Goal: Transaction & Acquisition: Purchase product/service

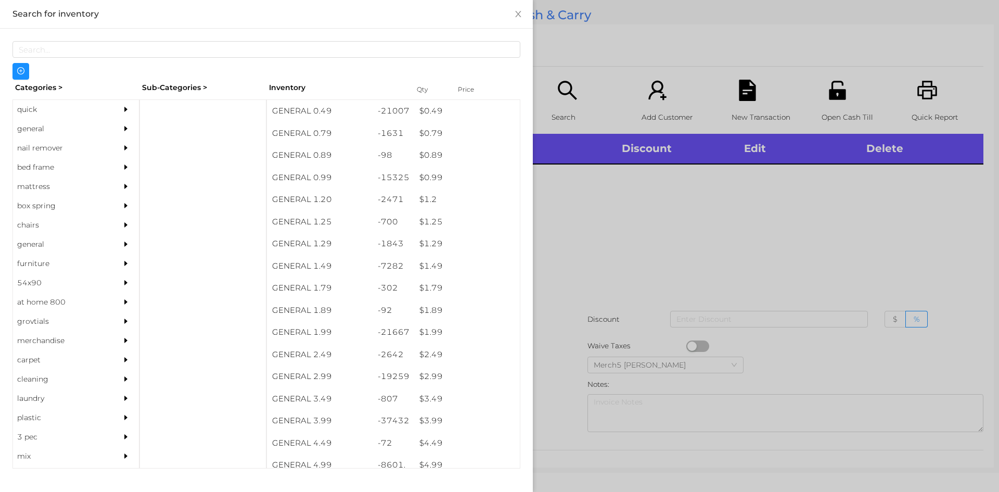
click at [96, 123] on div "general" at bounding box center [60, 128] width 95 height 19
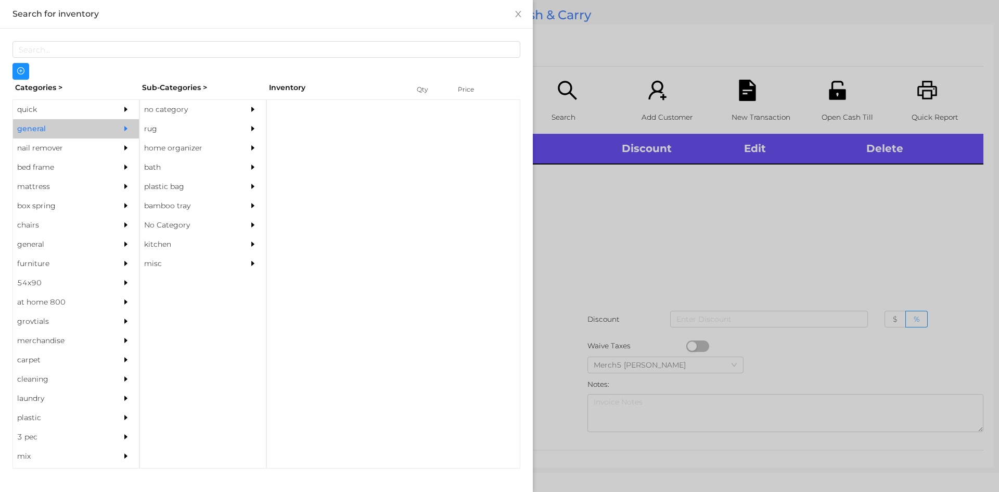
click at [203, 118] on div "no category" at bounding box center [187, 109] width 95 height 19
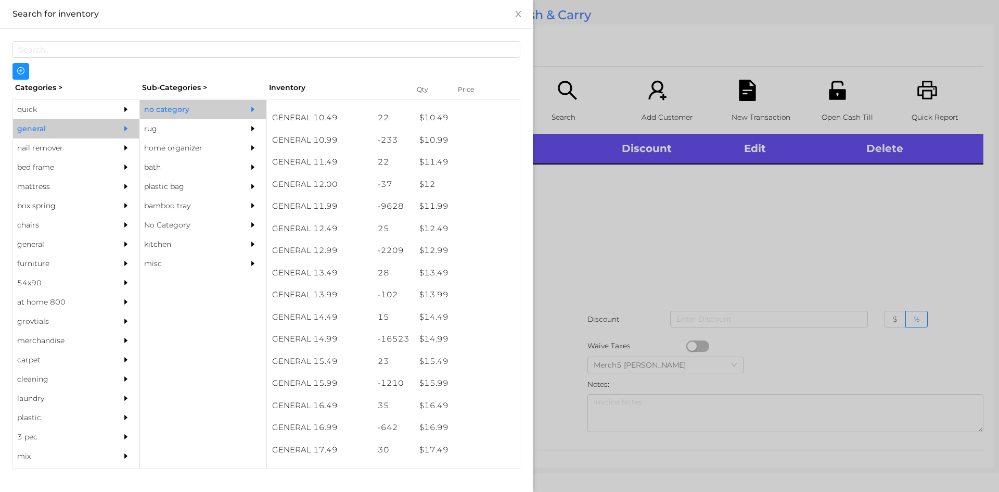
scroll to position [672, 0]
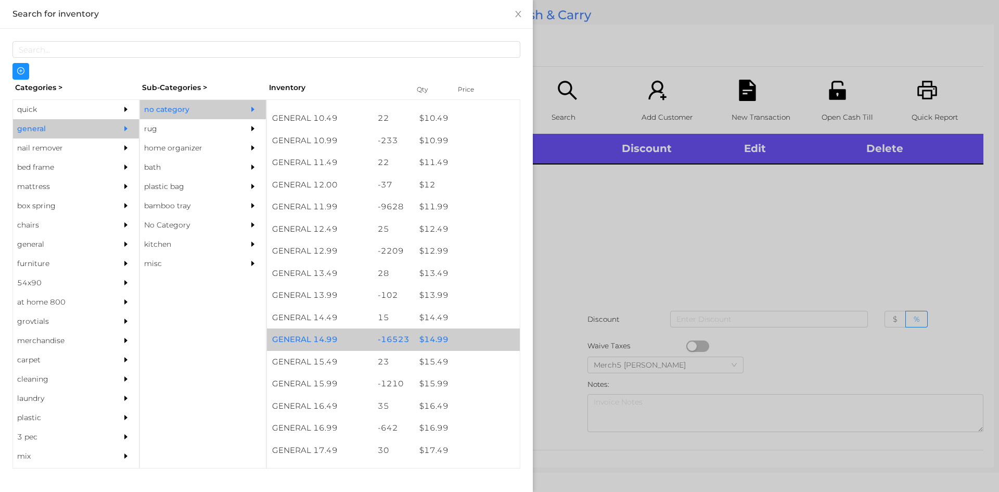
click at [472, 342] on div "$ 14.99" at bounding box center [467, 339] width 106 height 22
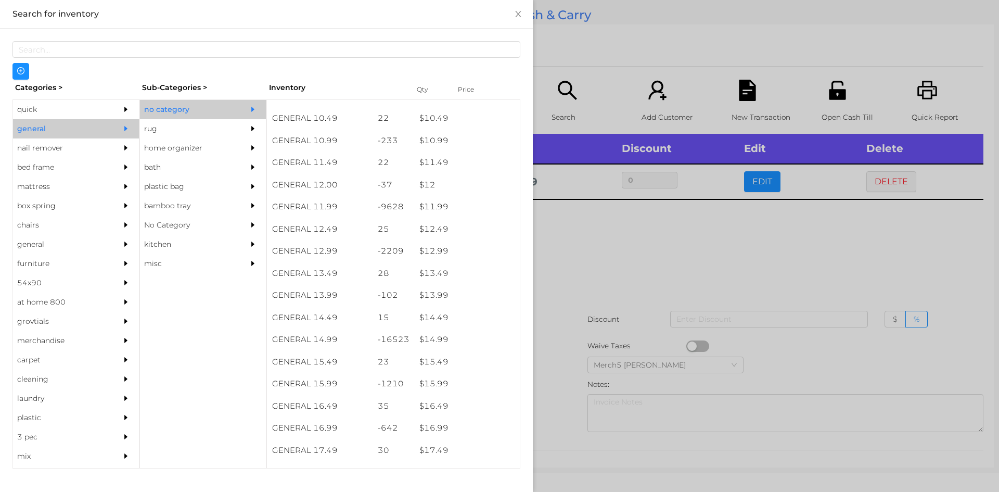
click at [648, 275] on div at bounding box center [499, 246] width 999 height 492
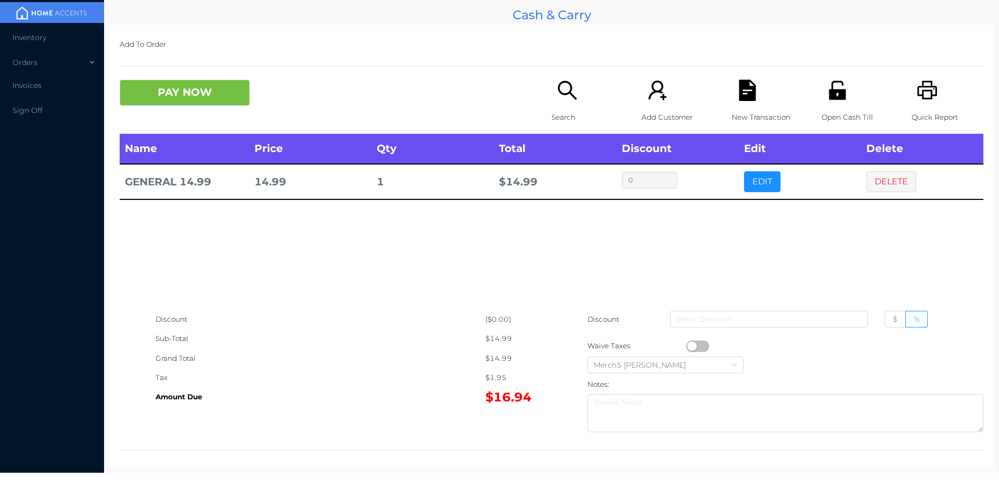
click at [562, 97] on icon "icon: search" at bounding box center [567, 90] width 21 height 21
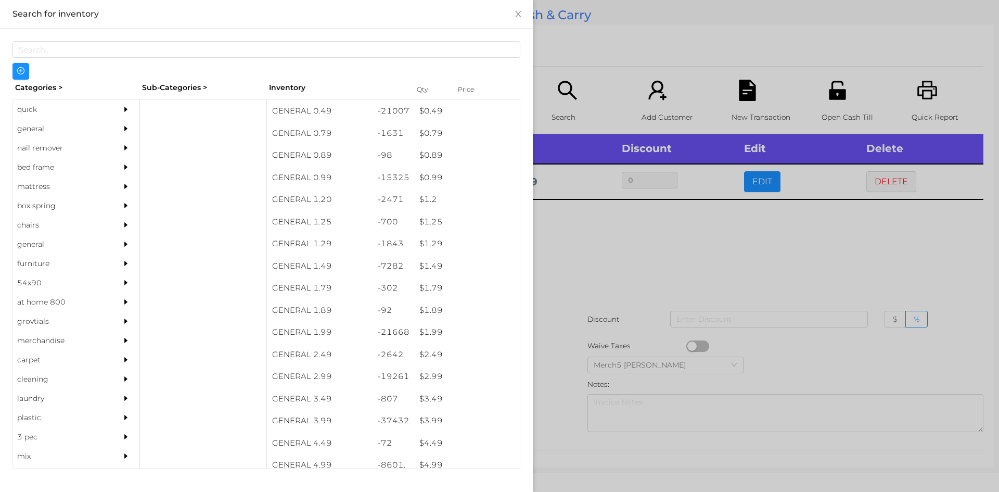
click at [99, 122] on div "general" at bounding box center [60, 128] width 95 height 19
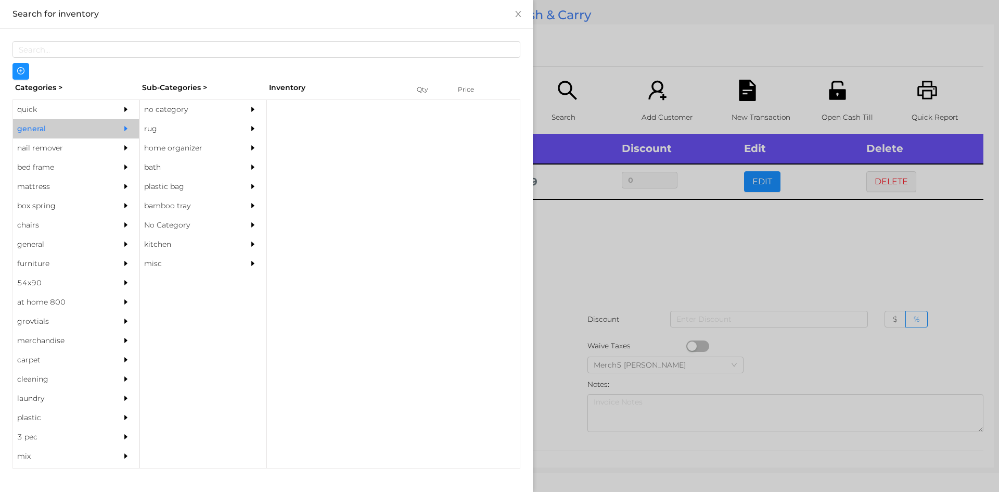
click at [173, 107] on div "no category" at bounding box center [187, 109] width 95 height 19
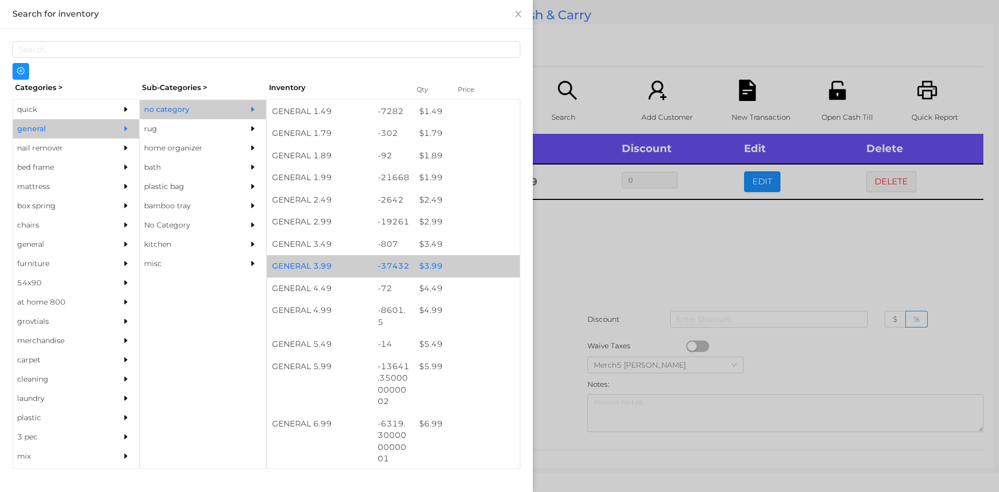
scroll to position [156, 0]
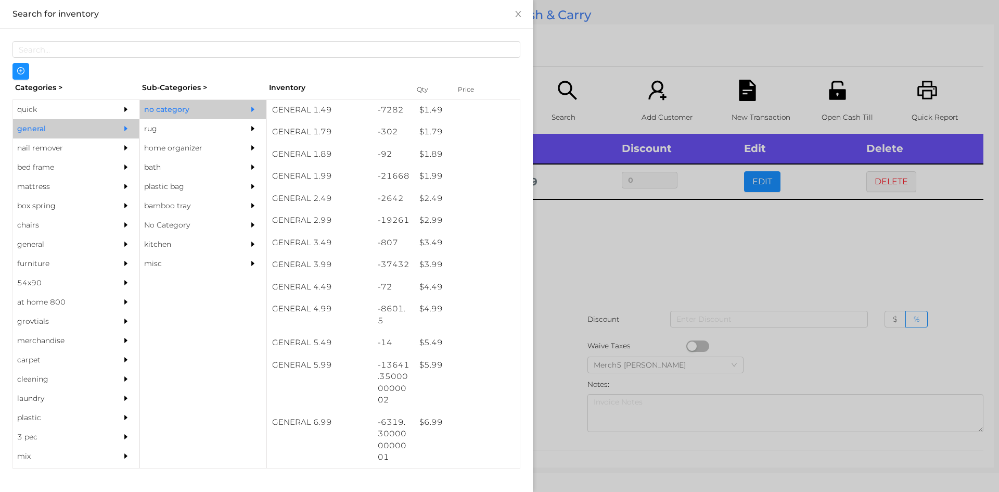
click at [580, 228] on div at bounding box center [499, 246] width 999 height 492
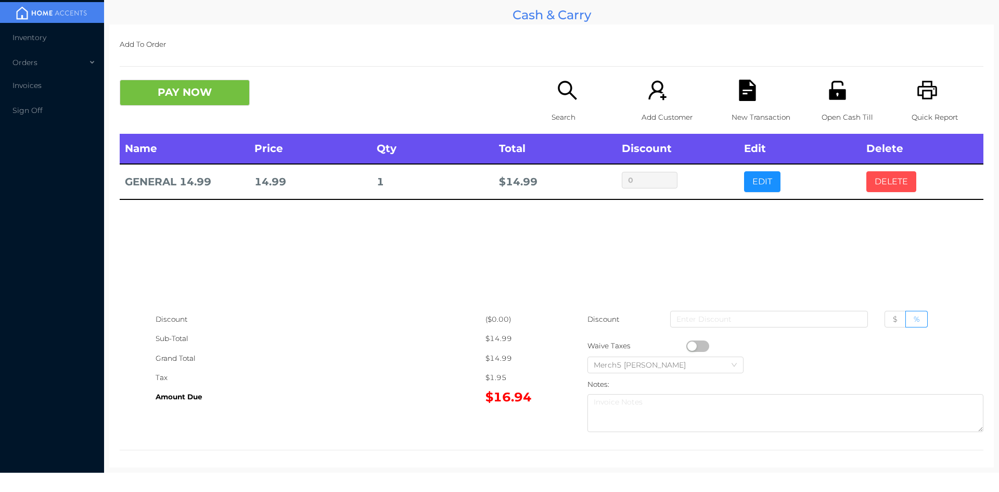
click at [878, 177] on button "DELETE" at bounding box center [891, 181] width 50 height 21
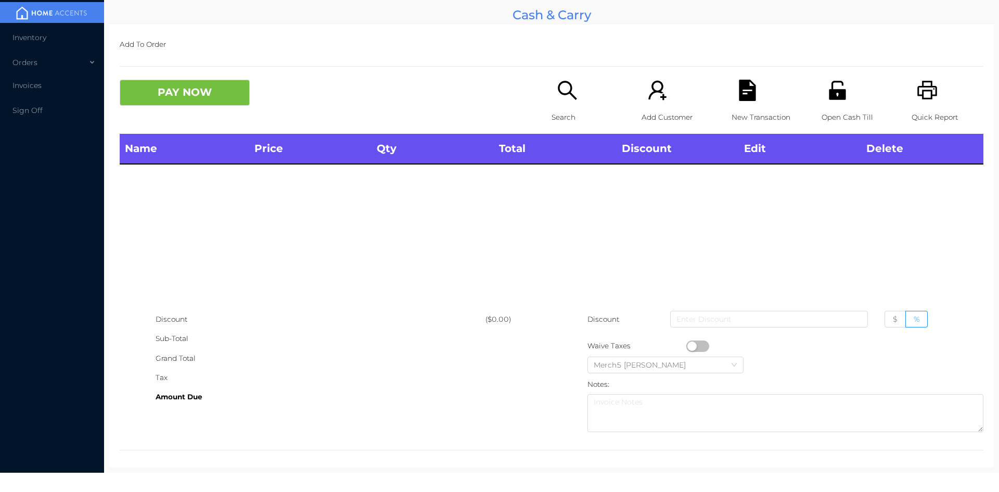
click at [558, 87] on icon "icon: search" at bounding box center [567, 90] width 21 height 21
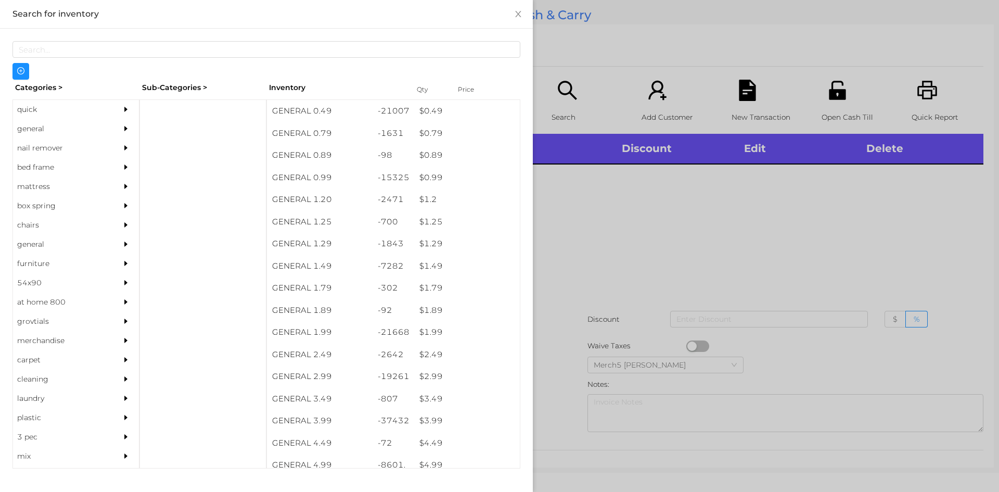
click at [105, 126] on div "general" at bounding box center [76, 128] width 126 height 19
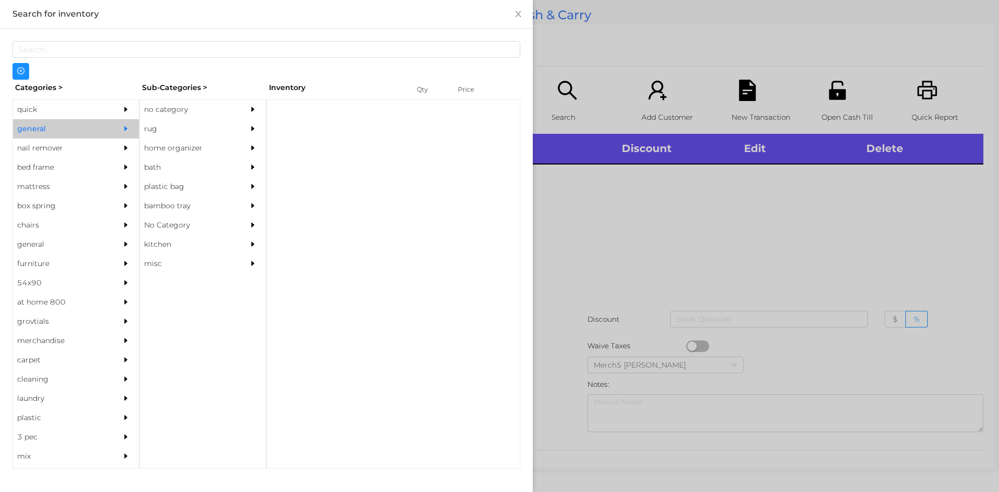
click at [182, 116] on div "no category" at bounding box center [187, 109] width 95 height 19
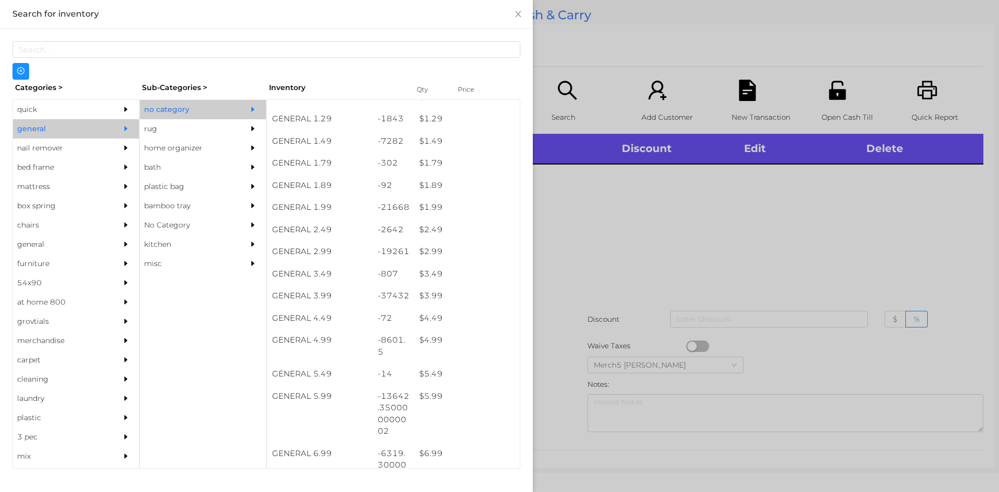
scroll to position [125, 0]
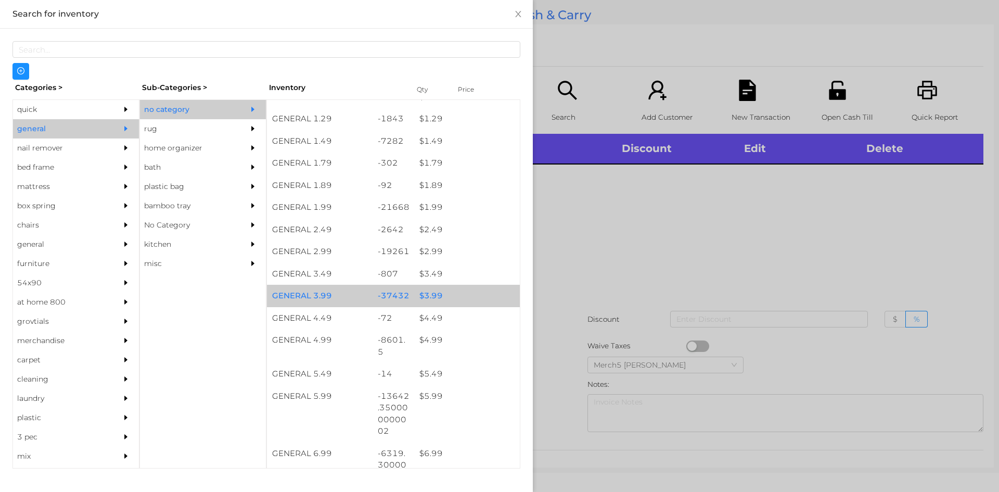
click at [456, 295] on div "$ 3.99" at bounding box center [467, 296] width 106 height 22
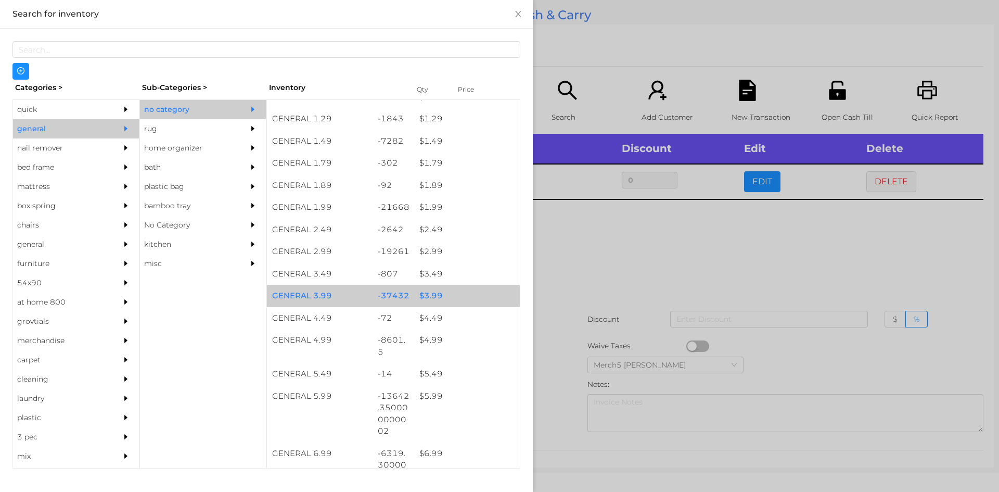
click at [464, 296] on div "$ 3.99" at bounding box center [467, 296] width 106 height 22
click at [470, 295] on div "$ 3.99" at bounding box center [467, 296] width 106 height 22
click at [478, 295] on div "$ 3.99" at bounding box center [467, 296] width 106 height 22
click at [476, 294] on div "$ 3.99" at bounding box center [467, 296] width 106 height 22
click at [488, 292] on div "$ 3.99" at bounding box center [467, 296] width 106 height 22
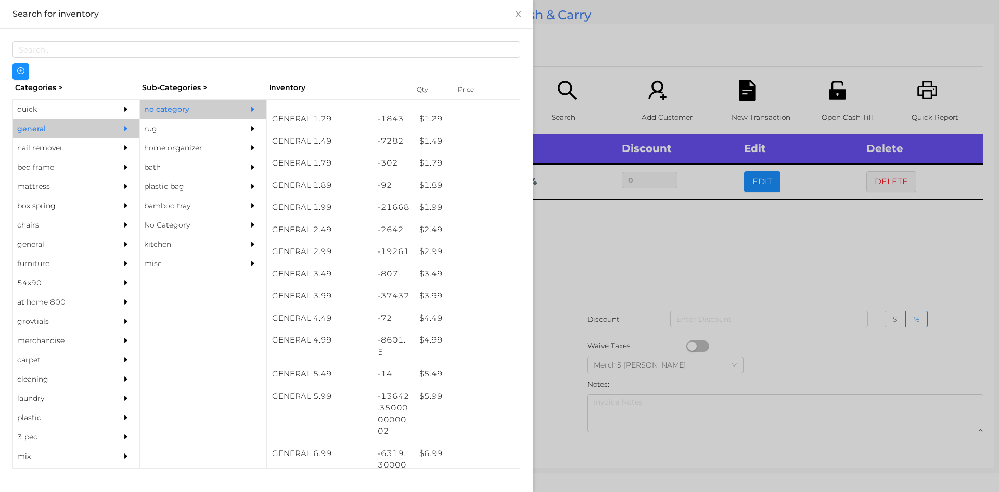
click at [618, 276] on div at bounding box center [499, 246] width 999 height 492
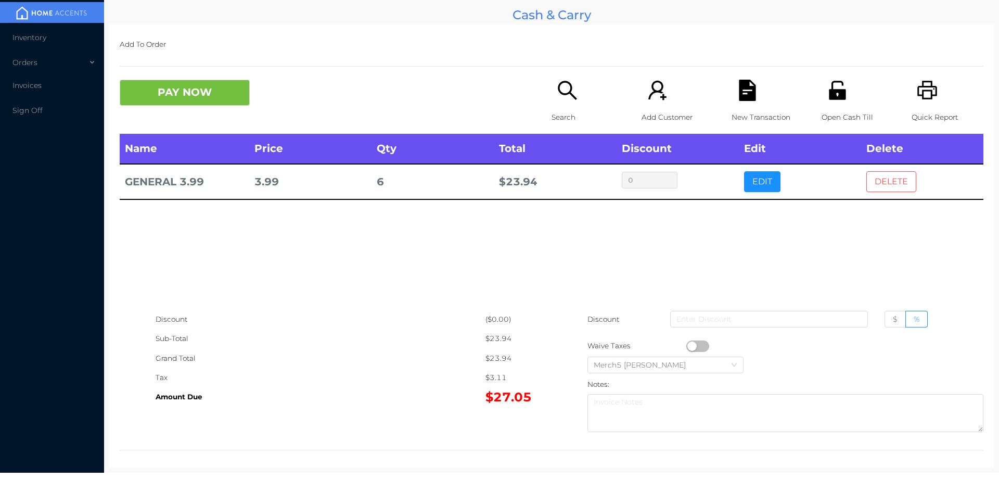
click at [897, 188] on button "DELETE" at bounding box center [891, 181] width 50 height 21
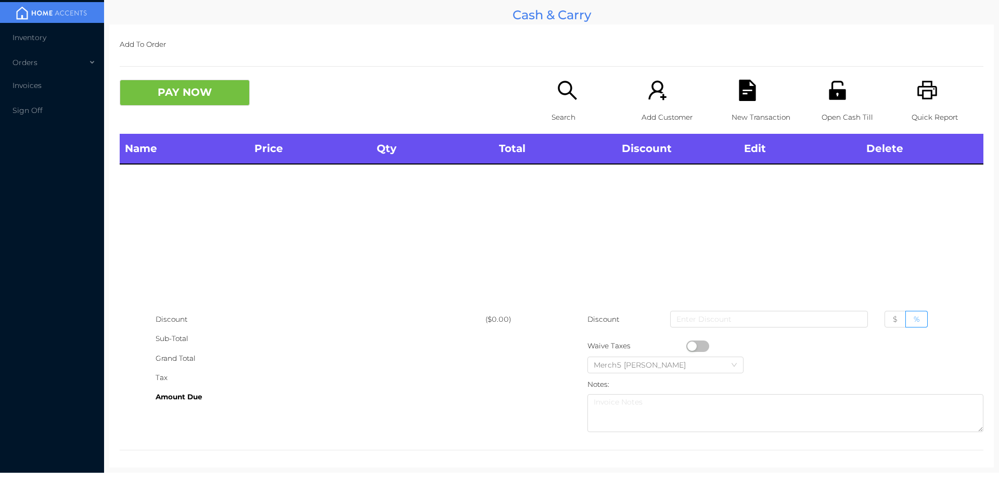
click at [573, 97] on icon "icon: search" at bounding box center [567, 90] width 21 height 21
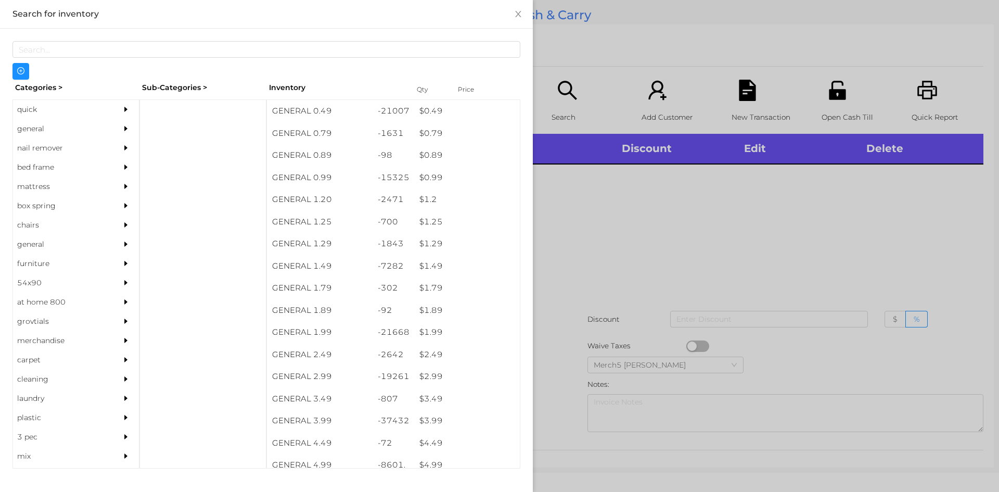
click at [109, 126] on div "general" at bounding box center [76, 128] width 126 height 19
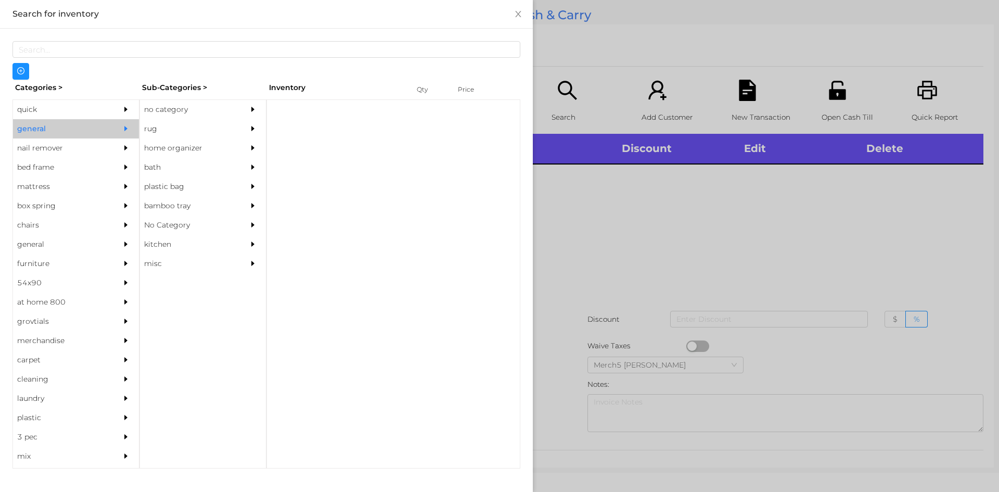
click at [179, 116] on div "no category" at bounding box center [187, 109] width 95 height 19
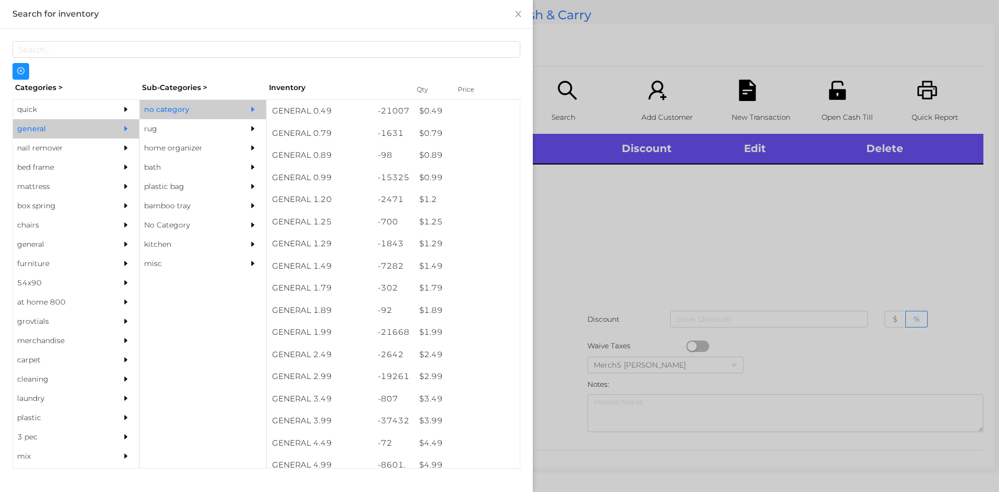
click at [451, 382] on div "$ 2.99" at bounding box center [467, 376] width 106 height 22
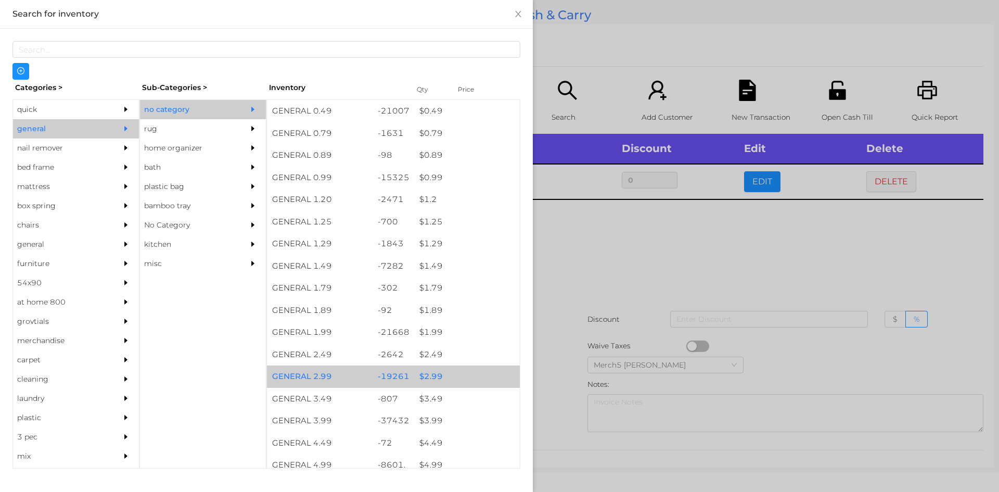
click at [459, 380] on div "$ 2.99" at bounding box center [467, 376] width 106 height 22
click at [460, 378] on div "$ 2.99" at bounding box center [467, 376] width 106 height 22
click at [465, 379] on div "$ 2.99" at bounding box center [467, 376] width 106 height 22
click at [469, 377] on div "$ 2.99" at bounding box center [467, 376] width 106 height 22
click at [473, 377] on div "$ 2.99" at bounding box center [467, 376] width 106 height 22
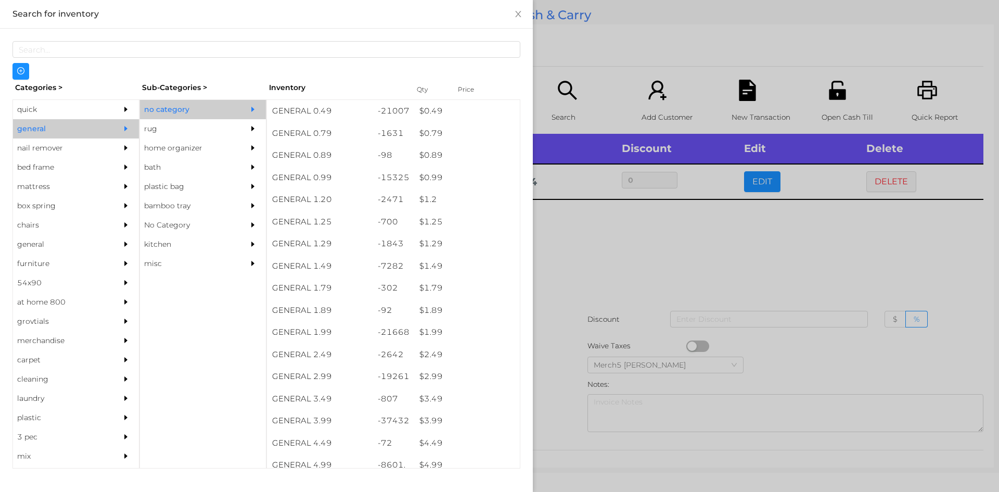
click at [627, 254] on div at bounding box center [499, 246] width 999 height 492
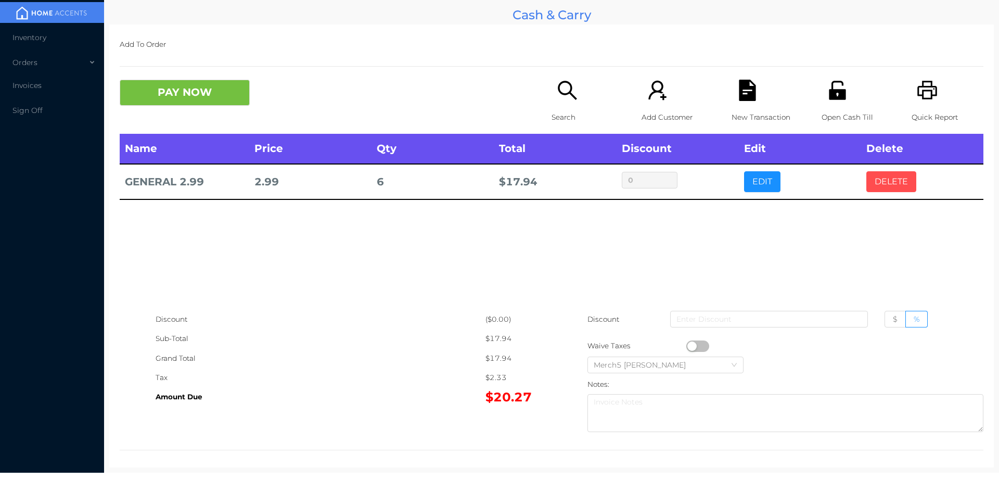
click at [889, 186] on button "DELETE" at bounding box center [891, 181] width 50 height 21
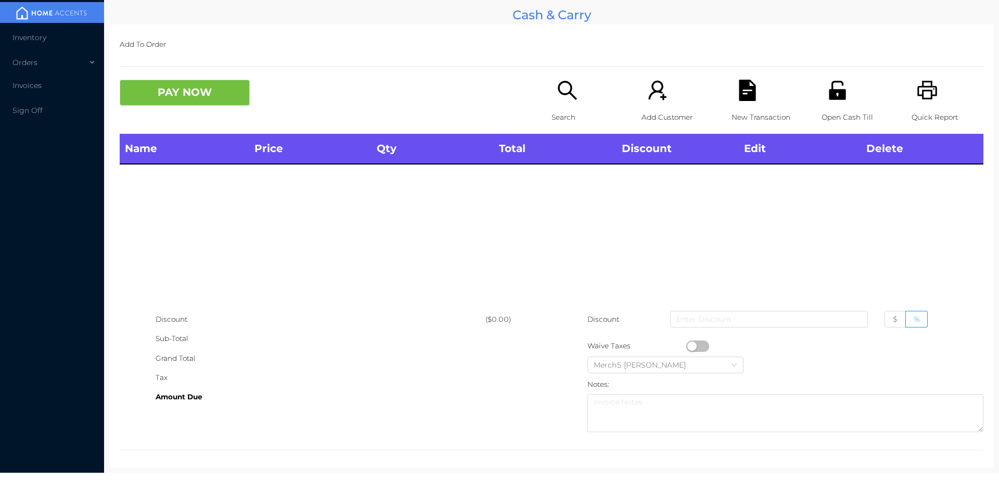
click at [565, 91] on icon "icon: search" at bounding box center [567, 90] width 21 height 21
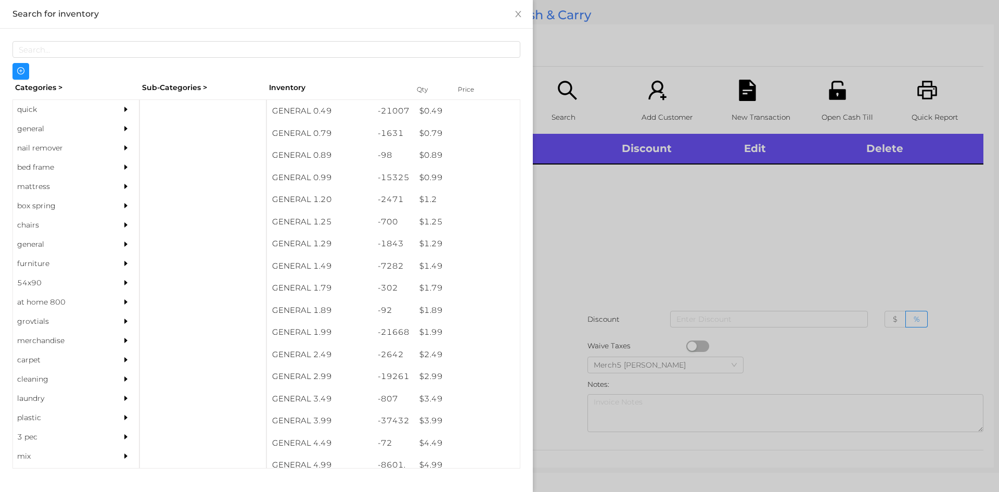
click at [100, 135] on div "general" at bounding box center [60, 128] width 95 height 19
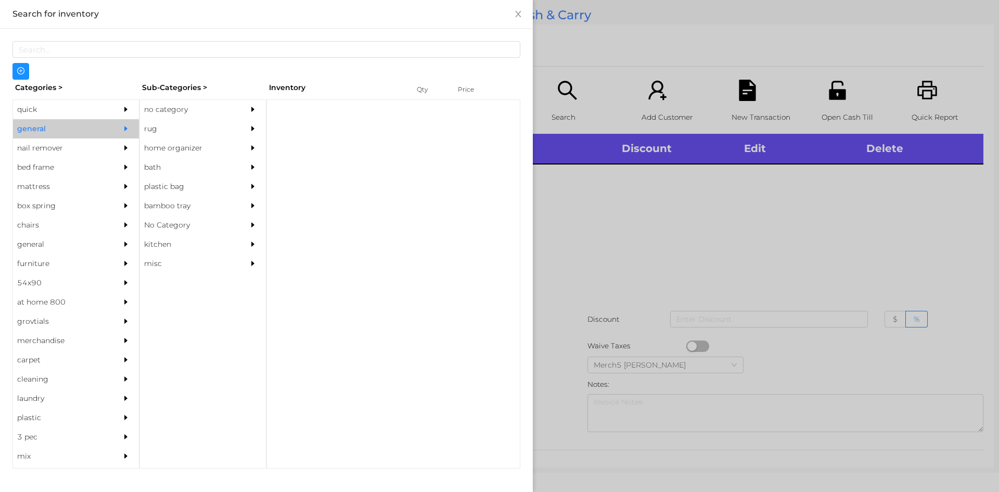
click at [189, 110] on div "no category" at bounding box center [187, 109] width 95 height 19
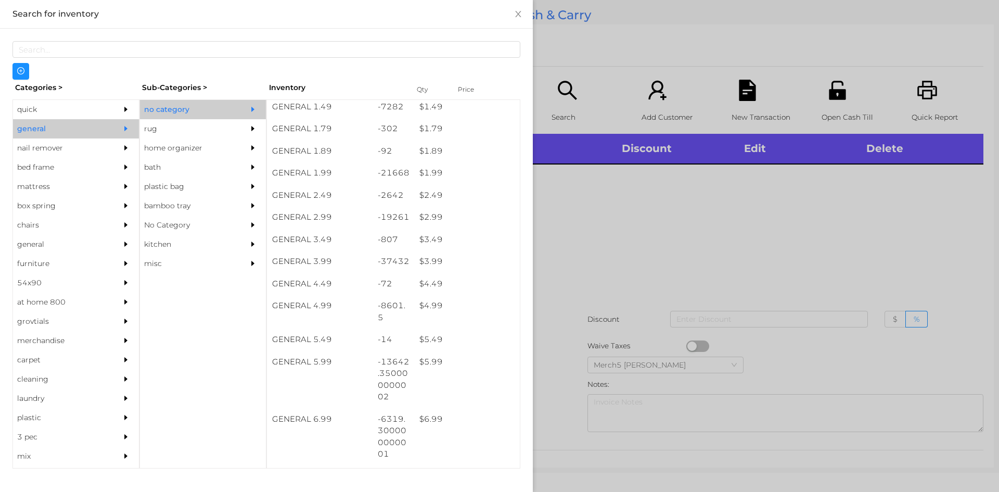
scroll to position [159, 0]
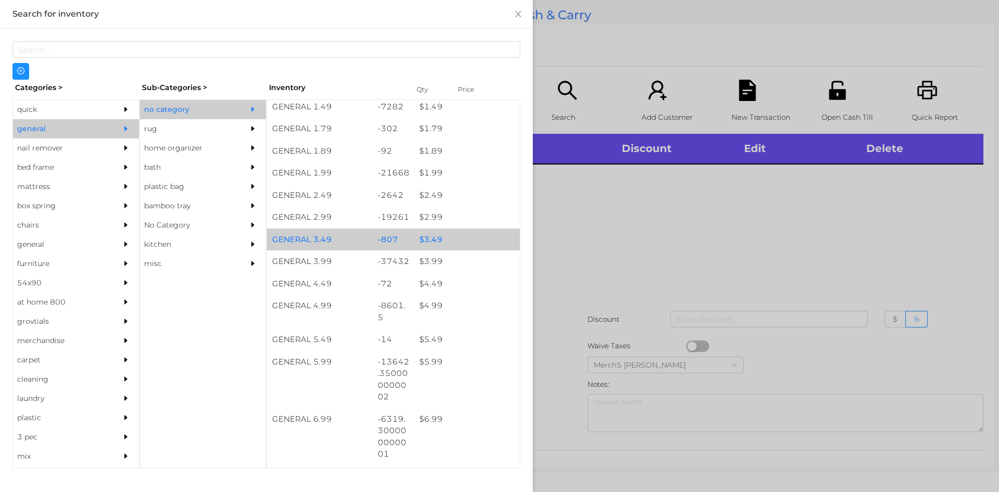
click at [458, 239] on div "$ 3.49" at bounding box center [467, 239] width 106 height 22
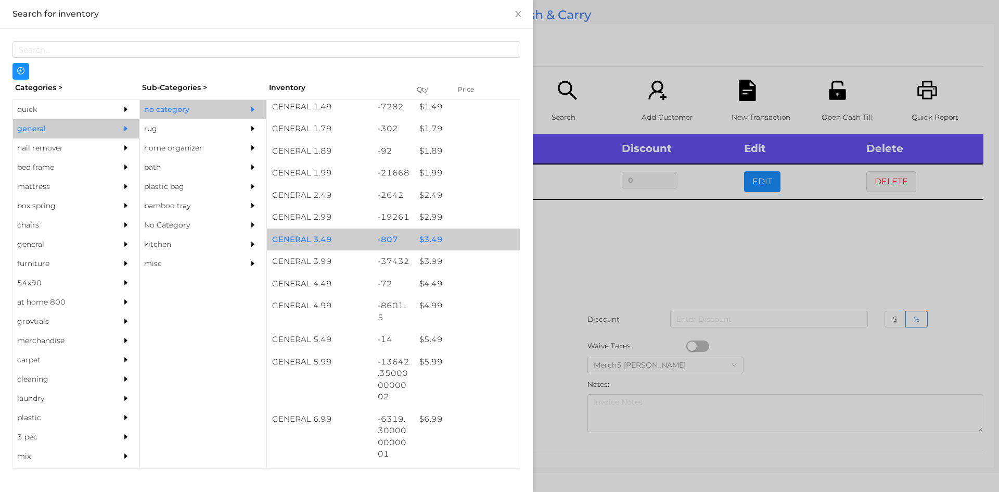
click at [472, 242] on div "$ 3.49" at bounding box center [467, 239] width 106 height 22
click at [482, 238] on div "$ 3.49" at bounding box center [467, 239] width 106 height 22
click at [485, 237] on div "$ 3.49" at bounding box center [467, 239] width 106 height 22
click at [487, 239] on div "$ 3.49" at bounding box center [467, 239] width 106 height 22
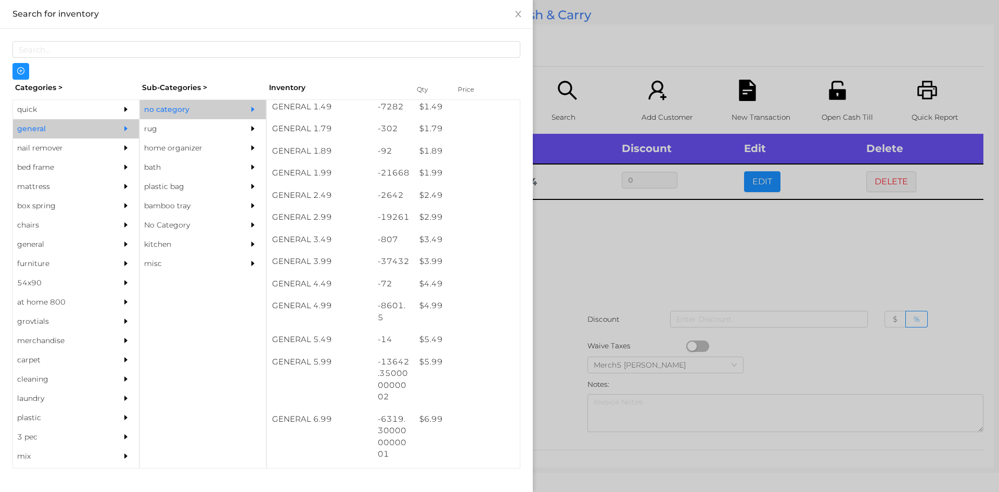
click at [650, 241] on div at bounding box center [499, 246] width 999 height 492
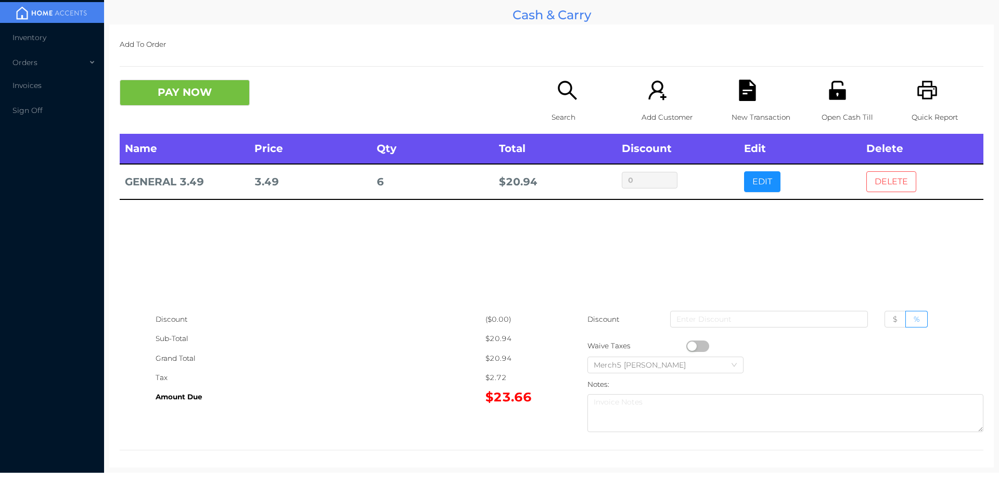
click at [897, 184] on button "DELETE" at bounding box center [891, 181] width 50 height 21
click at [215, 99] on button "PAY NOW" at bounding box center [185, 93] width 130 height 26
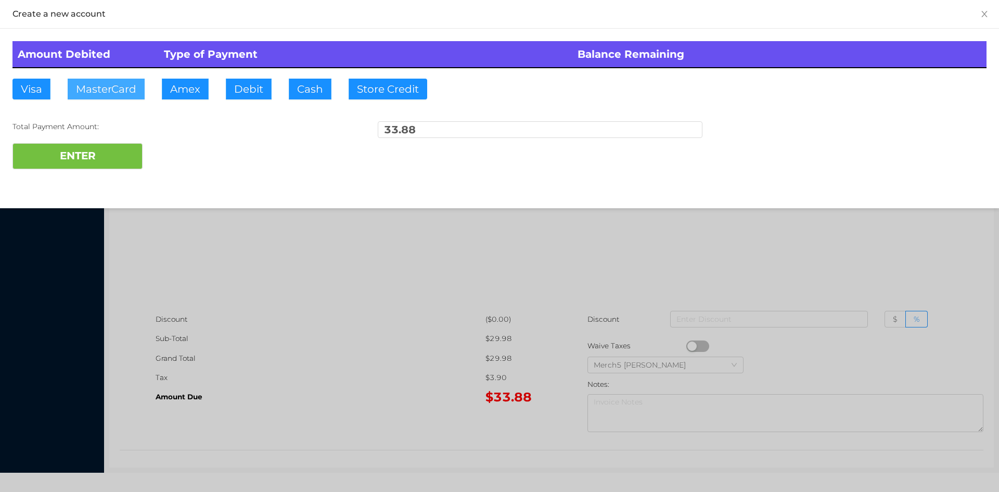
click at [126, 94] on button "MasterCard" at bounding box center [106, 89] width 77 height 21
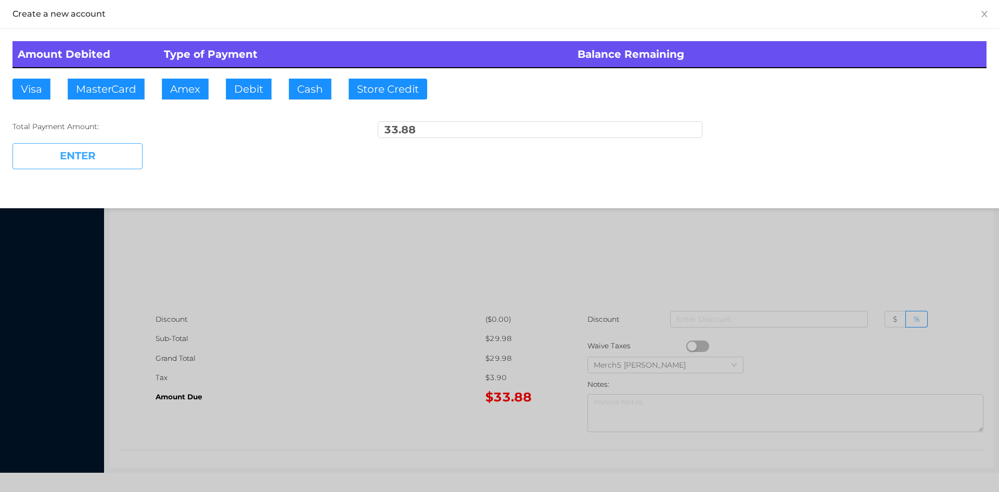
click at [124, 154] on button "ENTER" at bounding box center [77, 156] width 130 height 26
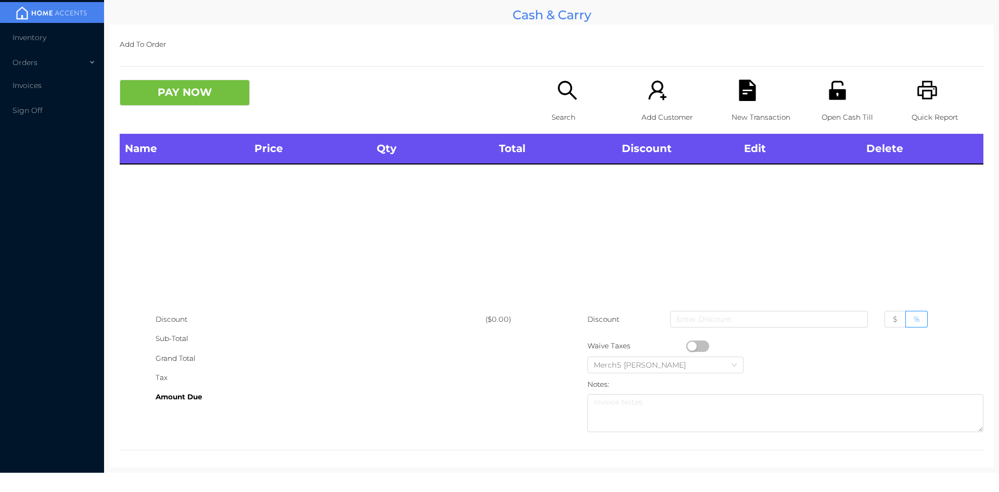
click at [574, 104] on div "Search" at bounding box center [587, 107] width 72 height 54
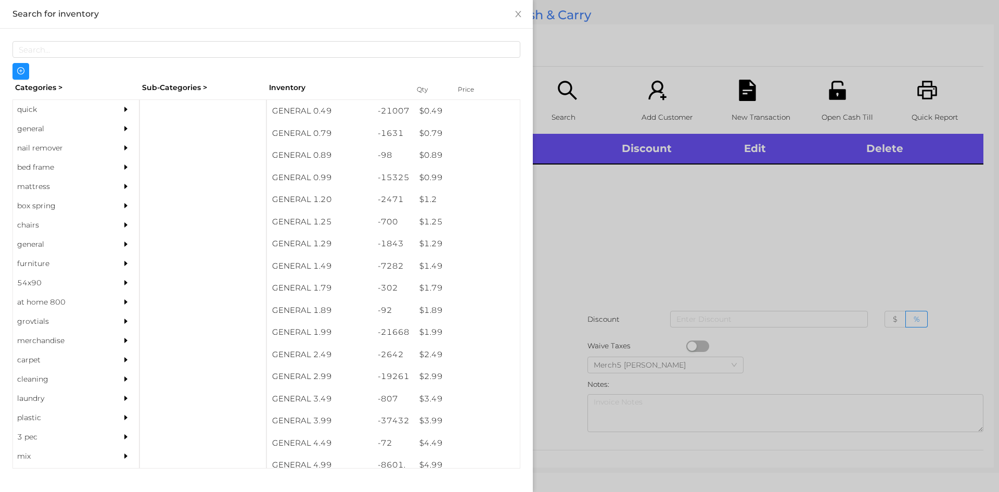
click at [752, 223] on div at bounding box center [499, 246] width 999 height 492
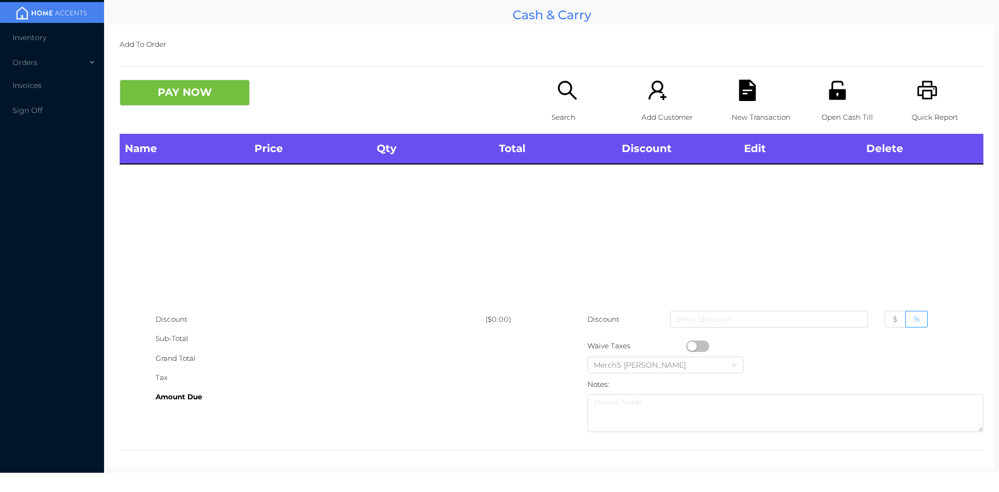
click at [562, 97] on icon "icon: search" at bounding box center [567, 90] width 21 height 21
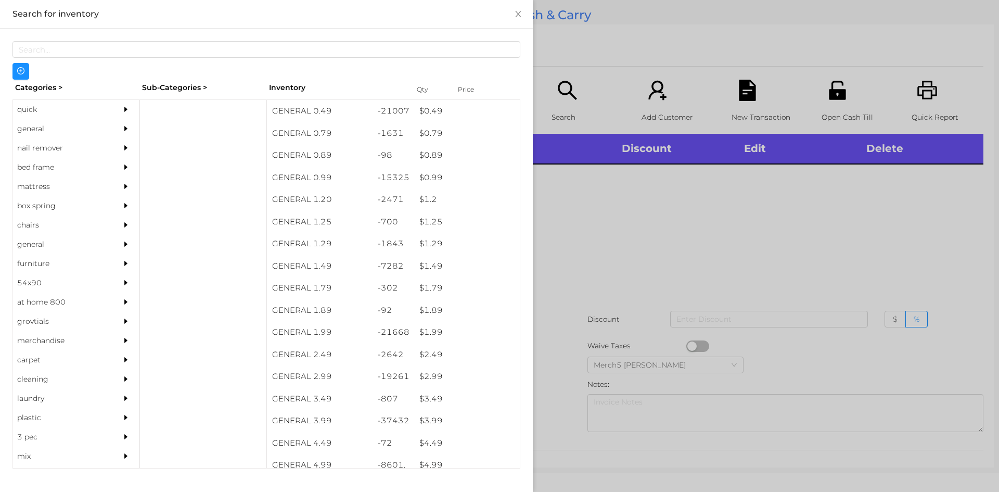
click at [108, 135] on div "general" at bounding box center [76, 128] width 126 height 19
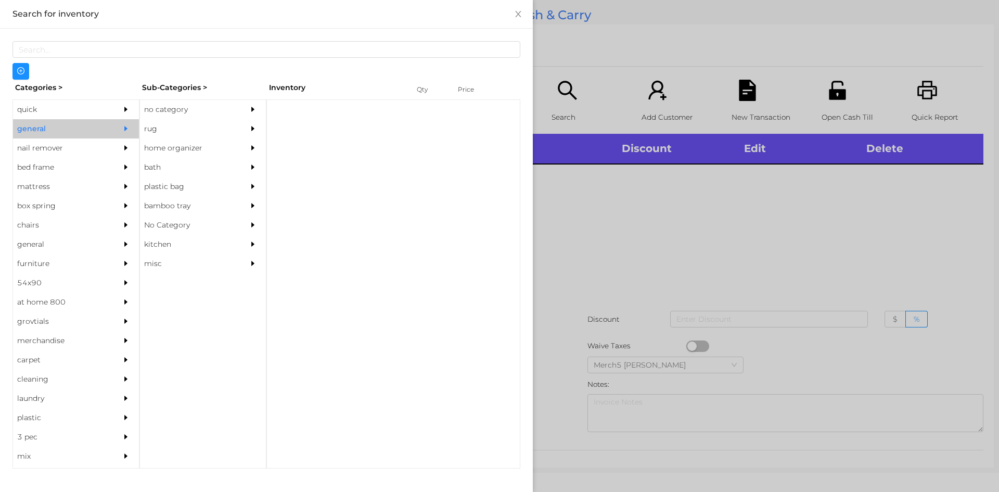
click at [192, 108] on div "no category" at bounding box center [187, 109] width 95 height 19
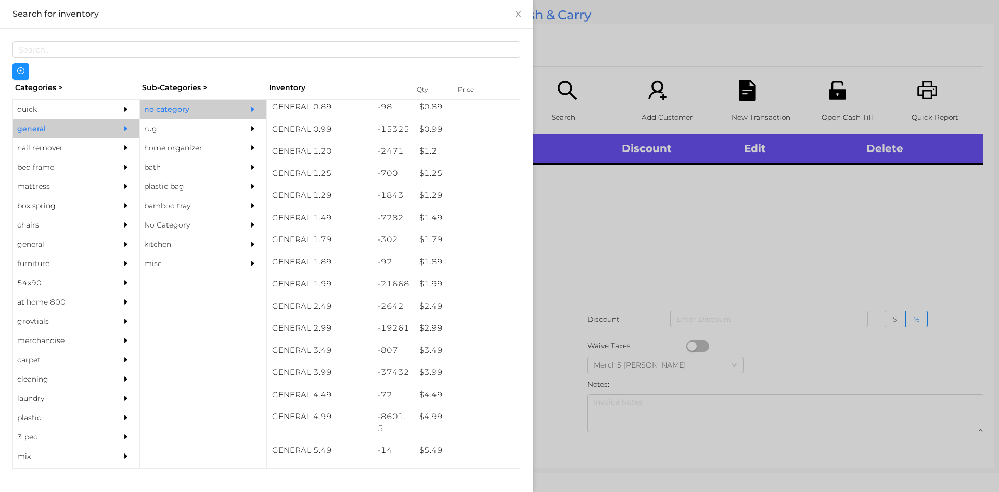
scroll to position [48, 0]
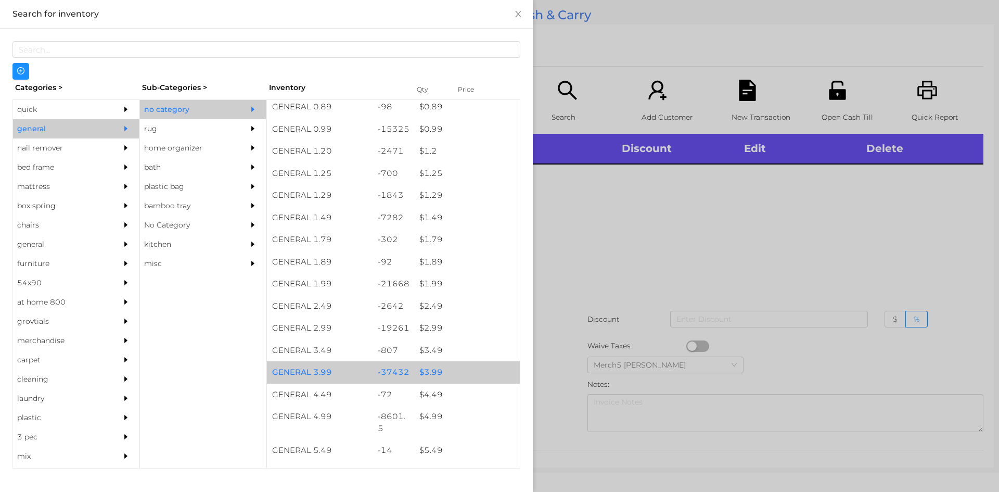
click at [464, 375] on div "$ 3.99" at bounding box center [467, 372] width 106 height 22
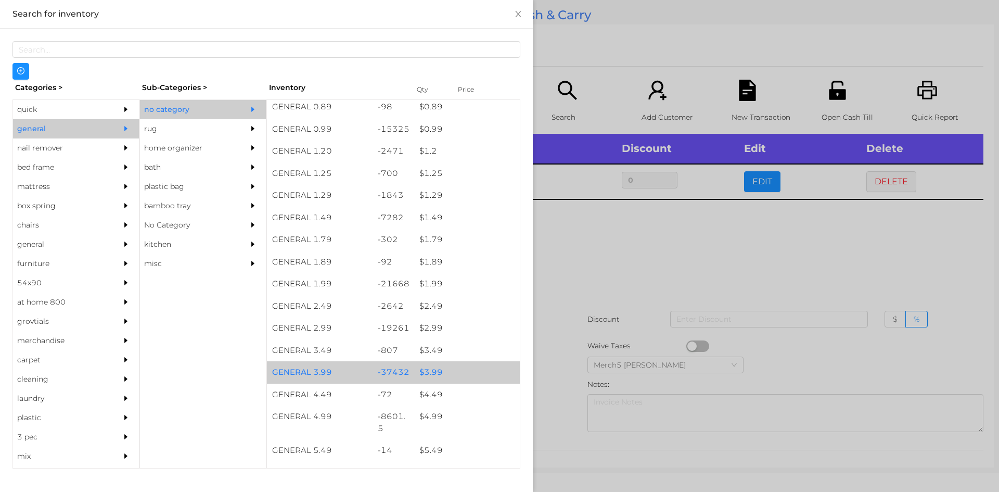
click at [468, 372] on div "$ 3.99" at bounding box center [467, 372] width 106 height 22
click at [470, 375] on div "$ 3.99" at bounding box center [467, 372] width 106 height 22
click at [475, 370] on div "$ 3.99" at bounding box center [467, 372] width 106 height 22
click at [479, 377] on div "$ 3.99" at bounding box center [467, 372] width 106 height 22
click at [488, 371] on div "$ 3.99" at bounding box center [467, 372] width 106 height 22
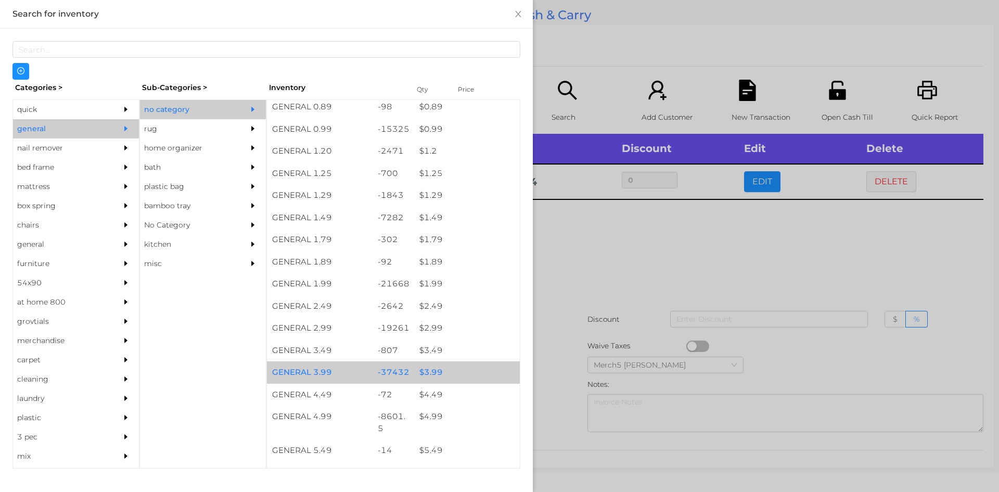
click at [618, 292] on div at bounding box center [499, 246] width 999 height 492
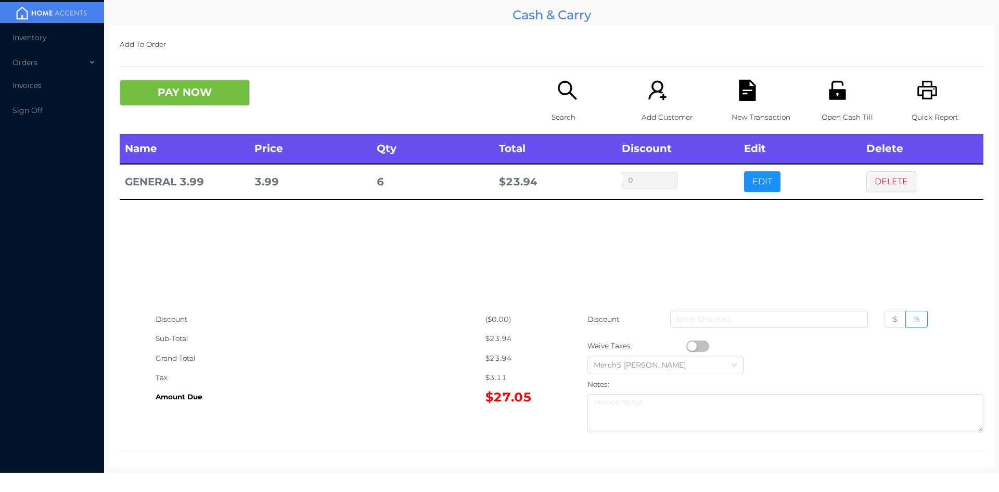
click at [878, 189] on button "DELETE" at bounding box center [891, 181] width 50 height 21
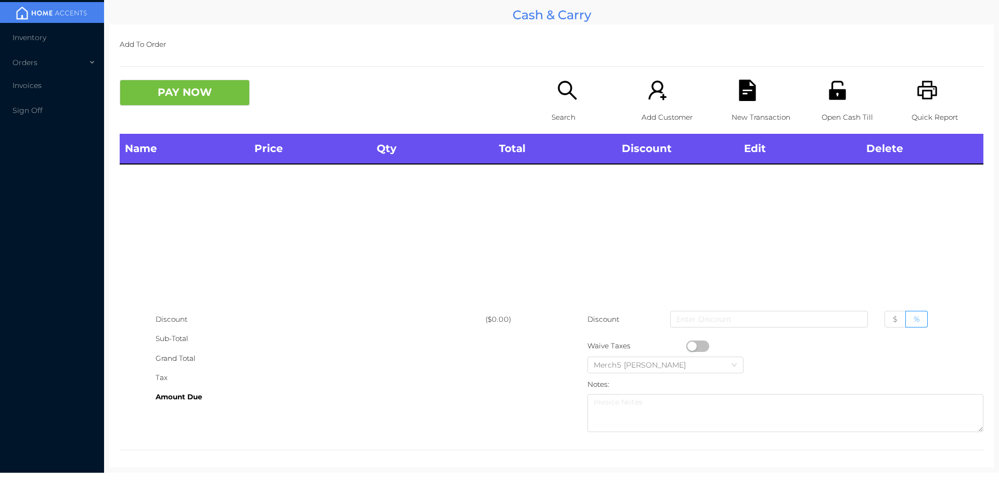
click at [551, 99] on div "Search" at bounding box center [587, 107] width 72 height 54
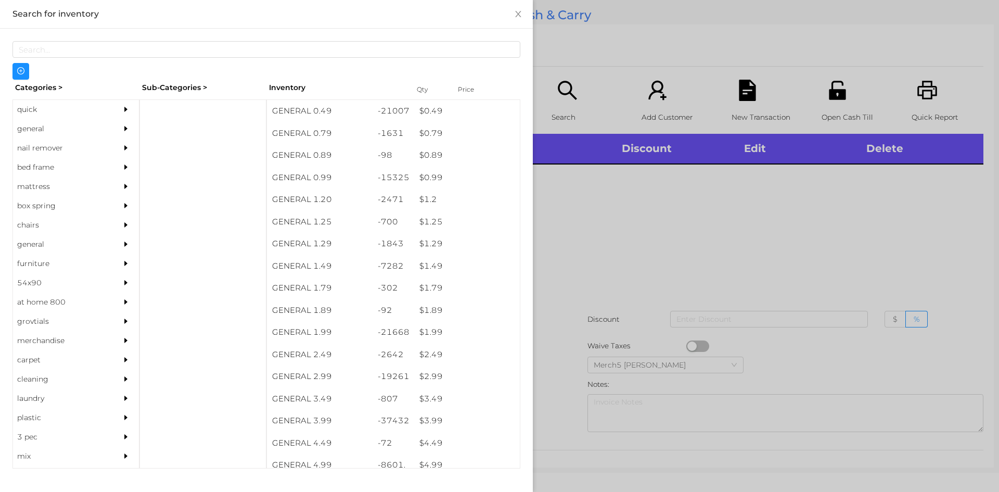
click at [106, 129] on div "general" at bounding box center [76, 128] width 126 height 19
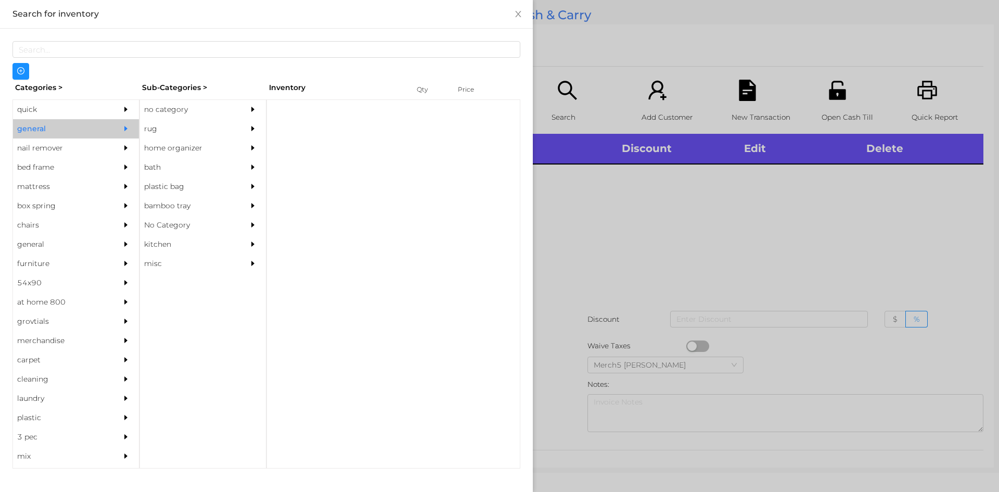
click at [176, 107] on div "no category" at bounding box center [187, 109] width 95 height 19
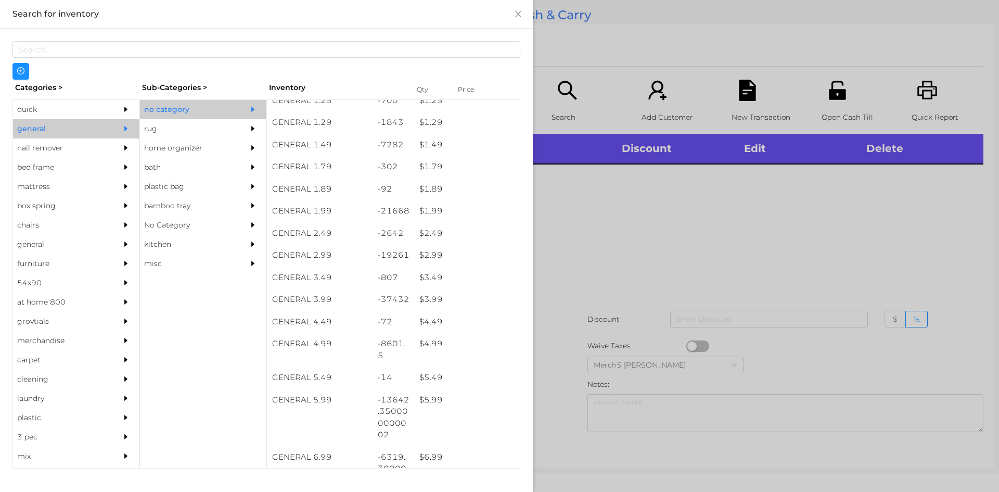
scroll to position [121, 0]
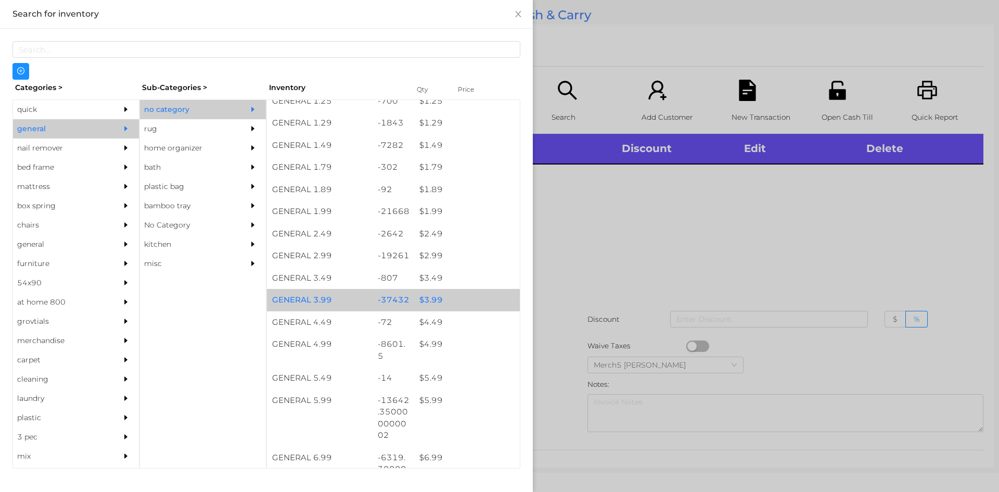
click at [457, 306] on div "$ 3.99" at bounding box center [467, 300] width 106 height 22
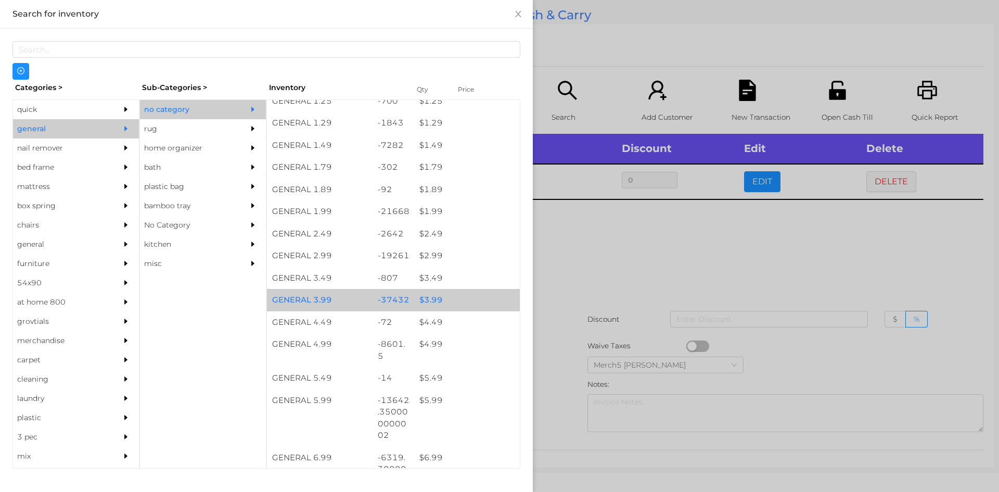
click at [466, 302] on div "$ 3.99" at bounding box center [467, 300] width 106 height 22
click at [466, 304] on div "$ 3.99" at bounding box center [467, 300] width 106 height 22
click at [471, 305] on div "$ 3.99" at bounding box center [467, 300] width 106 height 22
click at [461, 277] on div "$ 3.49" at bounding box center [467, 278] width 106 height 22
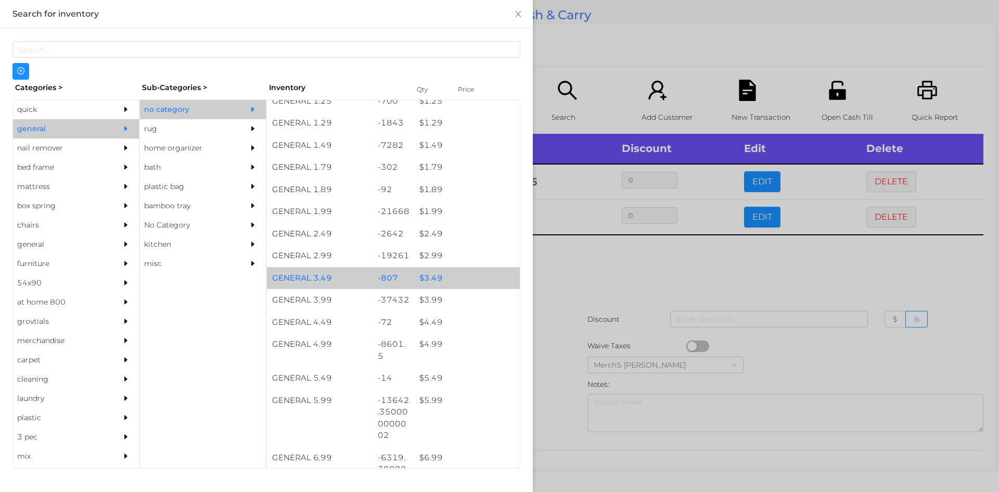
click at [463, 279] on div "$ 3.49" at bounding box center [467, 278] width 106 height 22
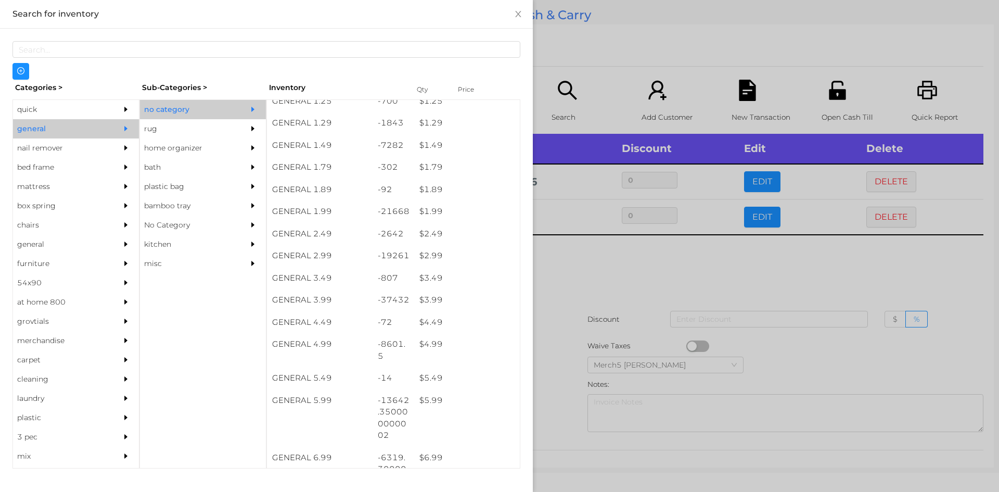
click at [604, 268] on div at bounding box center [499, 246] width 999 height 492
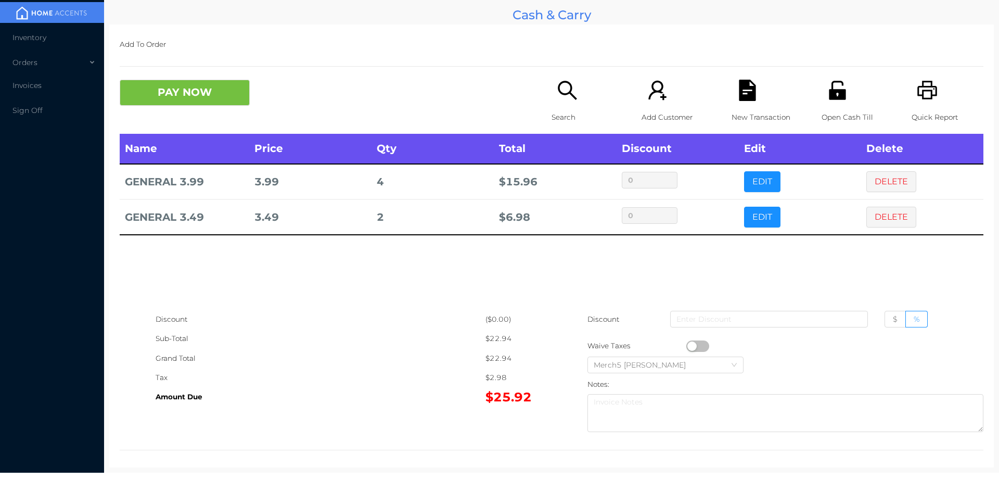
click at [896, 218] on button "DELETE" at bounding box center [891, 217] width 50 height 21
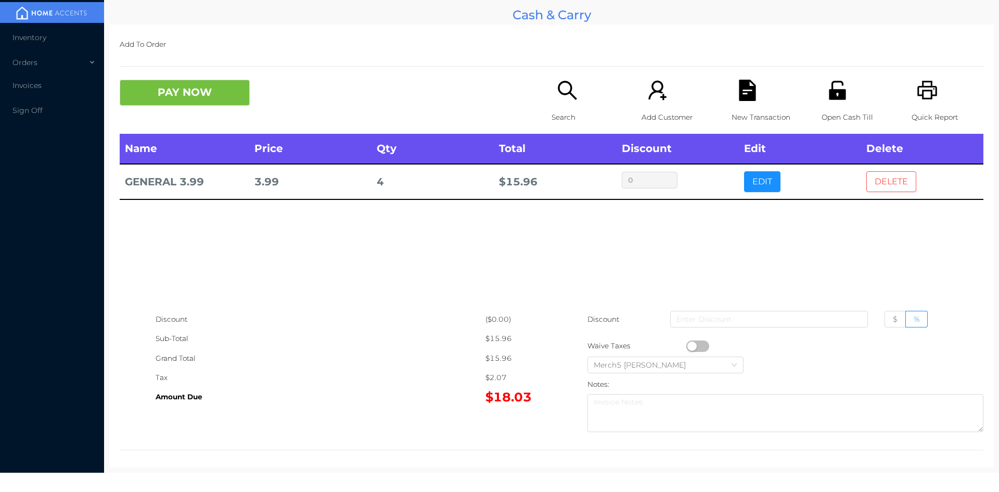
click at [887, 187] on button "DELETE" at bounding box center [891, 181] width 50 height 21
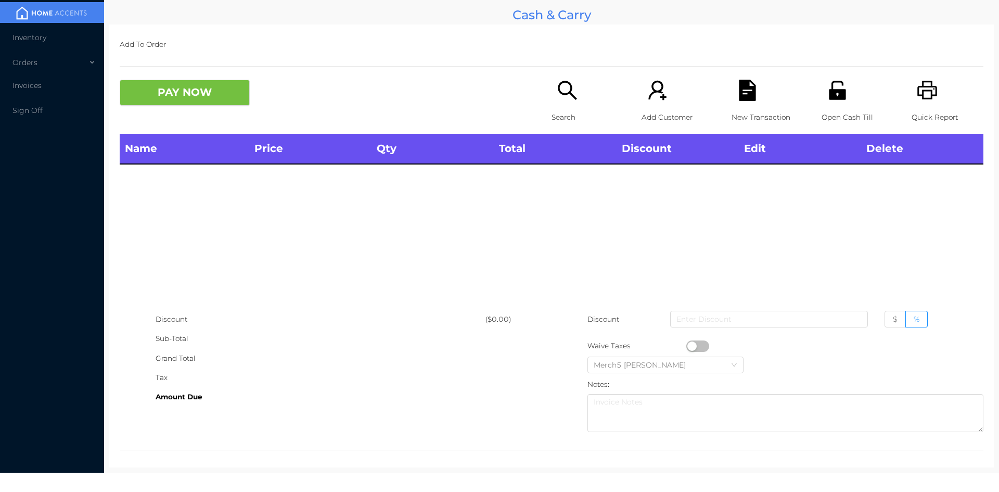
click at [565, 94] on icon "icon: search" at bounding box center [567, 90] width 19 height 19
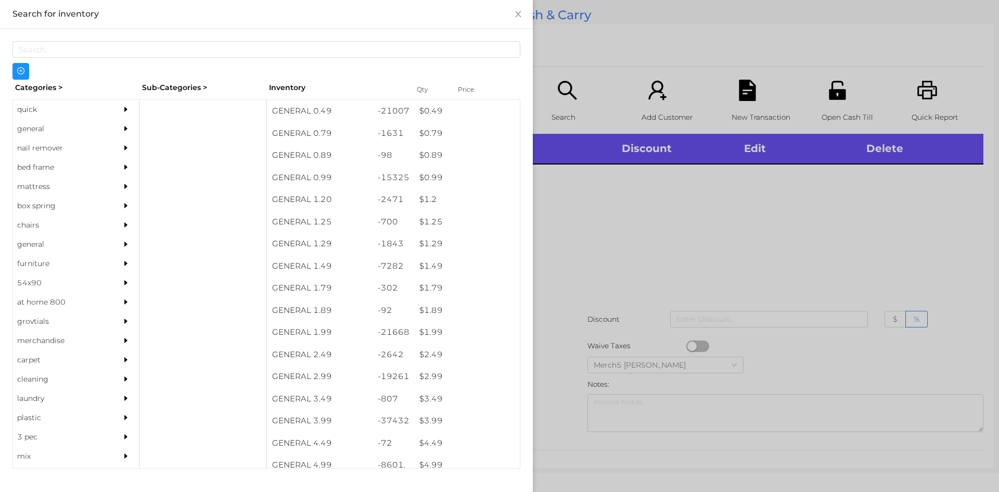
click at [106, 135] on div "general" at bounding box center [76, 128] width 126 height 19
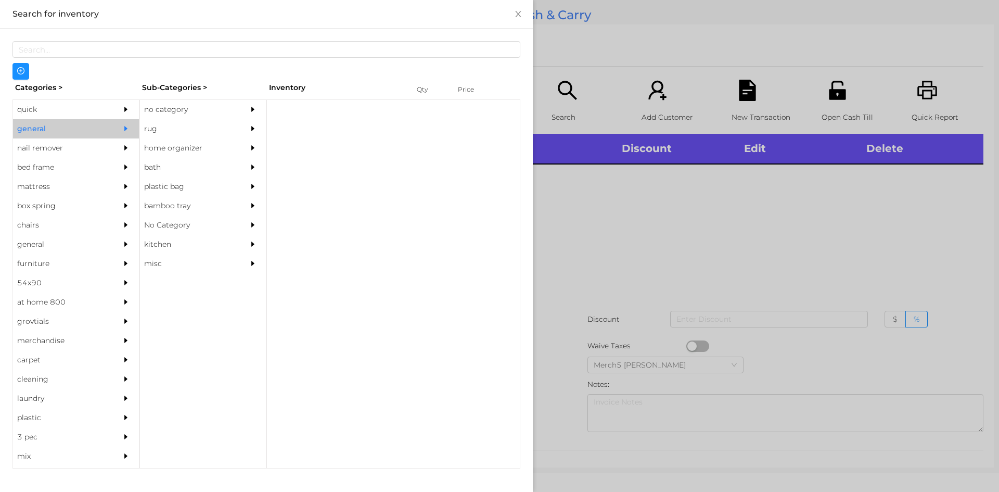
click at [218, 109] on div "no category" at bounding box center [187, 109] width 95 height 19
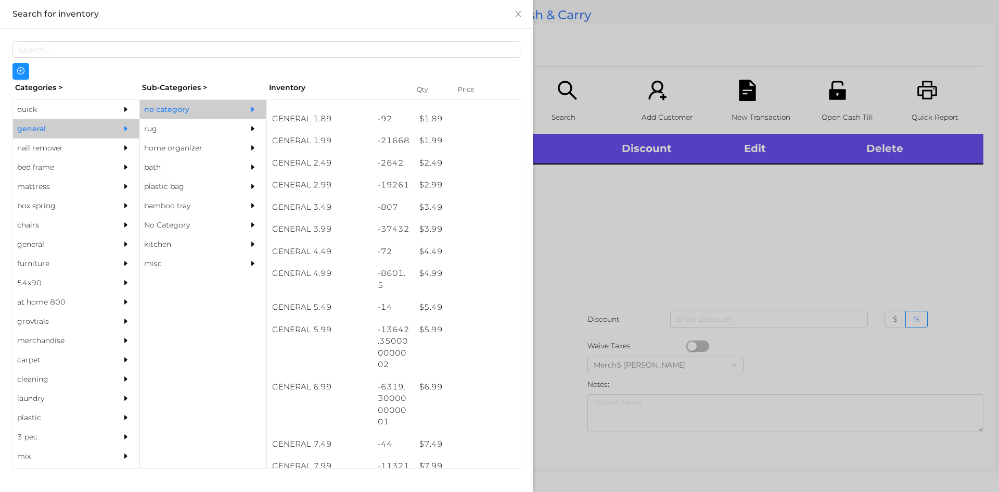
scroll to position [198, 0]
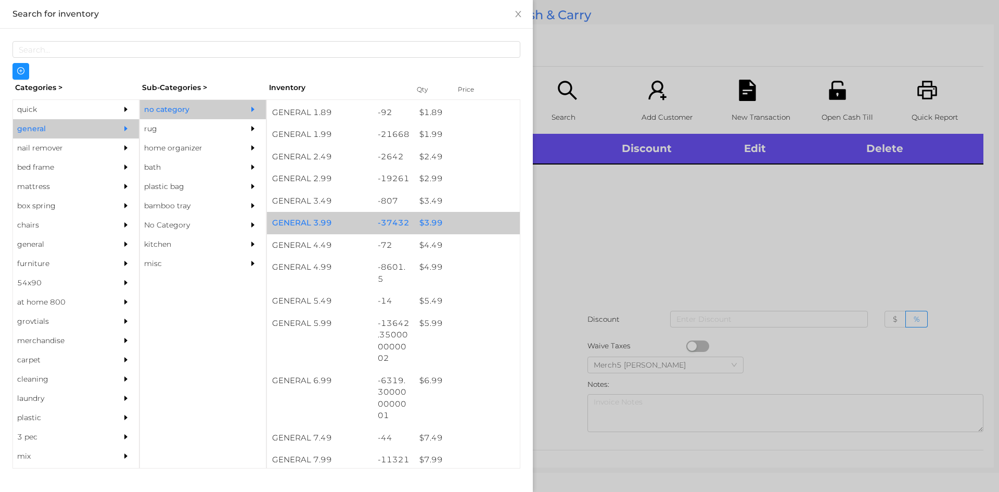
click at [471, 228] on div "$ 3.99" at bounding box center [467, 223] width 106 height 22
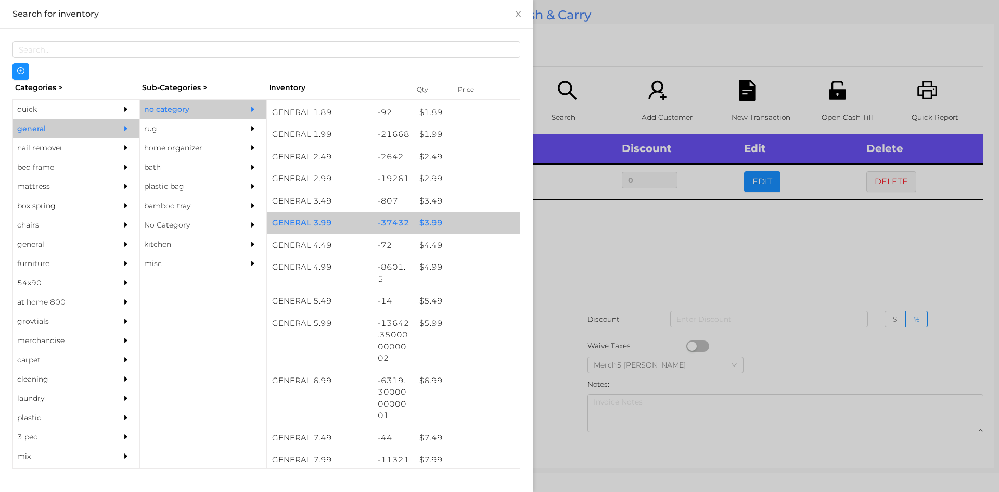
click at [478, 228] on div "$ 3.99" at bounding box center [467, 223] width 106 height 22
click at [480, 225] on div "$ 3.99" at bounding box center [467, 223] width 106 height 22
click at [486, 222] on div "$ 3.99" at bounding box center [467, 223] width 106 height 22
click at [489, 221] on div "$ 3.99" at bounding box center [467, 223] width 106 height 22
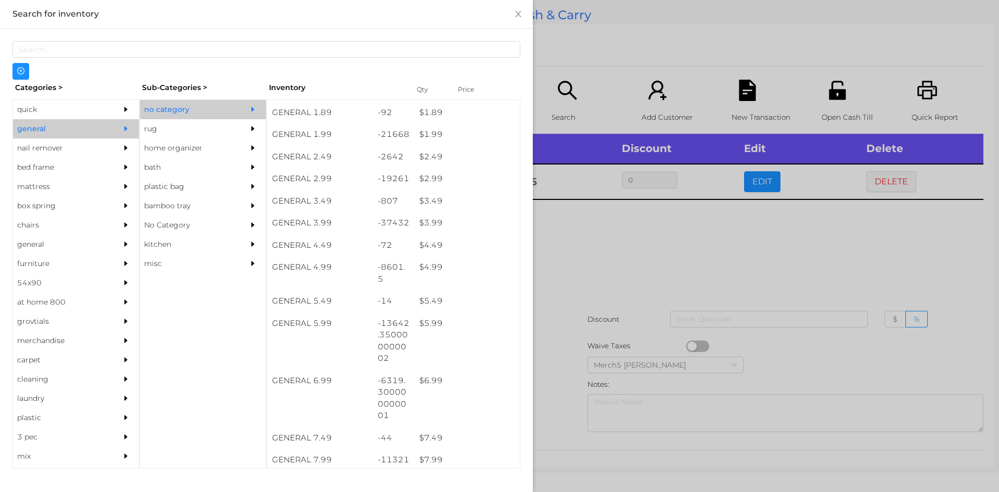
click at [659, 262] on div at bounding box center [499, 246] width 999 height 492
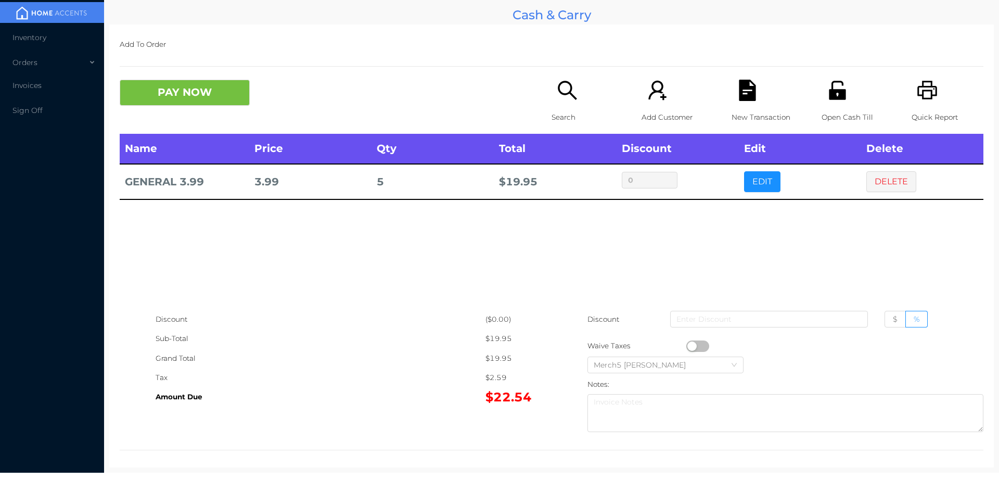
click at [875, 190] on button "DELETE" at bounding box center [891, 181] width 50 height 21
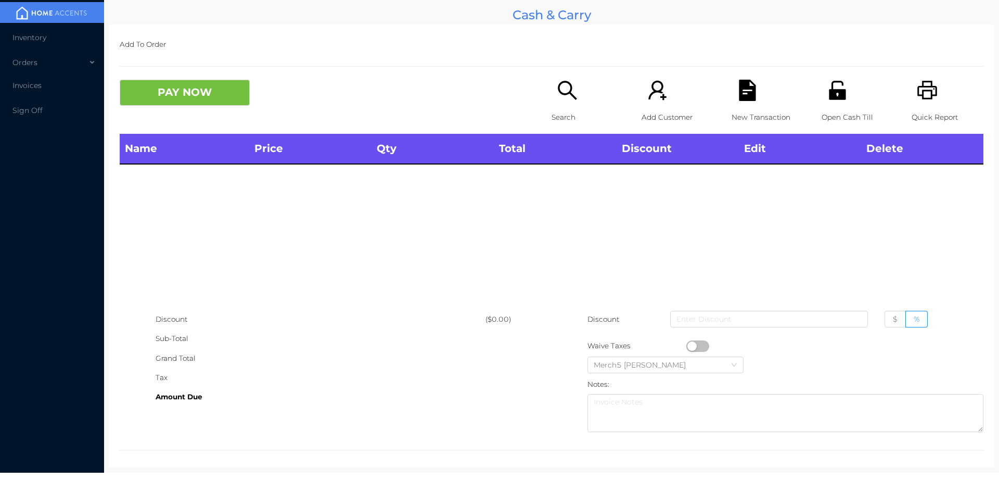
click at [563, 107] on div "Search" at bounding box center [587, 107] width 72 height 54
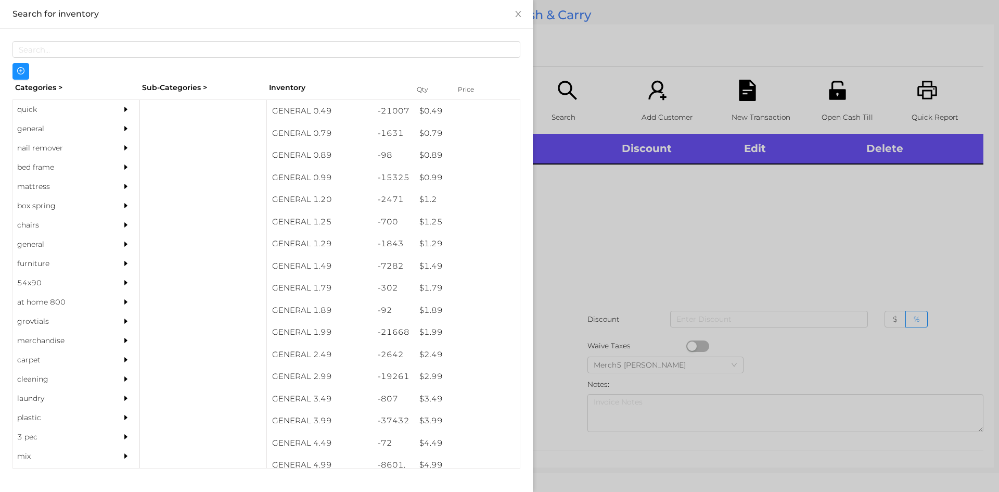
click at [106, 136] on div "general" at bounding box center [76, 128] width 126 height 19
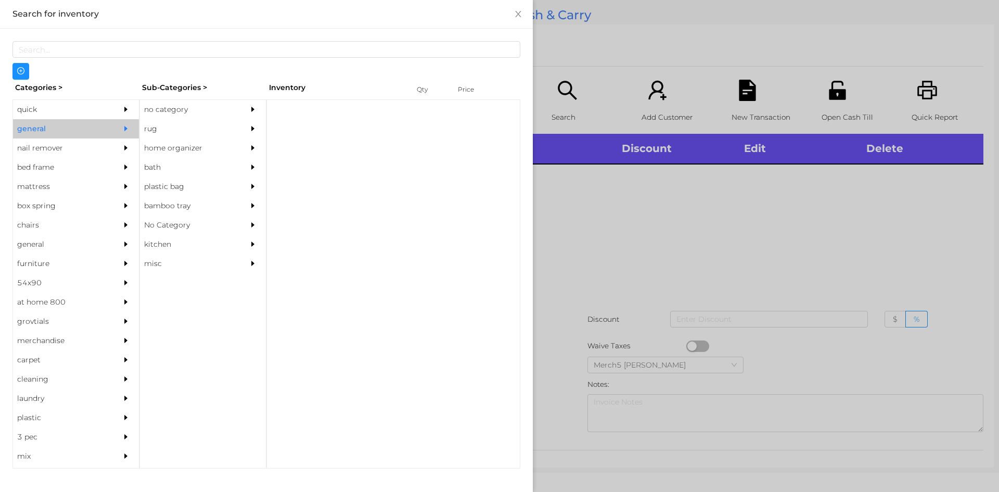
click at [199, 118] on div "no category" at bounding box center [187, 109] width 95 height 19
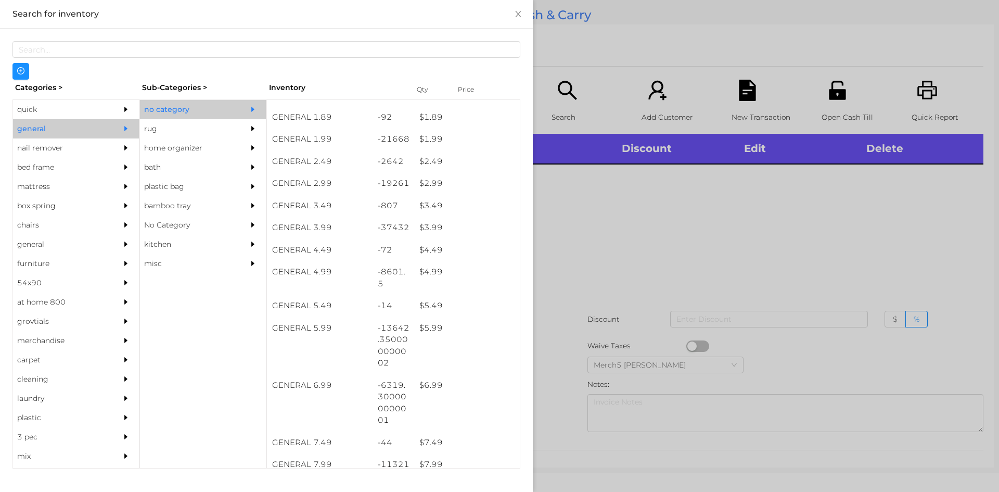
scroll to position [193, 0]
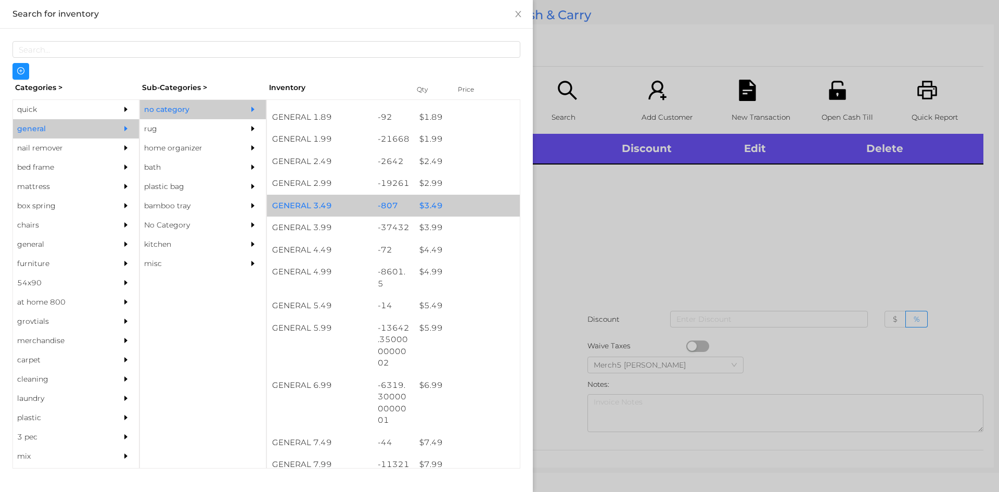
click at [467, 209] on div "$ 3.49" at bounding box center [467, 206] width 106 height 22
click at [474, 206] on div "$ 3.49" at bounding box center [467, 206] width 106 height 22
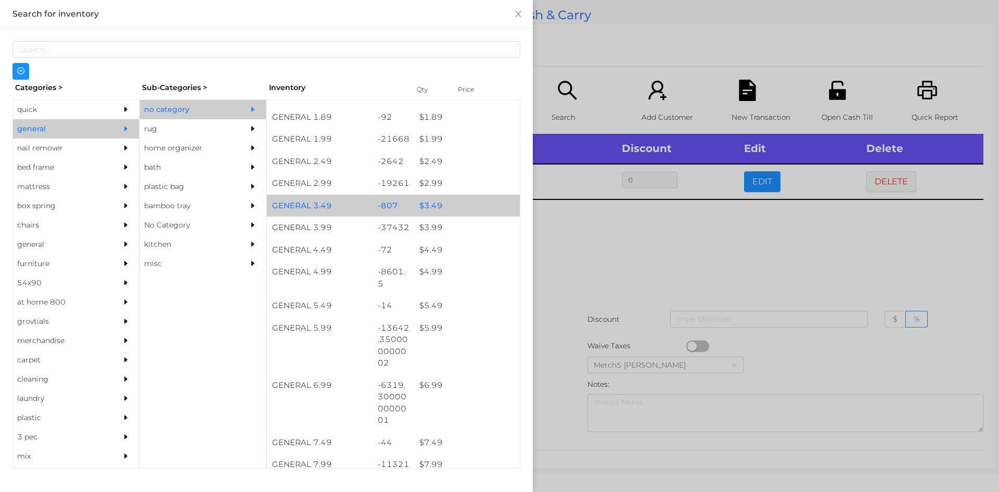
click at [475, 207] on div "$ 3.49" at bounding box center [467, 206] width 106 height 22
click at [479, 204] on div "$ 3.49" at bounding box center [467, 206] width 106 height 22
click at [483, 205] on div "$ 3.49" at bounding box center [467, 206] width 106 height 22
click at [485, 207] on div "$ 3.49" at bounding box center [467, 206] width 106 height 22
click at [615, 257] on div at bounding box center [499, 246] width 999 height 492
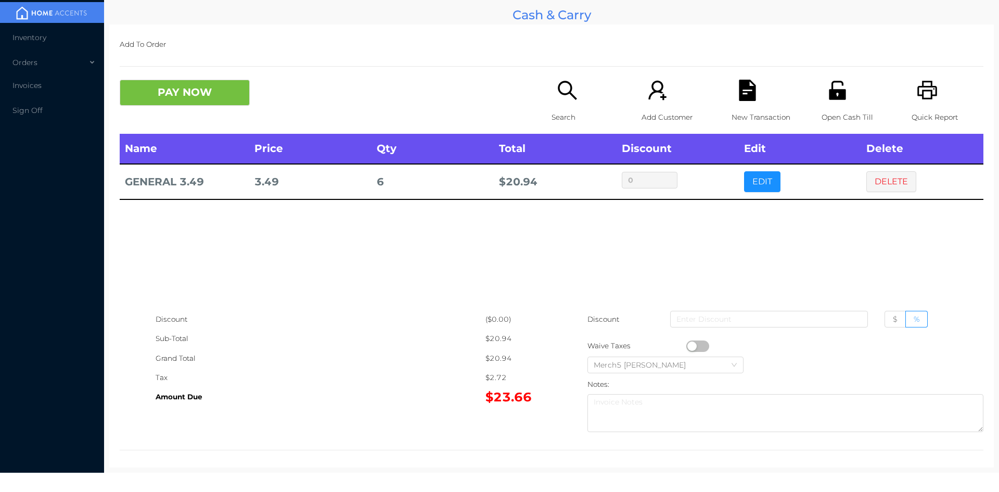
click at [840, 104] on div "Open Cash Till" at bounding box center [857, 107] width 72 height 54
click at [559, 93] on icon "icon: search" at bounding box center [567, 90] width 19 height 19
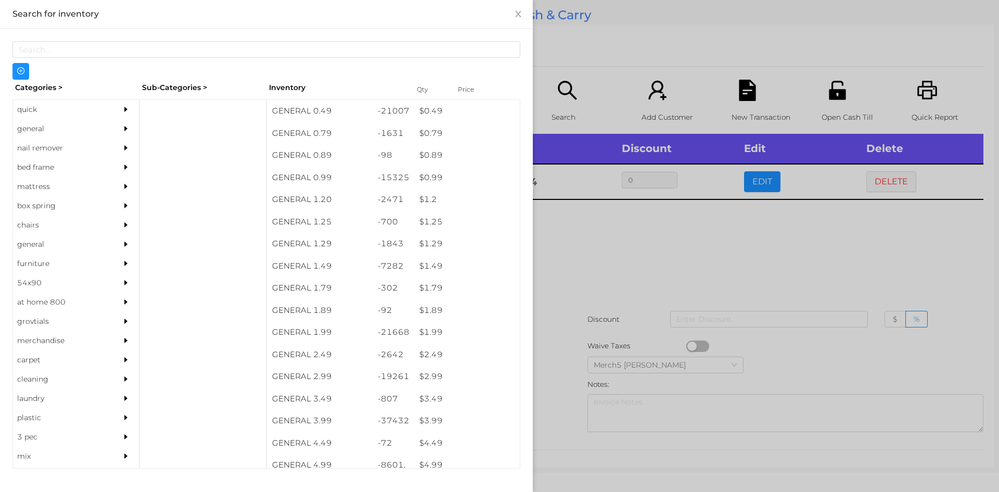
click at [118, 121] on div at bounding box center [128, 128] width 21 height 19
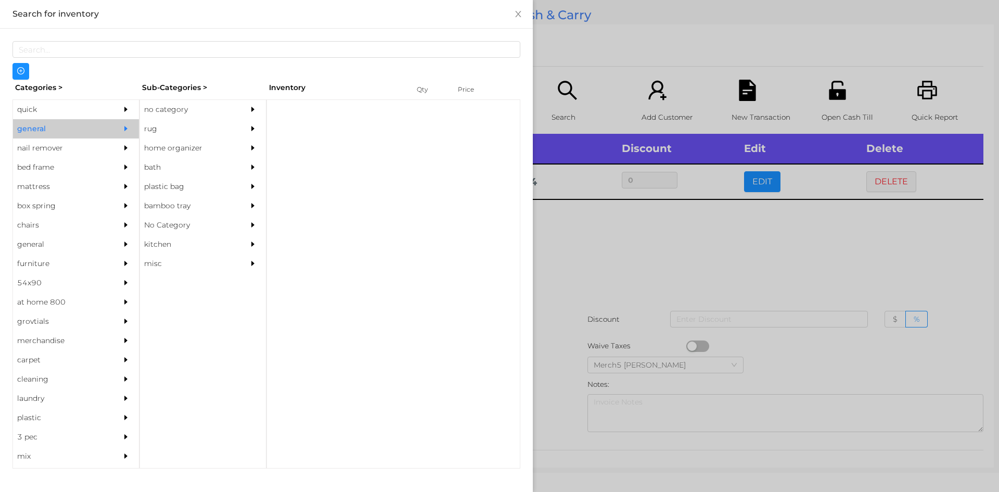
click at [175, 113] on div "no category" at bounding box center [187, 109] width 95 height 19
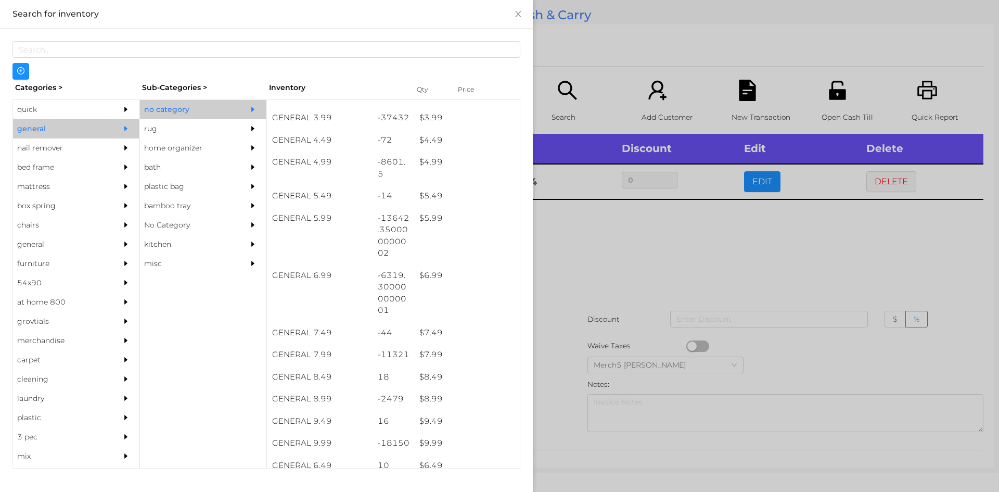
scroll to position [364, 0]
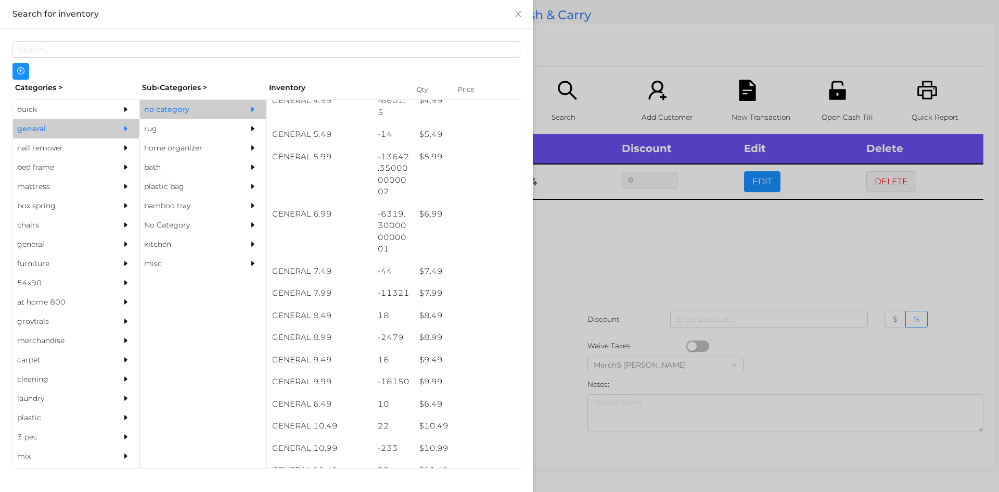
click at [668, 268] on div at bounding box center [499, 246] width 999 height 492
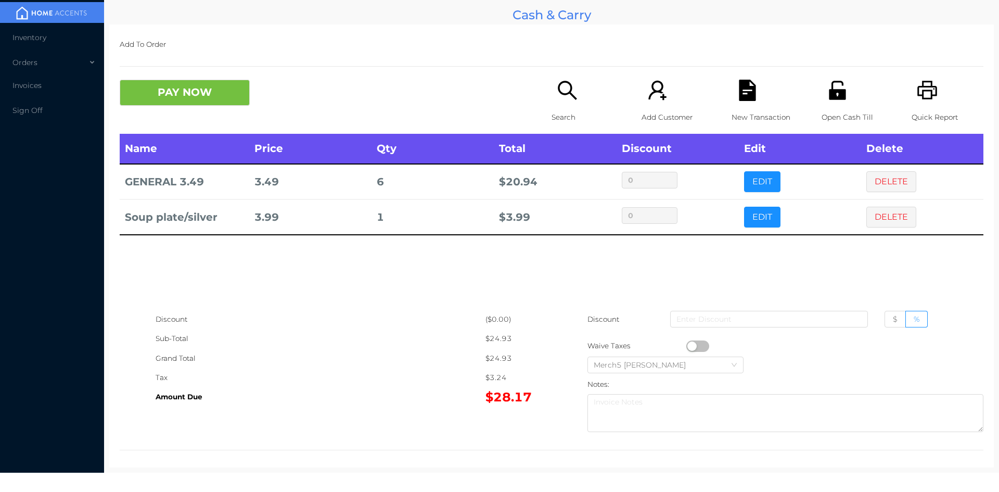
click at [894, 223] on button "DELETE" at bounding box center [891, 217] width 50 height 21
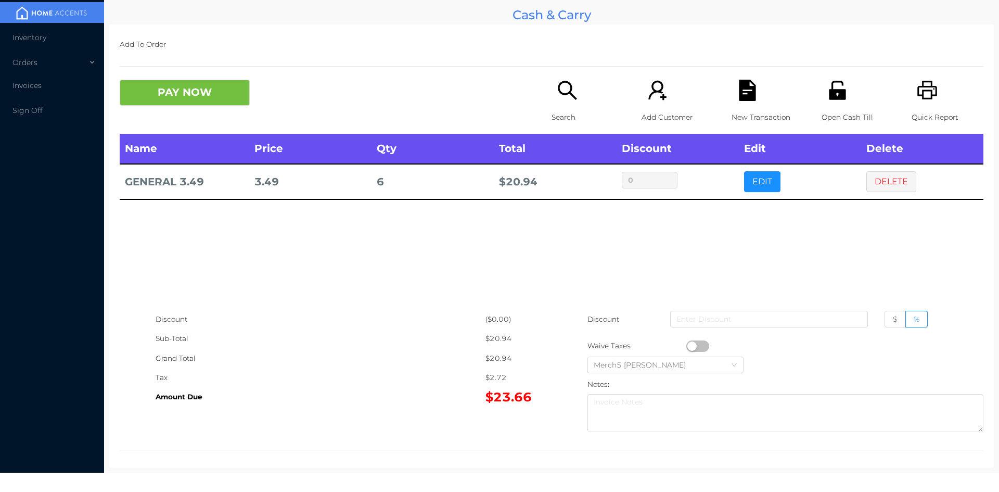
click at [881, 191] on button "DELETE" at bounding box center [891, 181] width 50 height 21
click at [900, 173] on button "DELETE" at bounding box center [891, 181] width 50 height 21
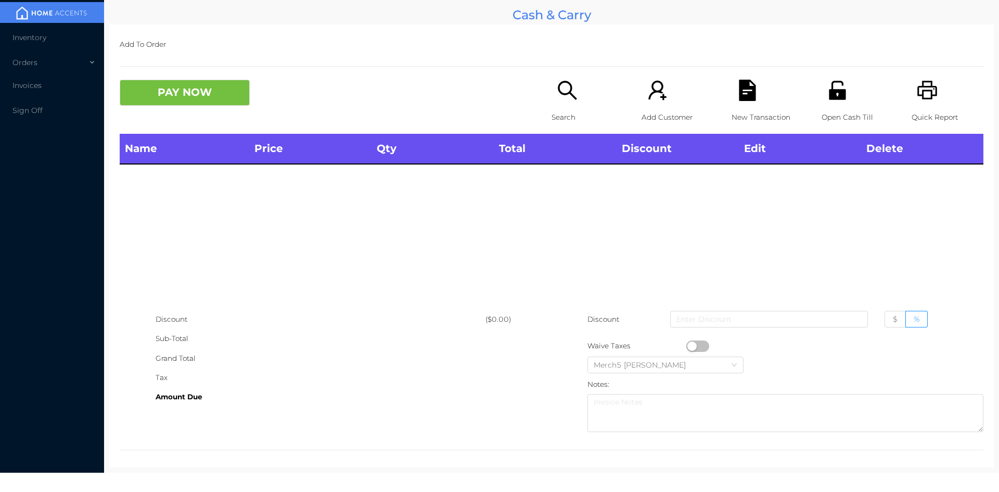
click at [570, 97] on icon "icon: search" at bounding box center [567, 90] width 19 height 19
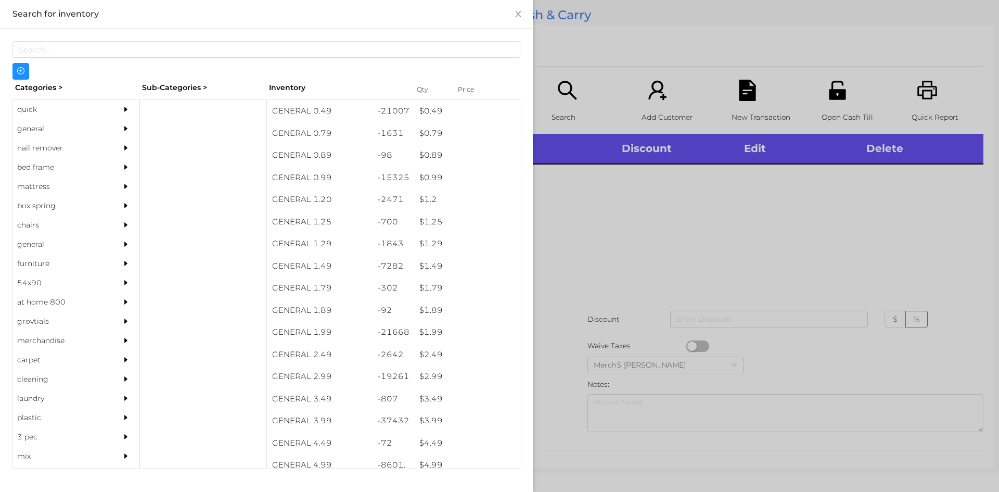
click at [106, 125] on div "general" at bounding box center [76, 128] width 126 height 19
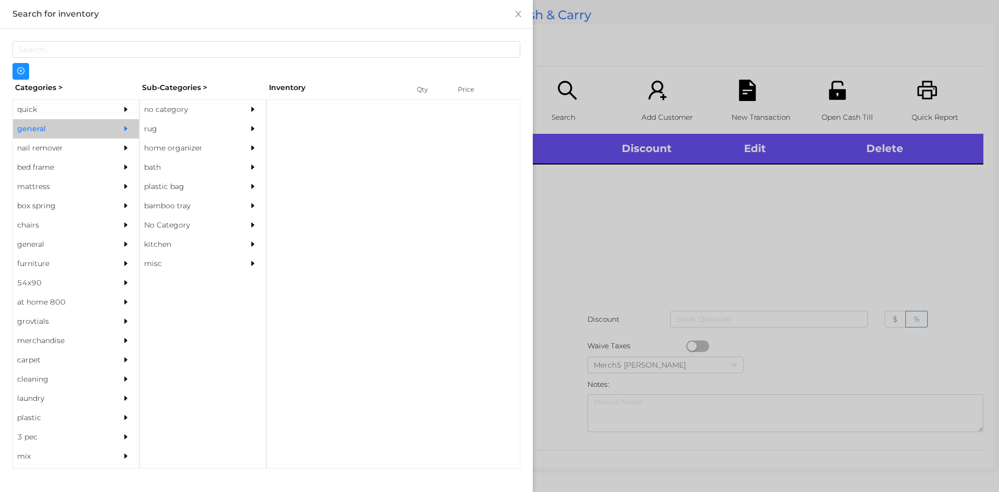
click at [199, 111] on div "no category" at bounding box center [187, 109] width 95 height 19
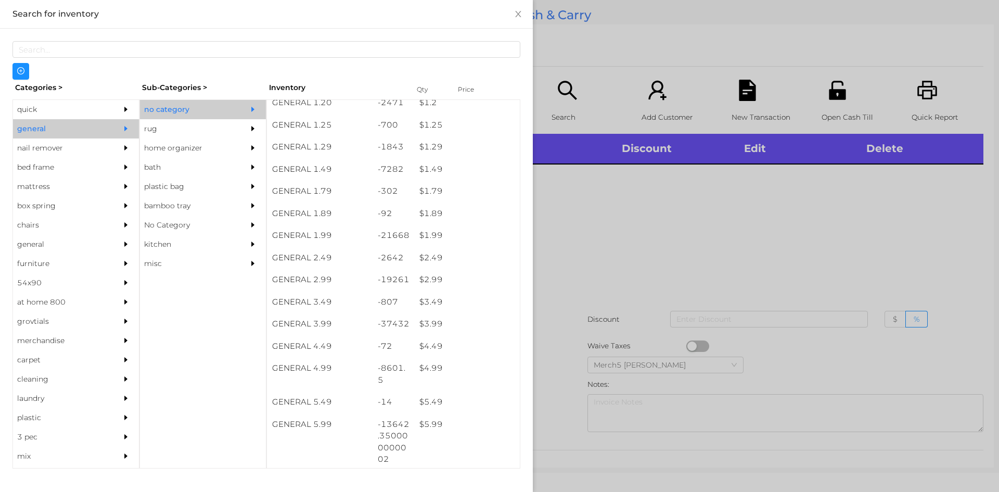
scroll to position [98, 0]
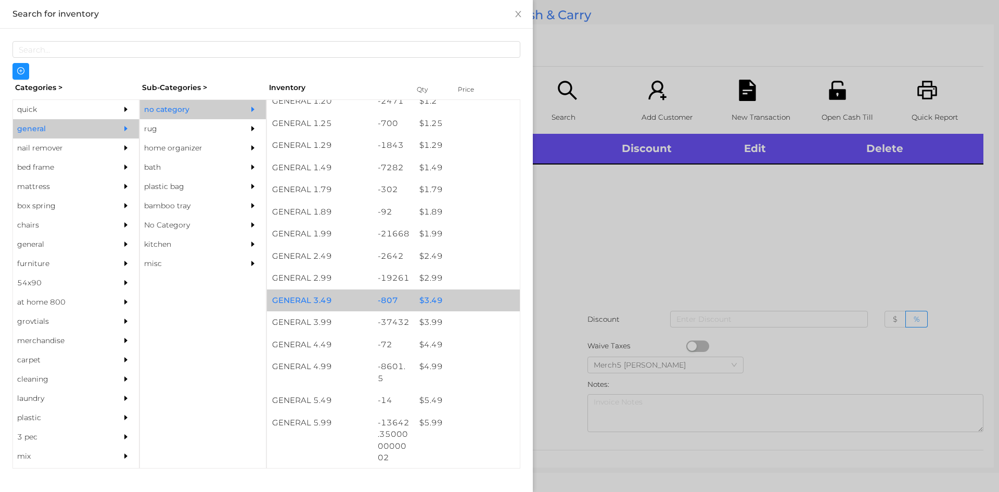
click at [461, 297] on div "$ 3.49" at bounding box center [467, 300] width 106 height 22
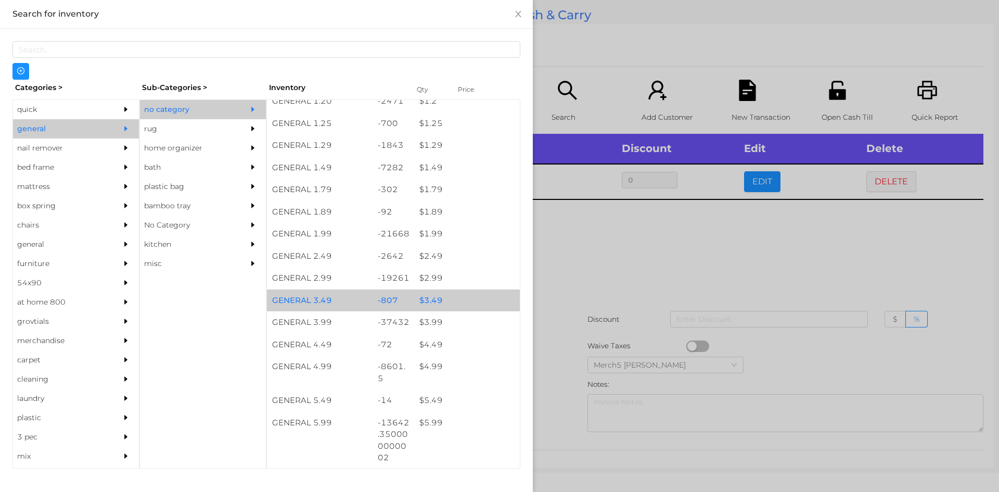
click at [471, 295] on div "$ 3.49" at bounding box center [467, 300] width 106 height 22
click at [469, 298] on div "$ 3.49" at bounding box center [467, 300] width 106 height 22
click at [473, 297] on div "$ 3.49" at bounding box center [467, 300] width 106 height 22
click at [476, 294] on div "$ 3.49" at bounding box center [467, 300] width 106 height 22
click at [481, 298] on div "$ 3.49" at bounding box center [467, 300] width 106 height 22
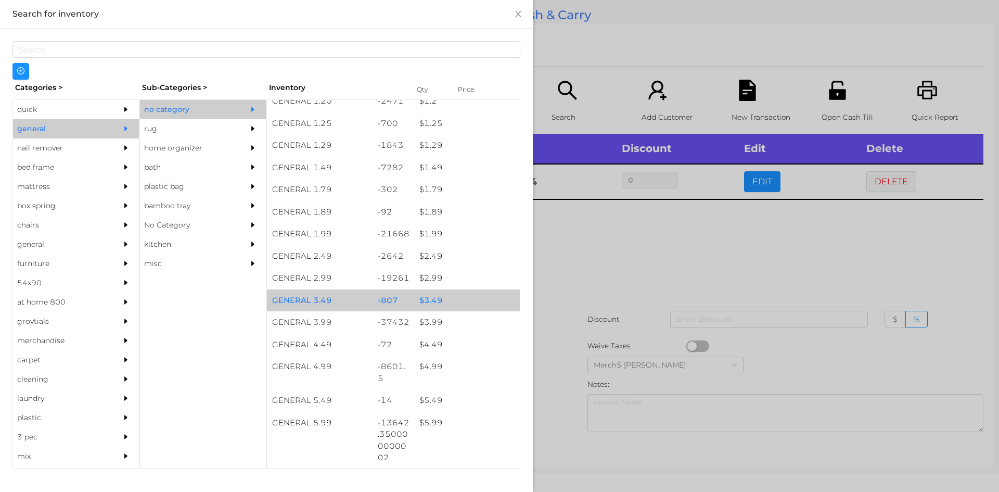
click at [650, 244] on div at bounding box center [499, 246] width 999 height 492
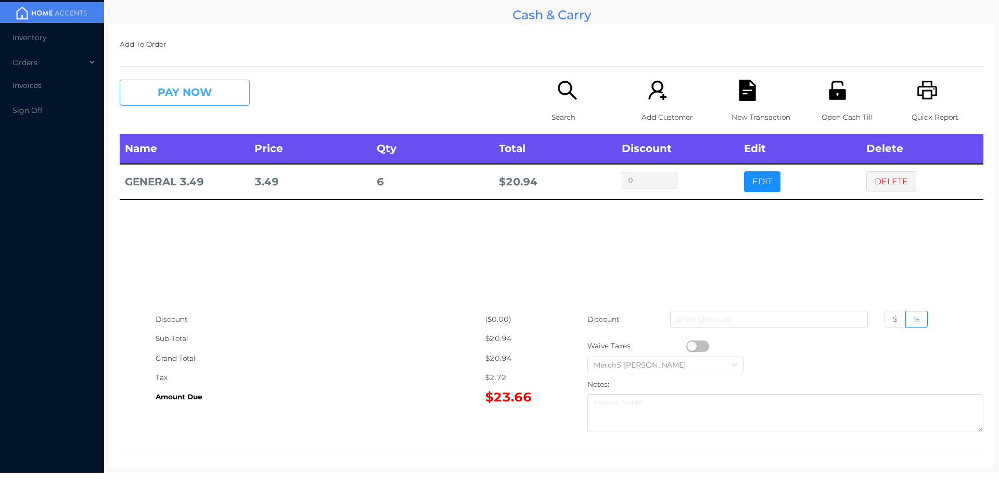
click at [240, 102] on button "PAY NOW" at bounding box center [185, 93] width 130 height 26
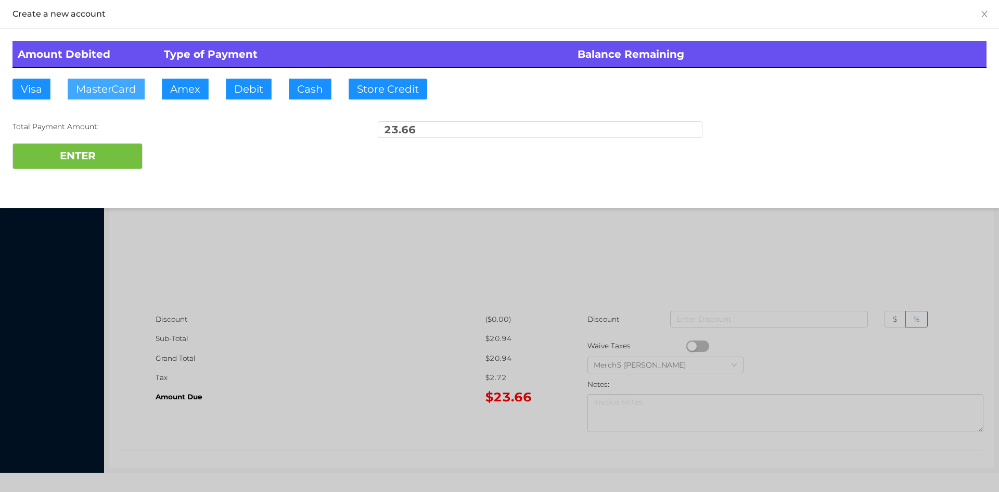
click at [127, 96] on button "MasterCard" at bounding box center [106, 89] width 77 height 21
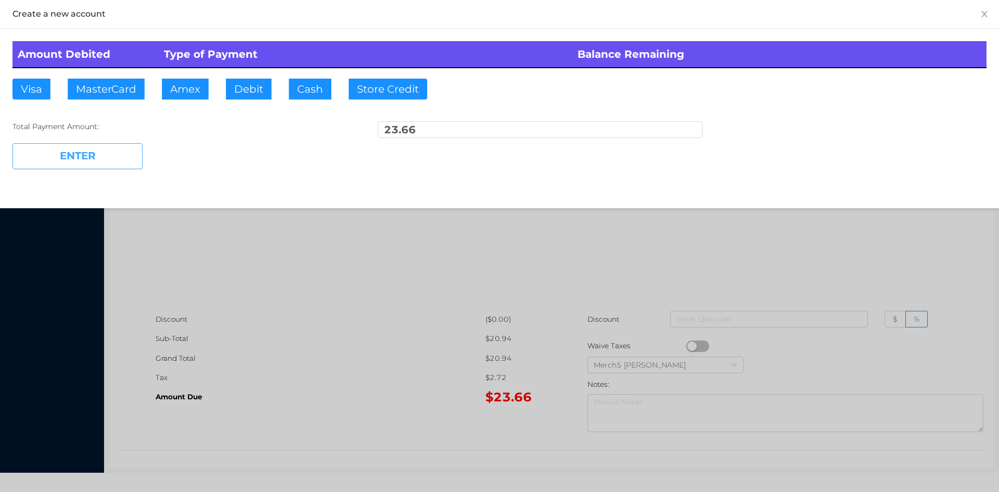
click at [123, 166] on button "ENTER" at bounding box center [77, 156] width 130 height 26
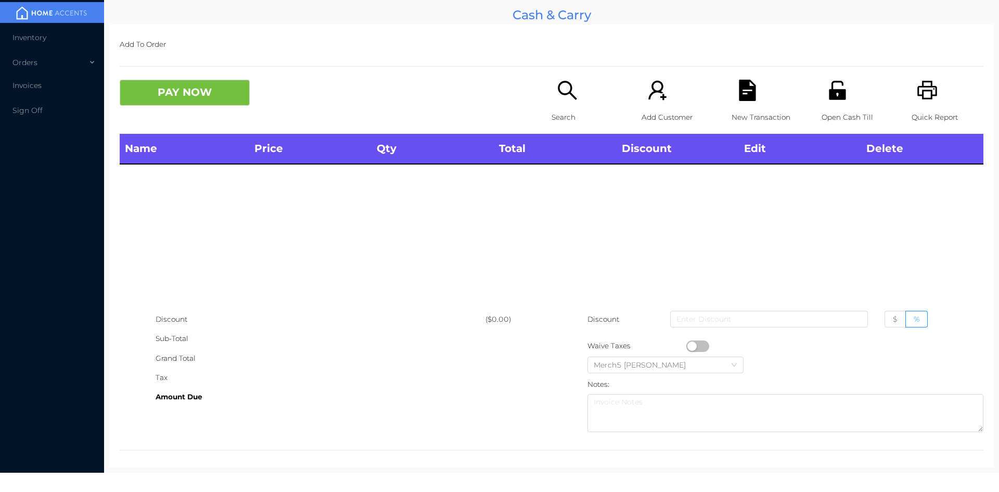
click at [566, 83] on icon "icon: search" at bounding box center [567, 90] width 21 height 21
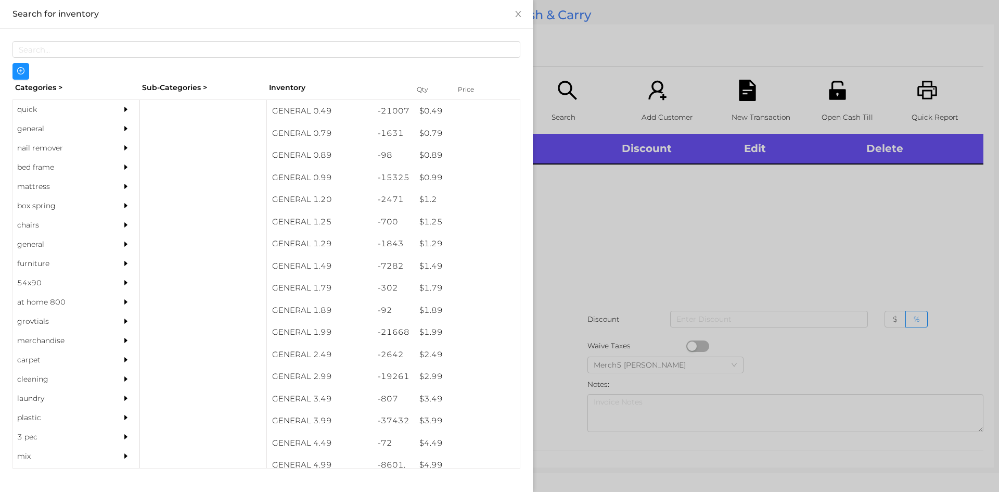
click at [98, 127] on div "general" at bounding box center [60, 128] width 95 height 19
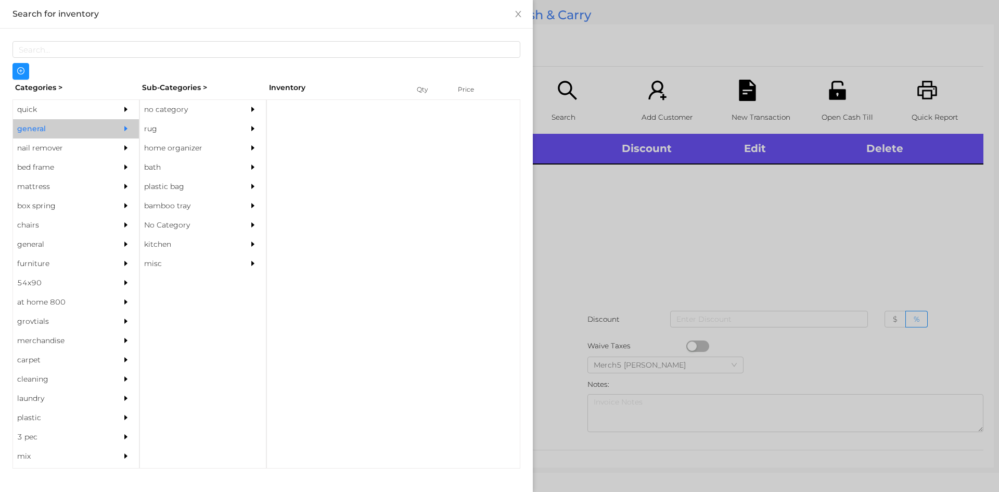
click at [189, 106] on div "no category" at bounding box center [187, 109] width 95 height 19
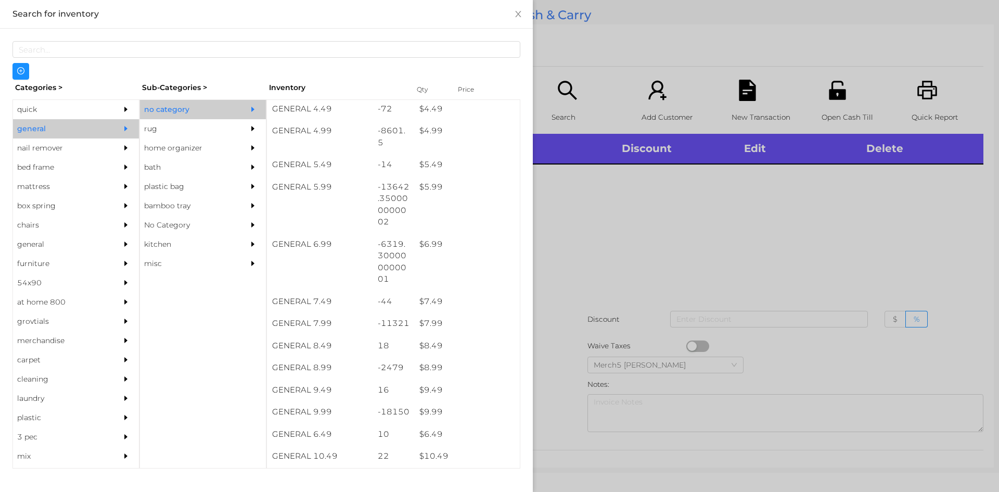
scroll to position [334, 0]
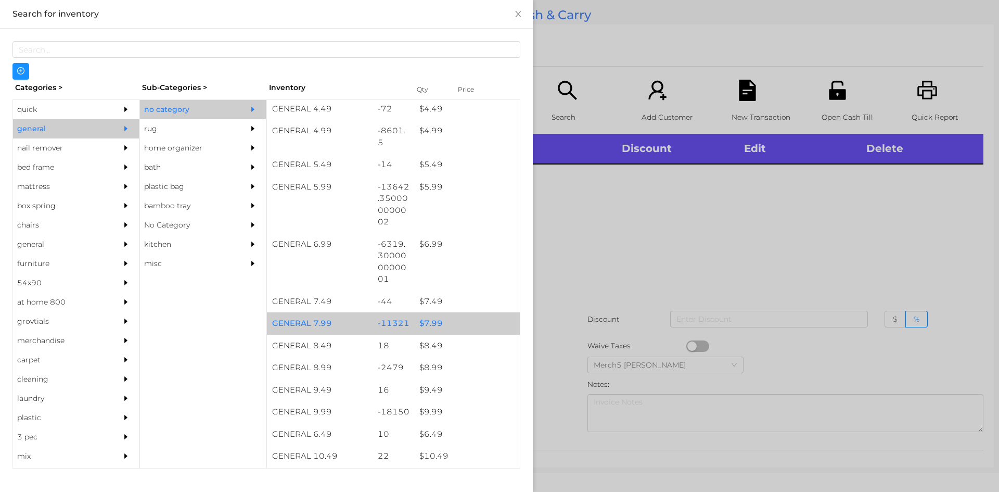
click at [469, 324] on div "$ 7.99" at bounding box center [467, 323] width 106 height 22
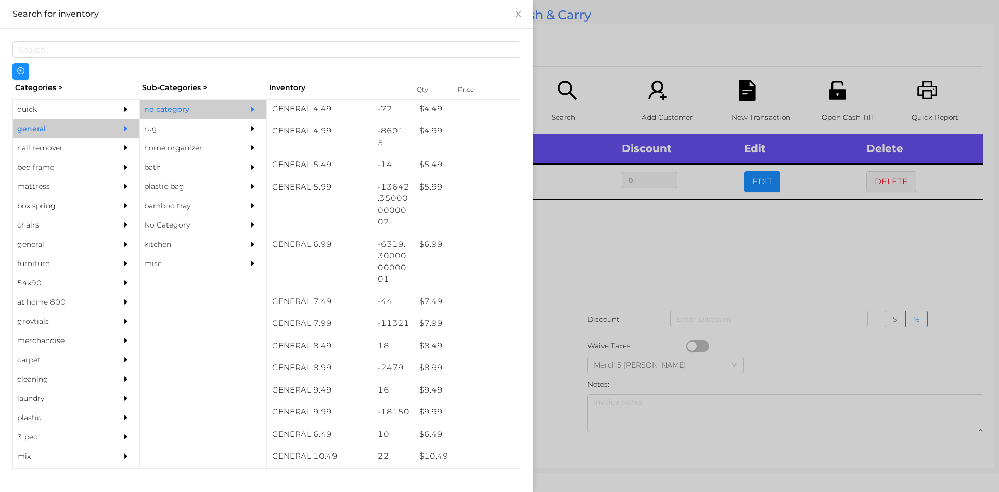
click at [626, 255] on div at bounding box center [499, 246] width 999 height 492
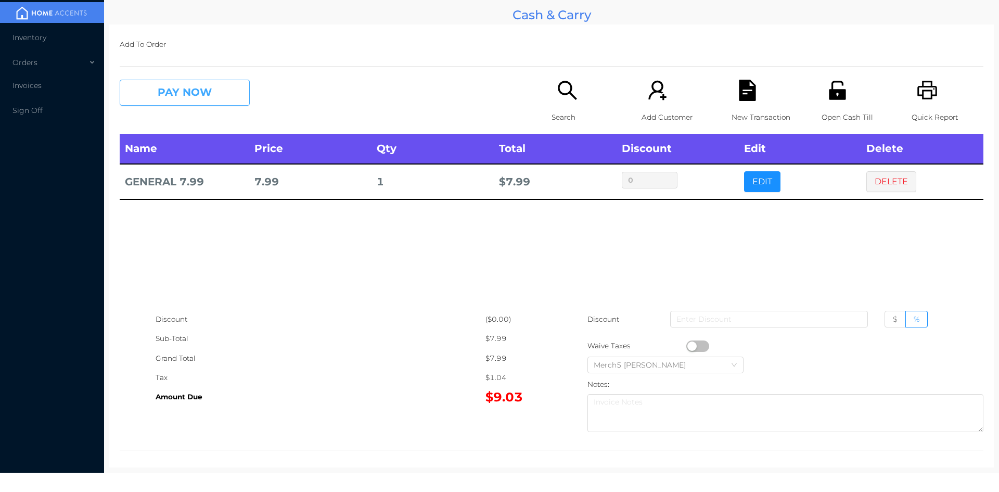
click at [221, 87] on button "PAY NOW" at bounding box center [185, 93] width 130 height 26
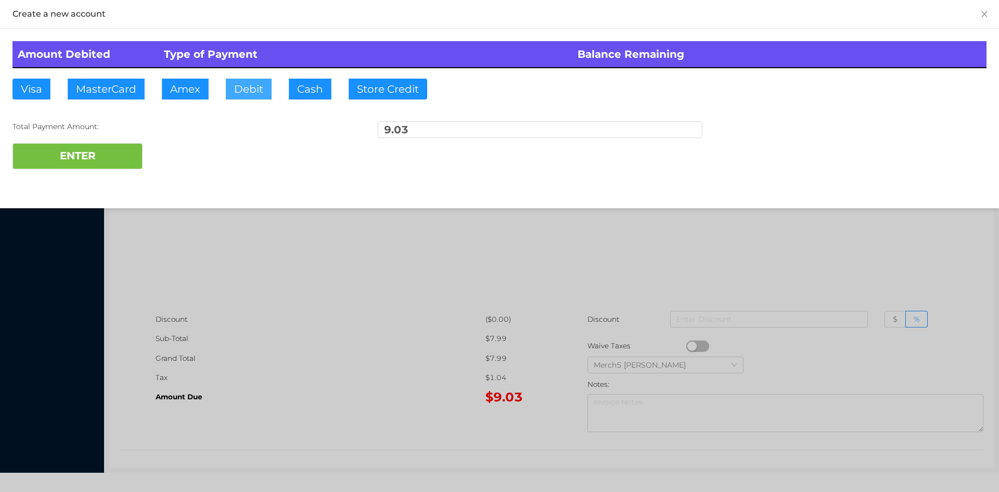
click at [250, 94] on button "Debit" at bounding box center [249, 89] width 46 height 21
click at [112, 163] on button "ENTER" at bounding box center [77, 156] width 130 height 26
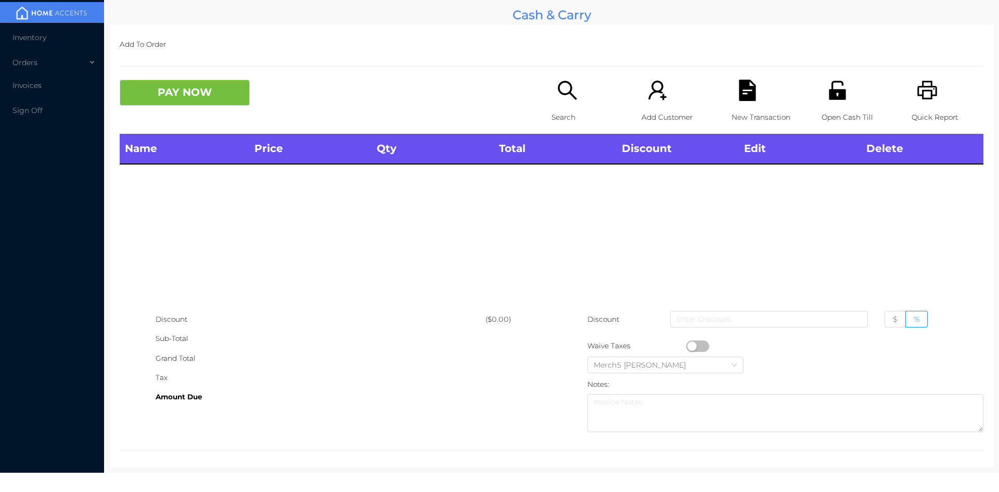
click at [947, 132] on div "Quick Report" at bounding box center [947, 107] width 72 height 54
click at [919, 94] on icon "icon: printer" at bounding box center [927, 90] width 21 height 21
click at [563, 97] on icon "icon: search" at bounding box center [567, 90] width 21 height 21
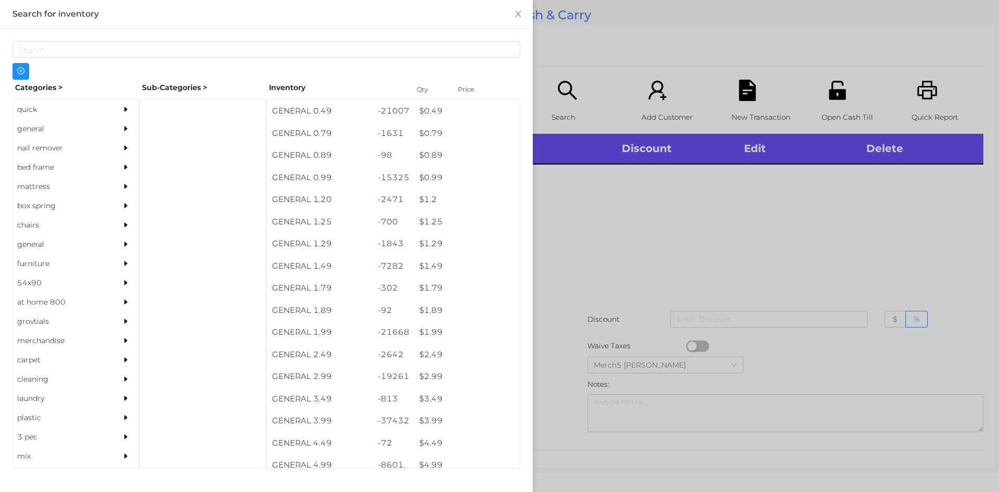
click at [118, 137] on div at bounding box center [128, 128] width 21 height 19
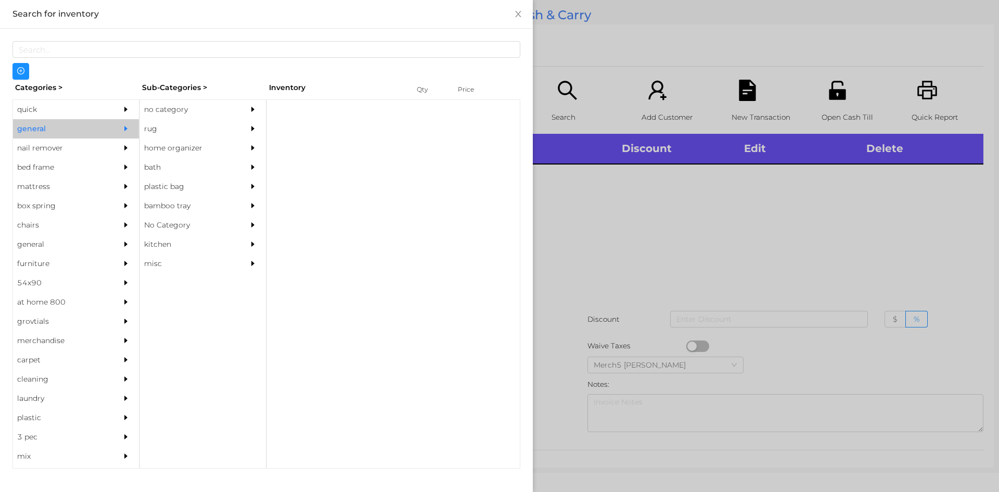
click at [190, 117] on div "no category" at bounding box center [187, 109] width 95 height 19
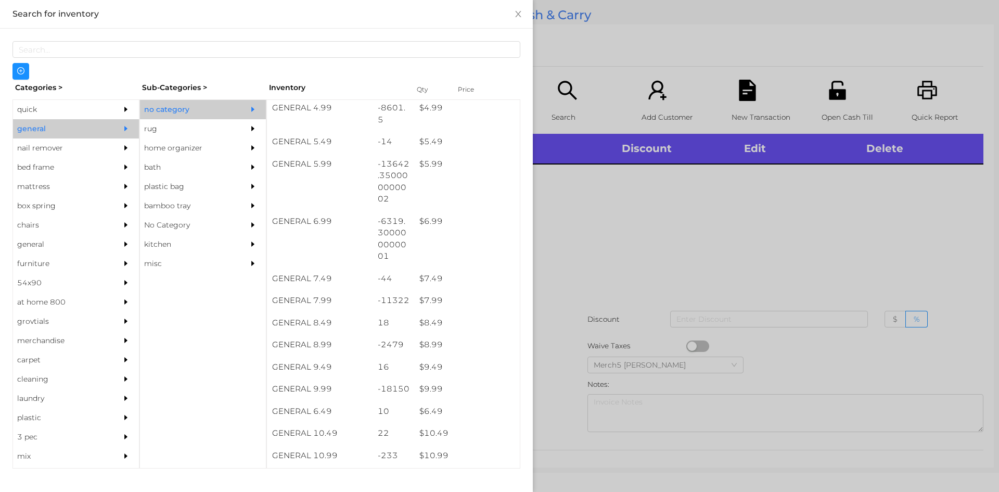
scroll to position [468, 0]
click at [702, 191] on div at bounding box center [499, 246] width 999 height 492
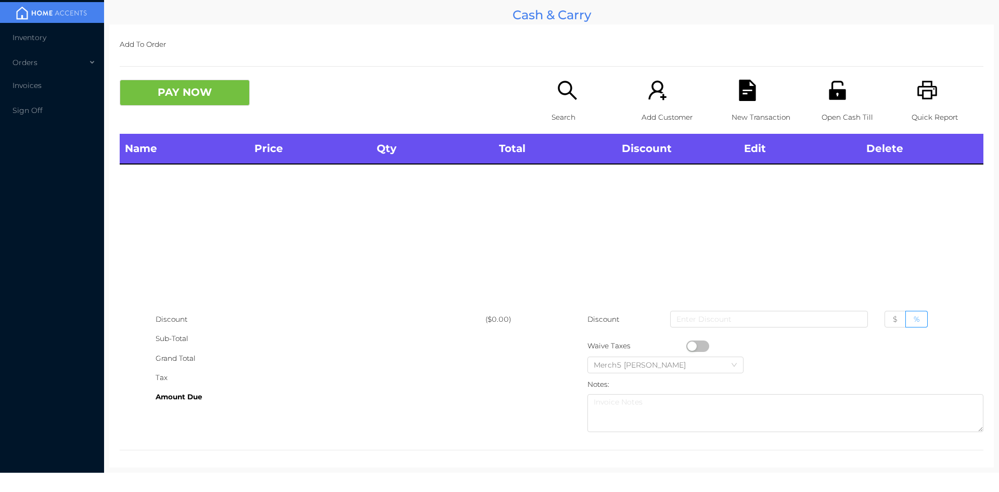
click at [561, 100] on icon "icon: search" at bounding box center [567, 90] width 21 height 21
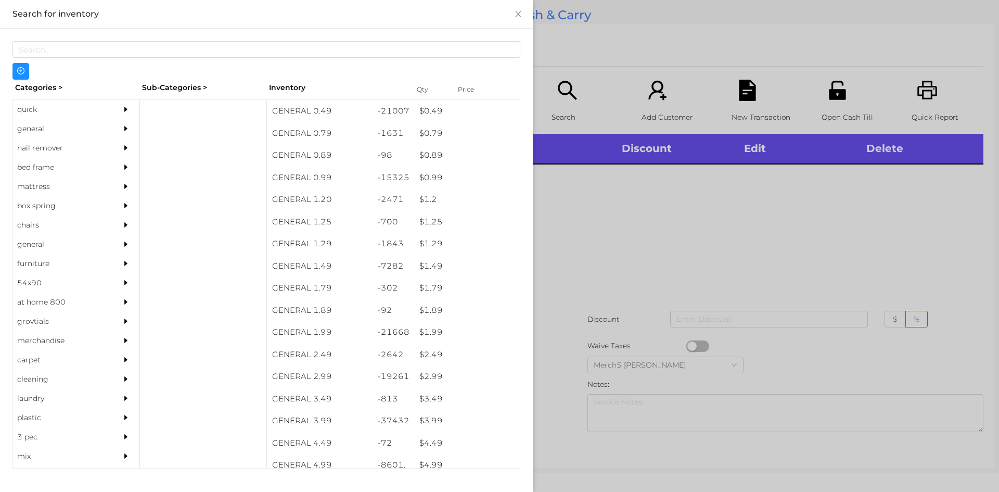
drag, startPoint x: 95, startPoint y: 121, endPoint x: 131, endPoint y: 133, distance: 37.8
click at [95, 121] on div "general" at bounding box center [60, 128] width 95 height 19
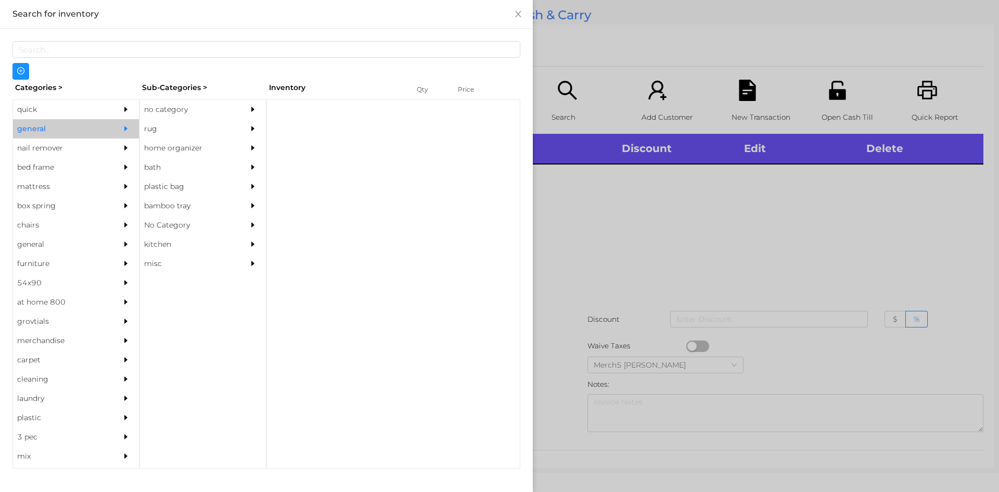
click at [237, 108] on div "no category" at bounding box center [203, 109] width 126 height 19
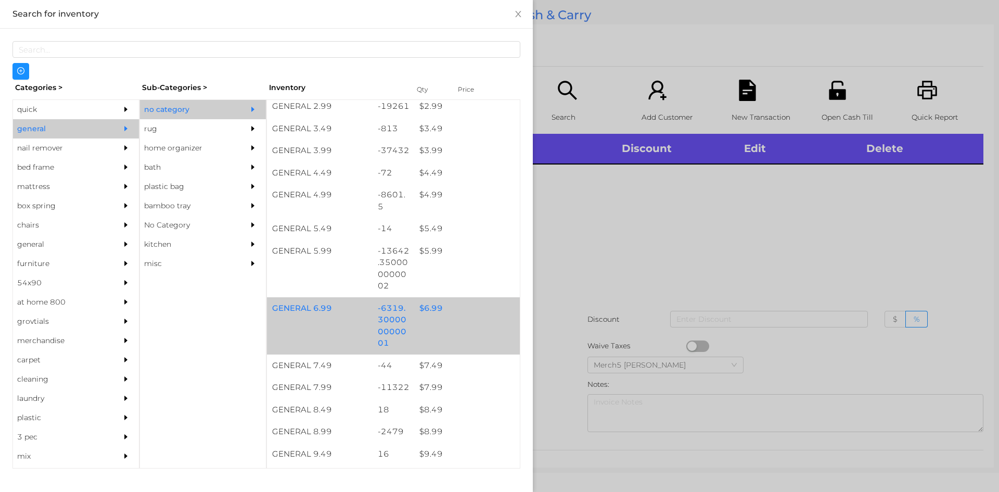
scroll to position [364, 0]
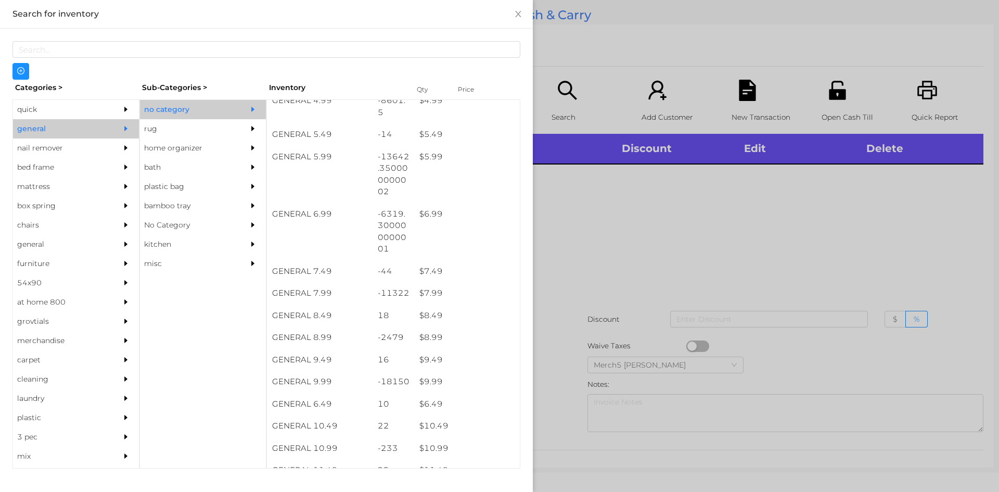
click at [698, 255] on div at bounding box center [499, 246] width 999 height 492
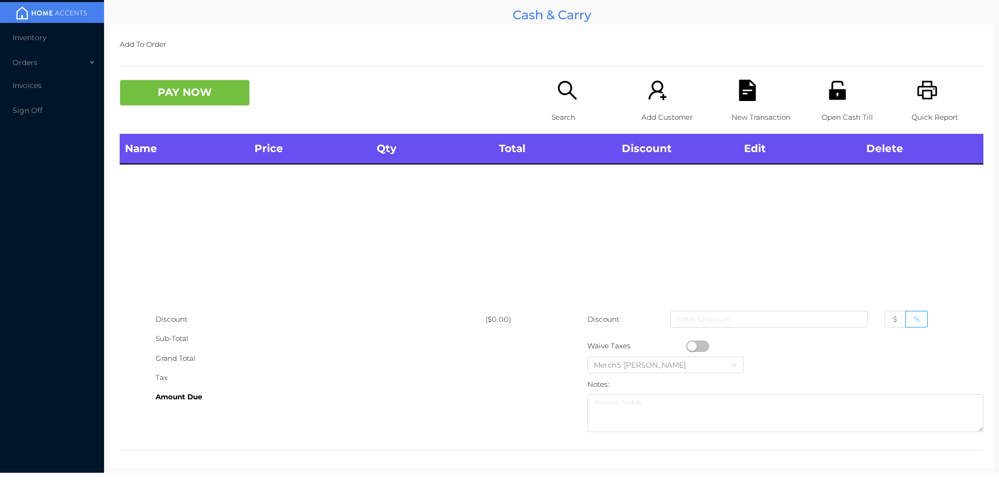
click at [557, 94] on icon "icon: search" at bounding box center [567, 90] width 21 height 21
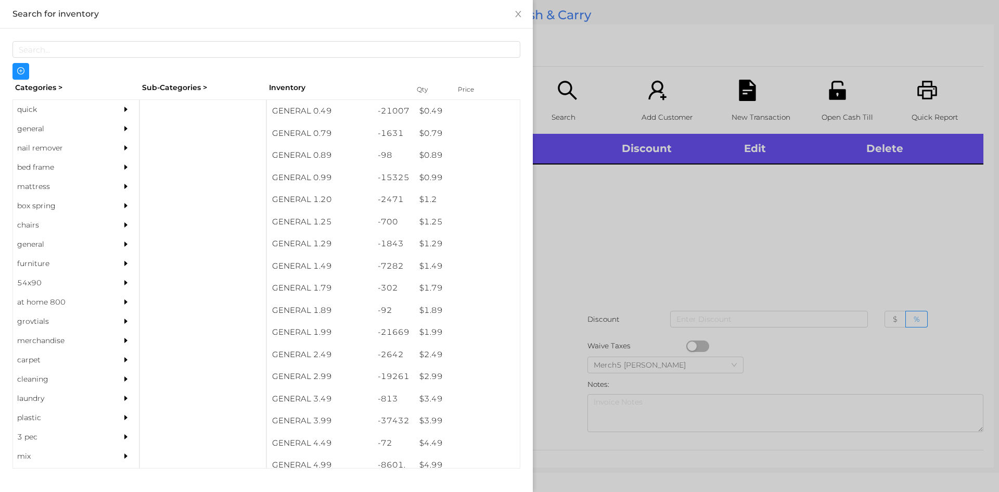
click at [758, 190] on div at bounding box center [499, 246] width 999 height 492
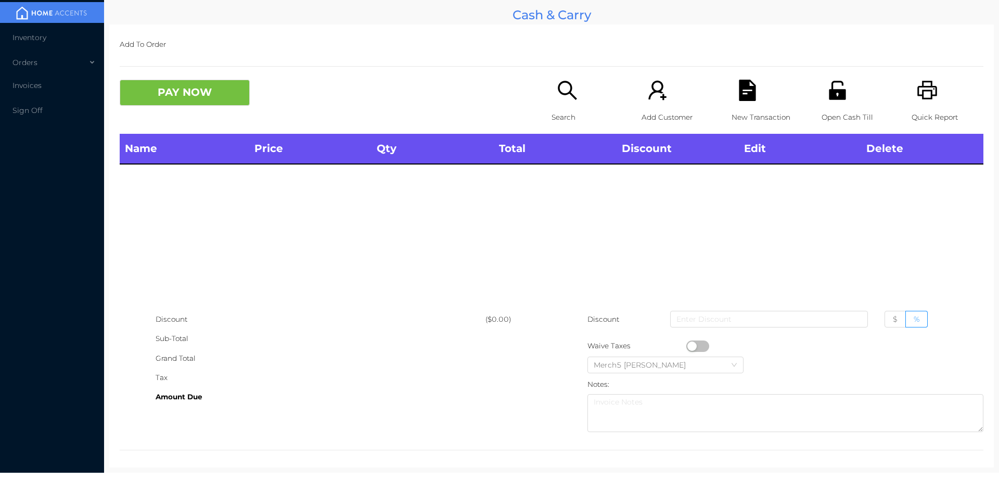
click at [568, 110] on p "Search" at bounding box center [587, 117] width 72 height 19
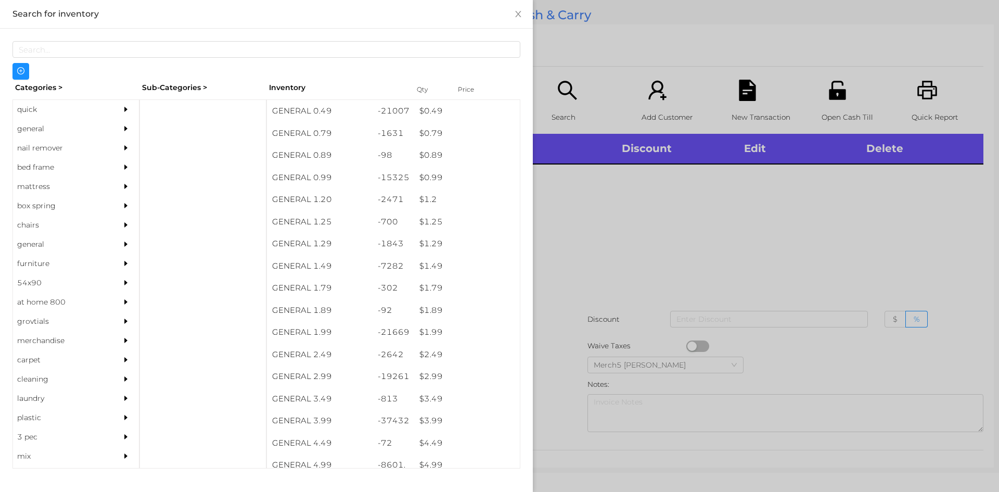
click at [103, 135] on div "general" at bounding box center [76, 128] width 126 height 19
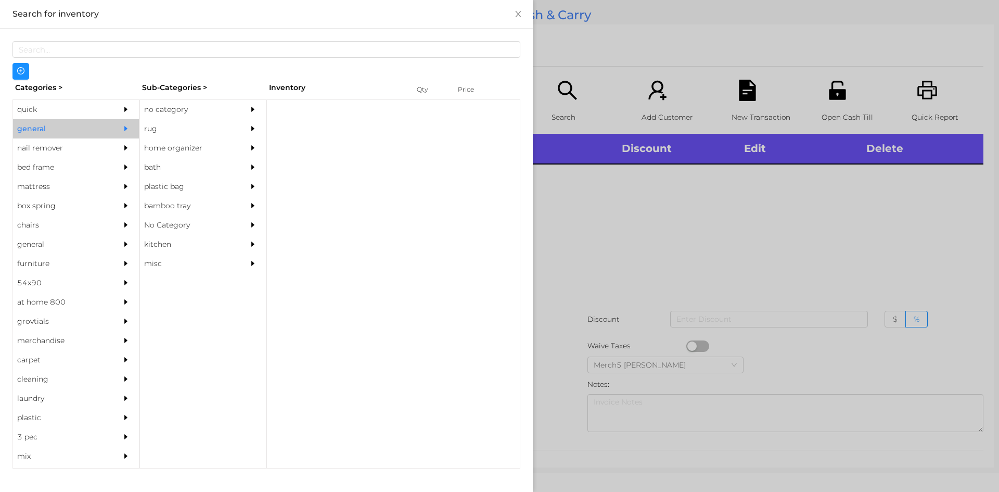
click at [199, 126] on div "rug" at bounding box center [187, 128] width 95 height 19
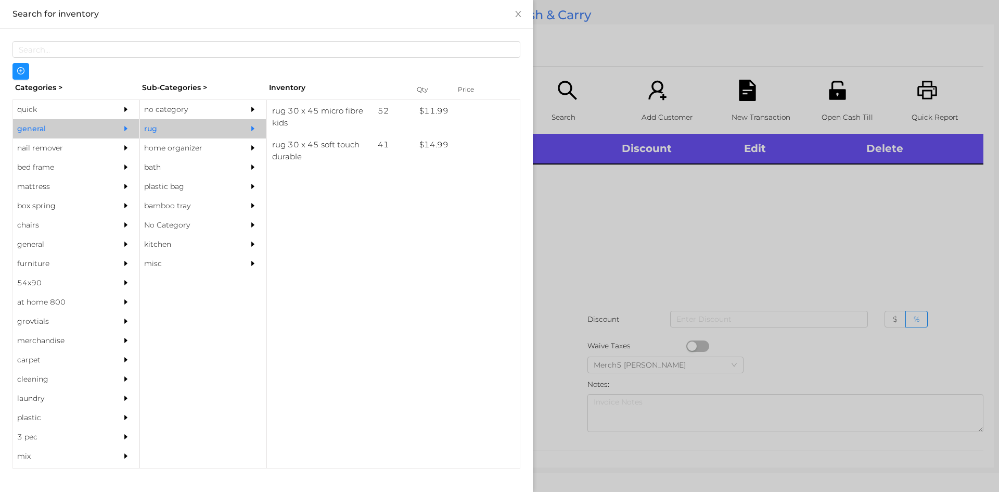
click at [252, 111] on icon "icon: caret-right" at bounding box center [252, 109] width 7 height 7
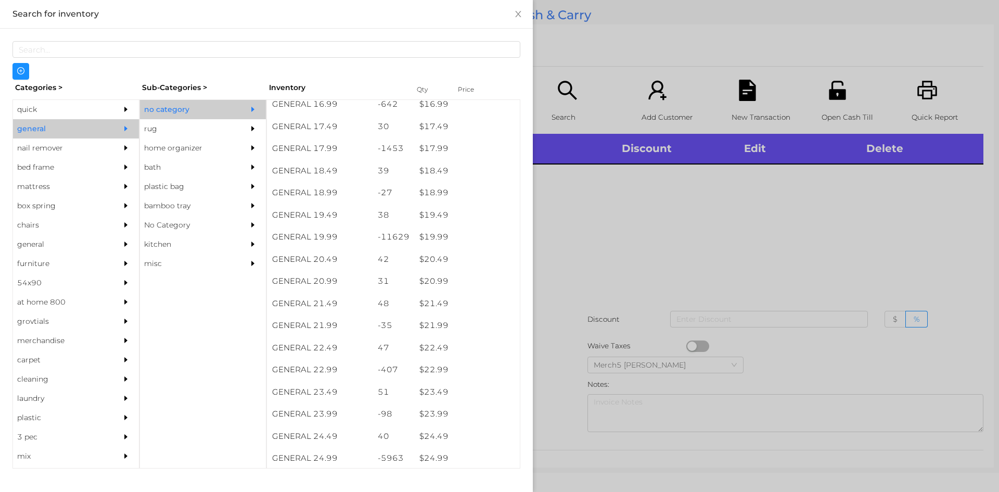
scroll to position [1072, 0]
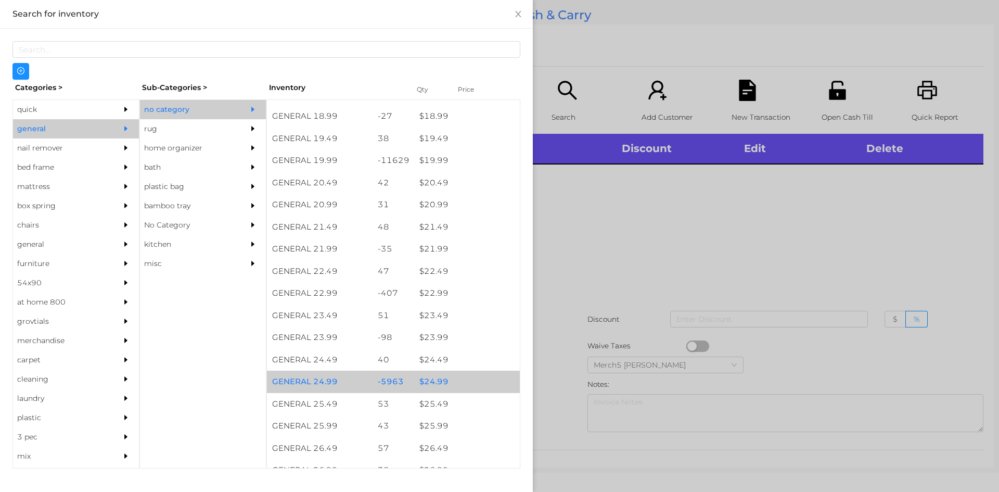
click at [461, 386] on div "$ 24.99" at bounding box center [467, 381] width 106 height 22
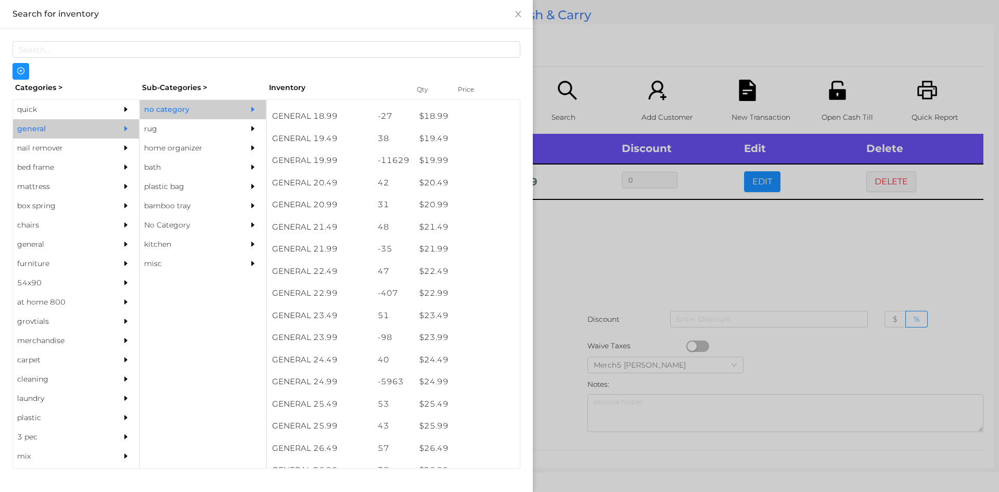
click at [672, 243] on div at bounding box center [499, 246] width 999 height 492
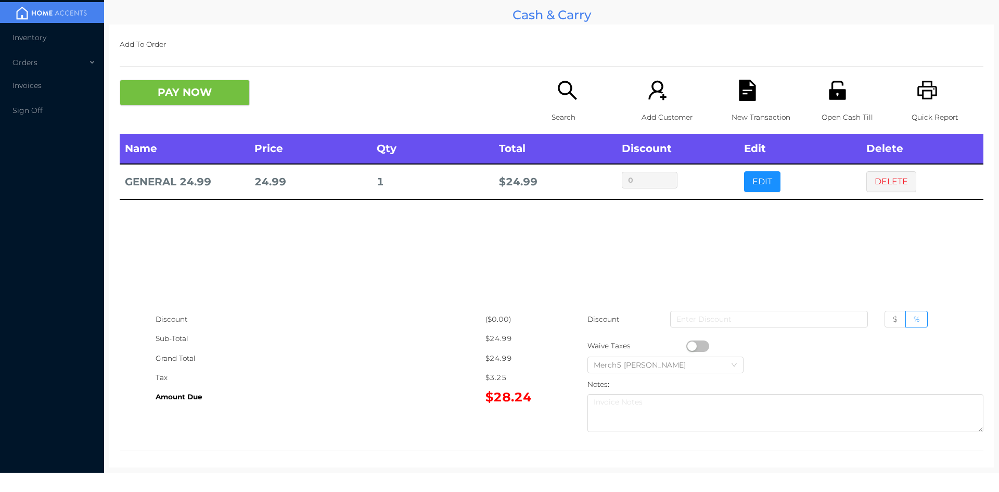
click at [574, 93] on icon "icon: search" at bounding box center [567, 90] width 21 height 21
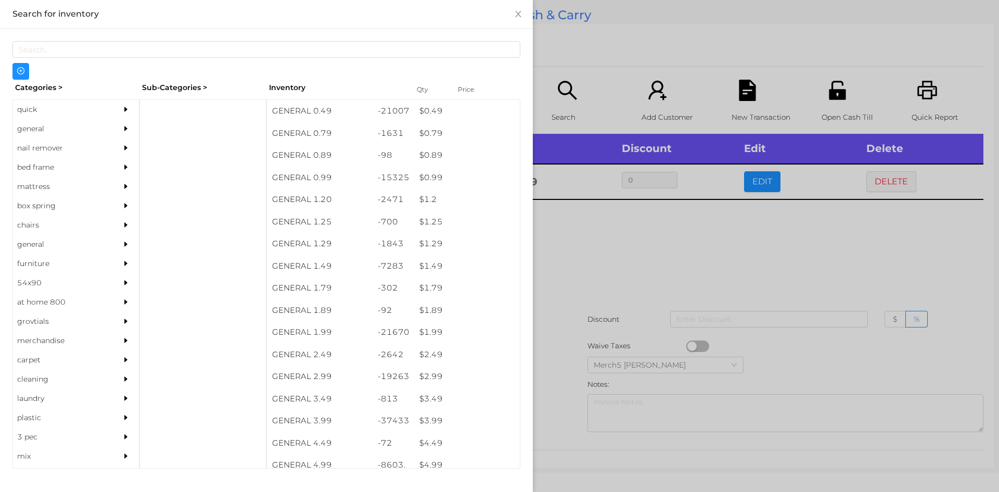
click at [674, 221] on div at bounding box center [499, 246] width 999 height 492
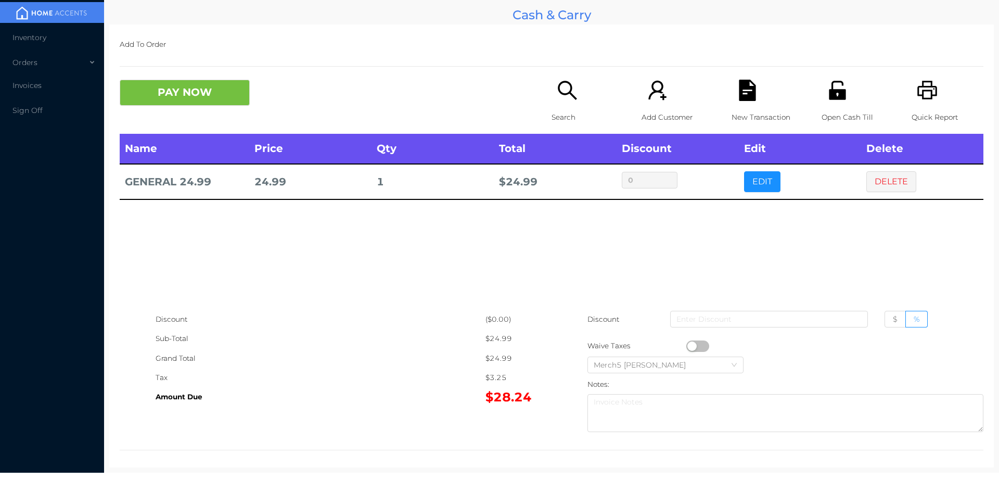
click at [561, 92] on icon "icon: search" at bounding box center [567, 90] width 21 height 21
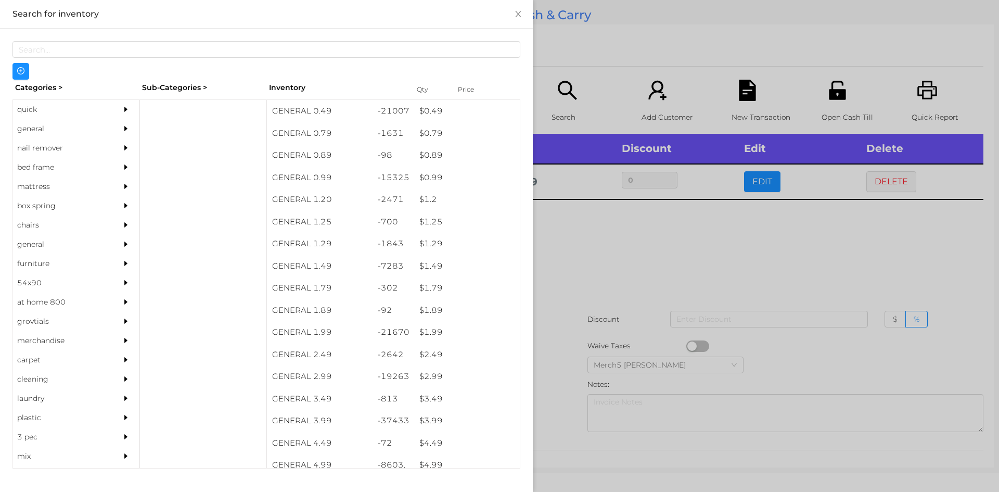
click at [664, 234] on div at bounding box center [499, 246] width 999 height 492
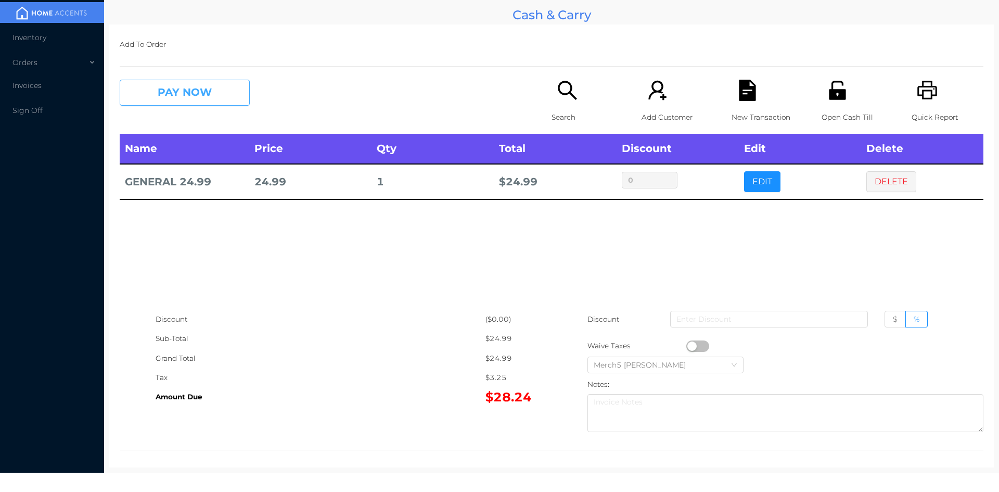
click at [224, 102] on button "PAY NOW" at bounding box center [185, 93] width 130 height 26
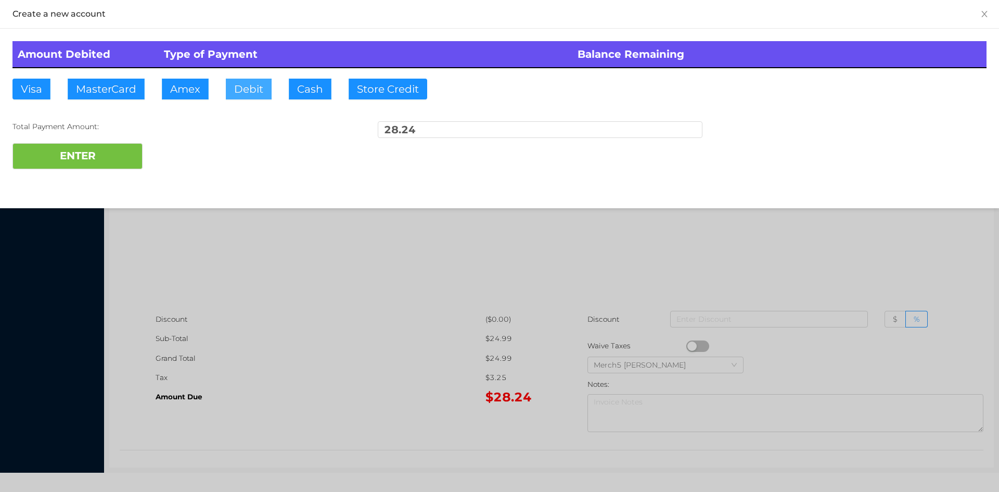
click at [247, 86] on button "Debit" at bounding box center [249, 89] width 46 height 21
click at [113, 157] on button "ENTER" at bounding box center [77, 156] width 130 height 26
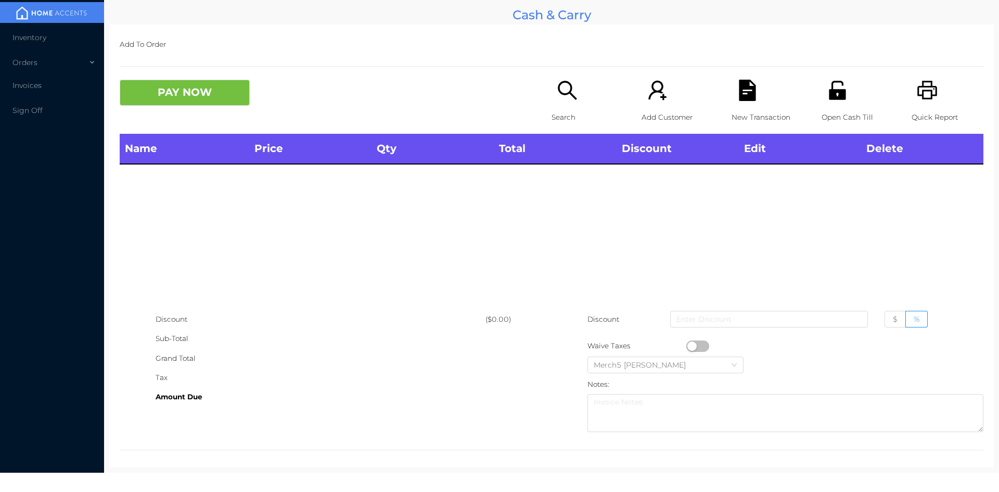
click at [586, 93] on div "Search" at bounding box center [587, 107] width 72 height 54
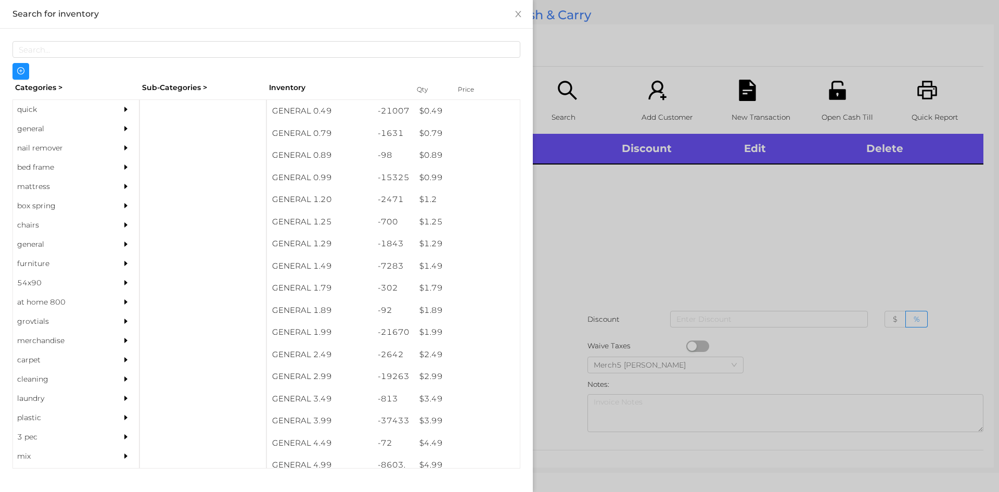
click at [118, 129] on div at bounding box center [128, 128] width 21 height 19
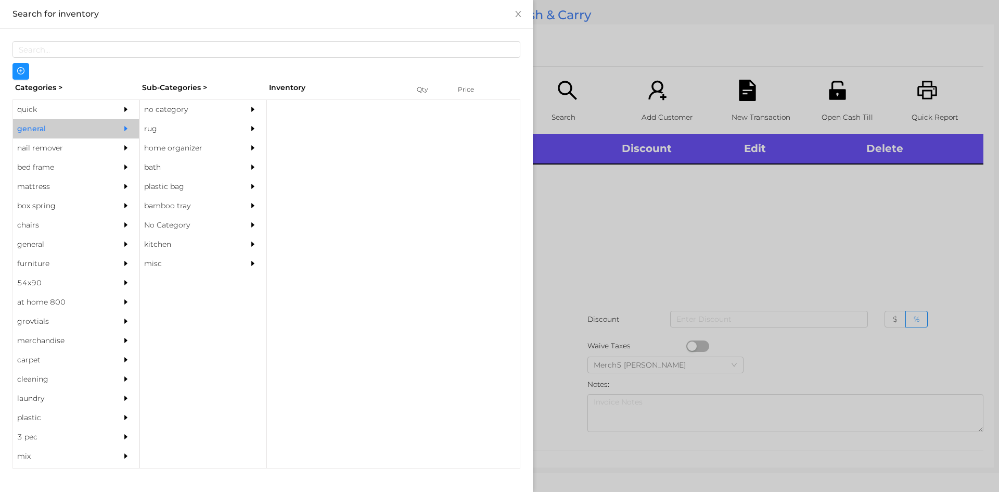
click at [198, 113] on div "no category" at bounding box center [187, 109] width 95 height 19
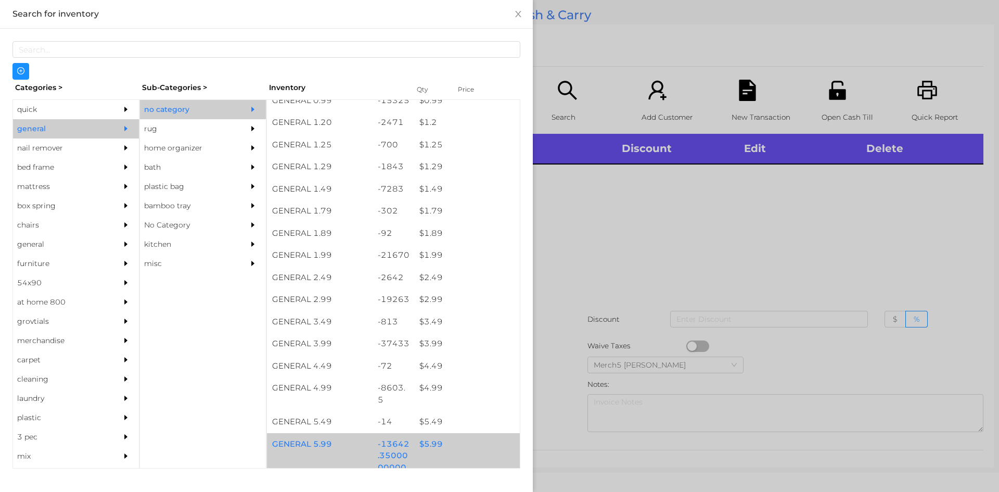
scroll to position [260, 0]
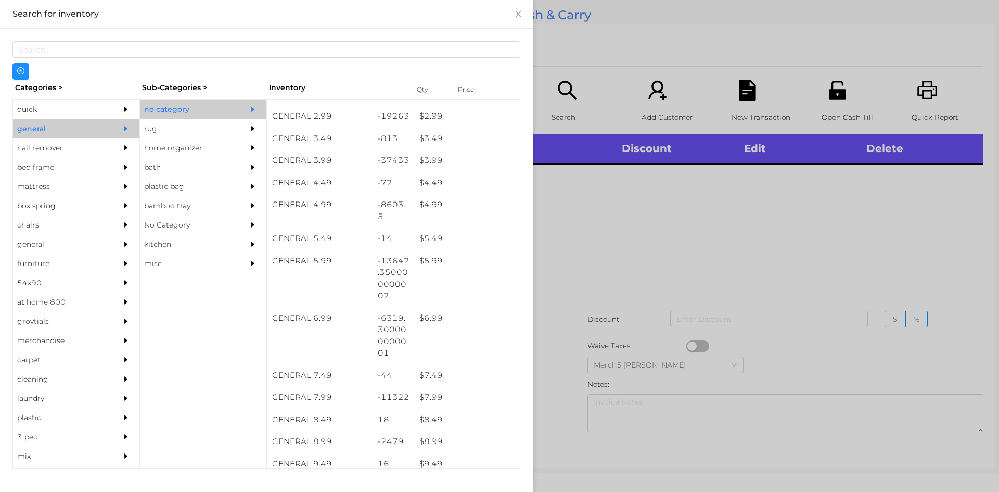
click at [643, 237] on div at bounding box center [499, 246] width 999 height 492
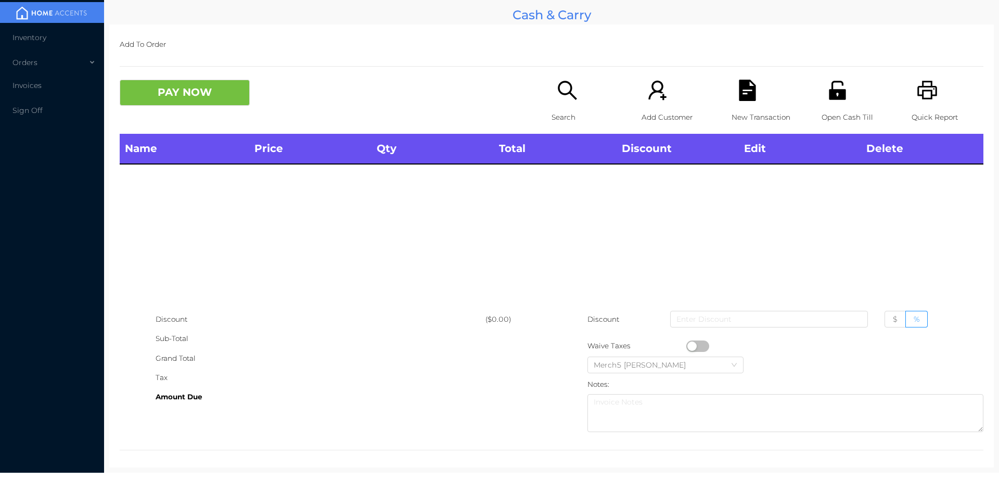
click at [566, 87] on icon "icon: search" at bounding box center [567, 90] width 19 height 19
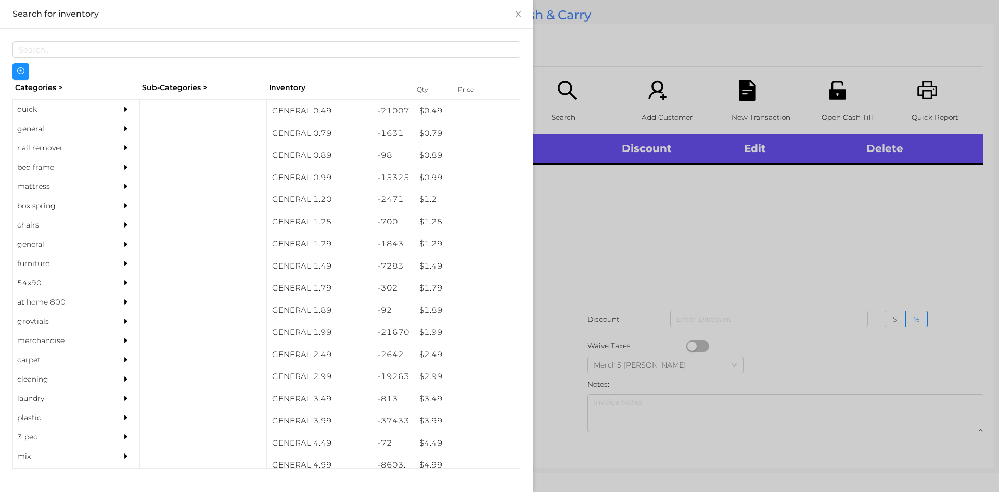
click at [683, 178] on div at bounding box center [499, 246] width 999 height 492
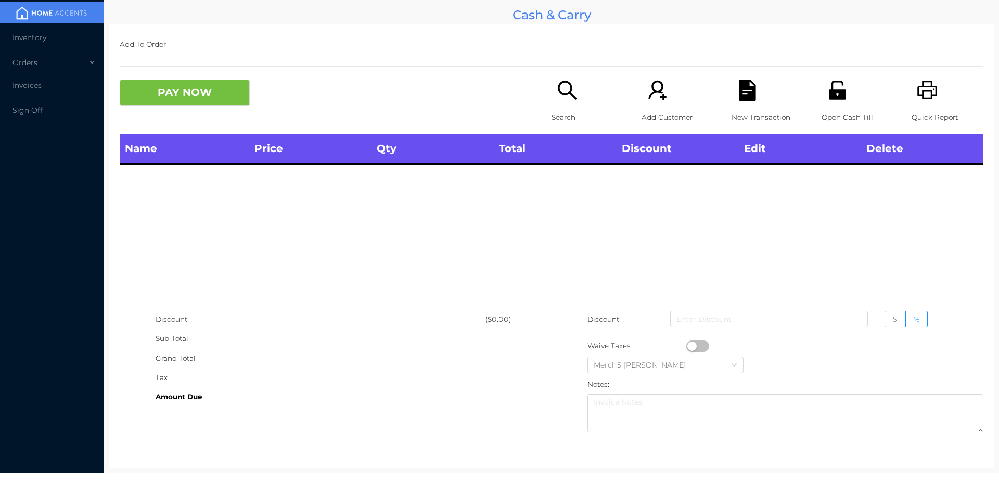
click at [917, 86] on icon "icon: printer" at bounding box center [927, 90] width 20 height 19
click at [567, 90] on icon "icon: search" at bounding box center [567, 90] width 19 height 19
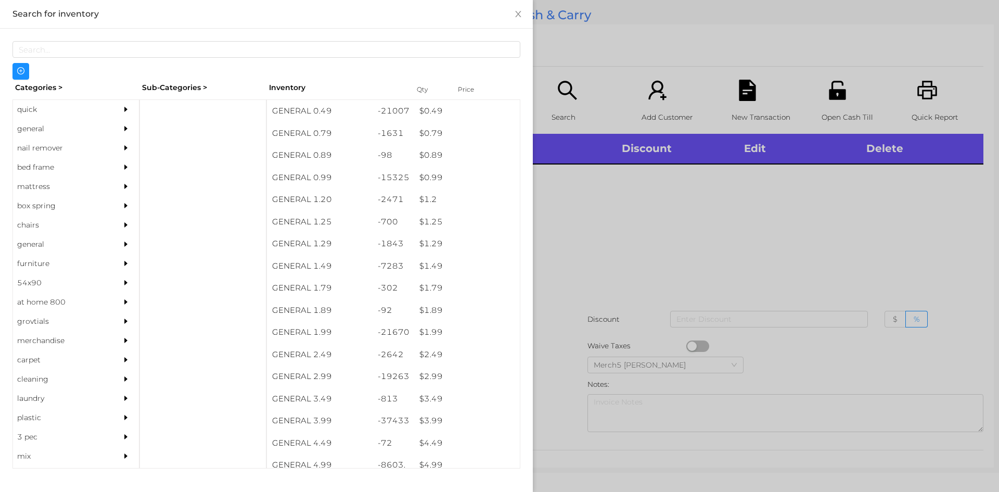
click at [118, 122] on div at bounding box center [128, 128] width 21 height 19
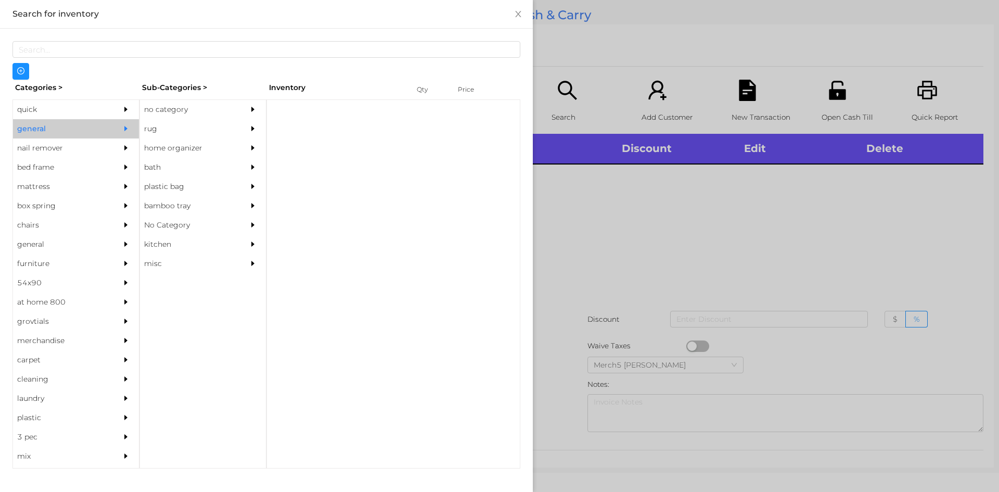
click at [218, 111] on div "no category" at bounding box center [187, 109] width 95 height 19
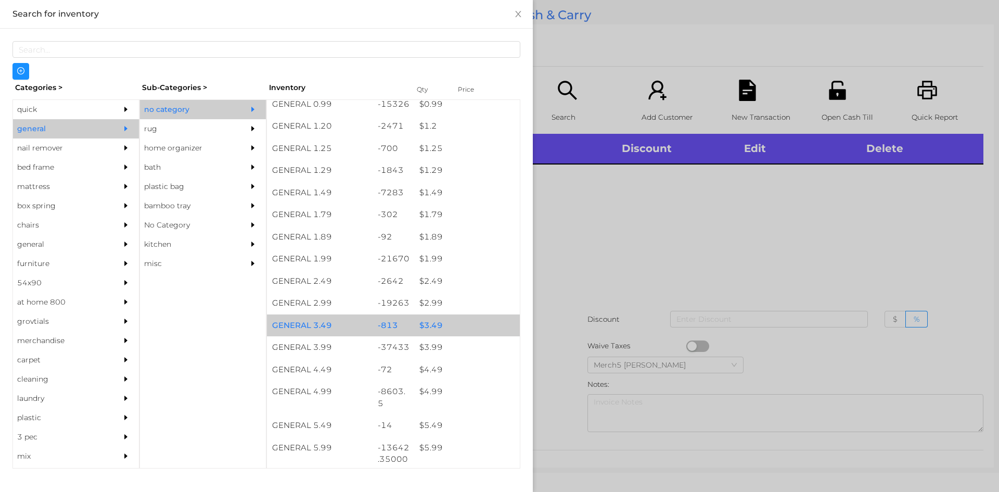
scroll to position [208, 0]
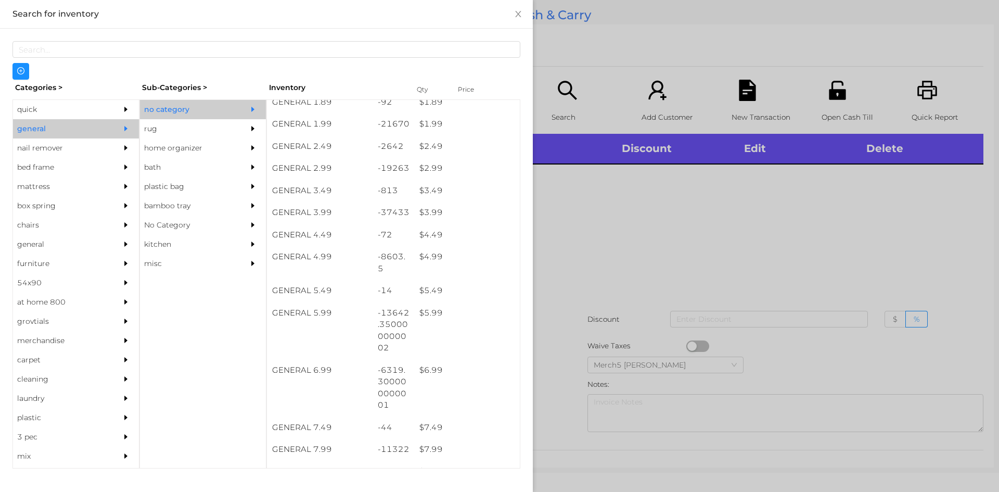
click at [562, 199] on div at bounding box center [499, 246] width 999 height 492
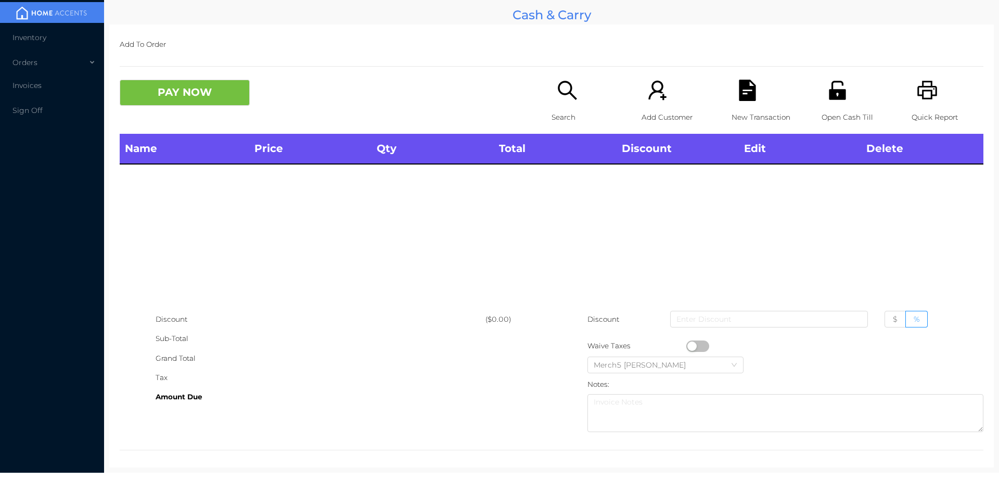
click at [578, 106] on div "Search" at bounding box center [587, 107] width 72 height 54
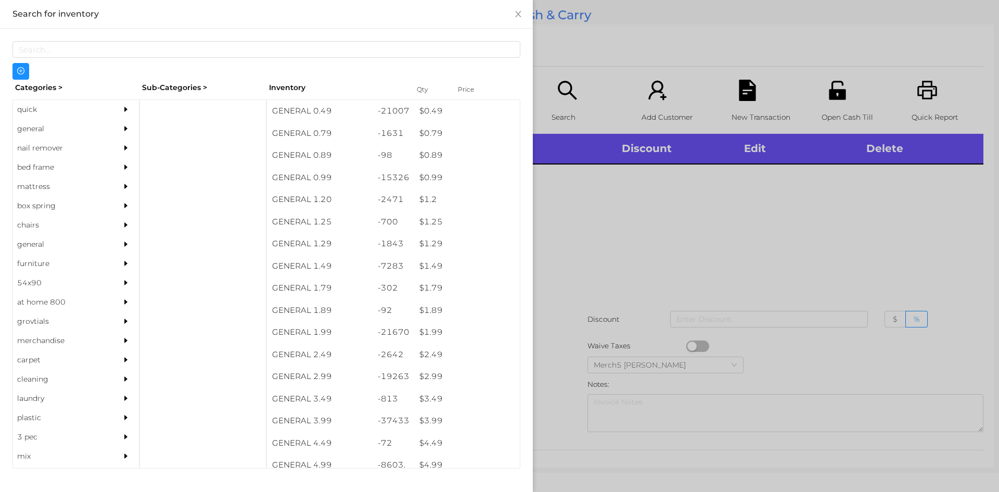
click at [91, 124] on div "general" at bounding box center [60, 128] width 95 height 19
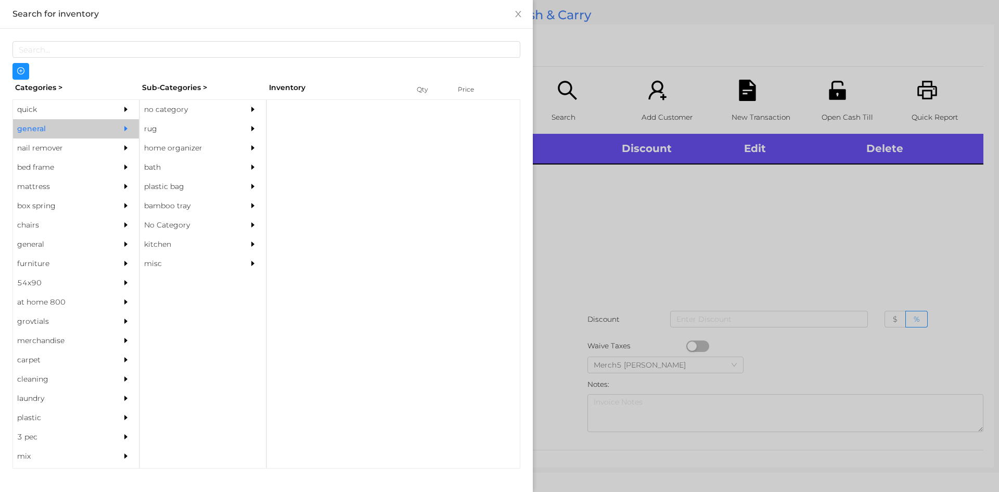
click at [180, 111] on div "no category" at bounding box center [187, 109] width 95 height 19
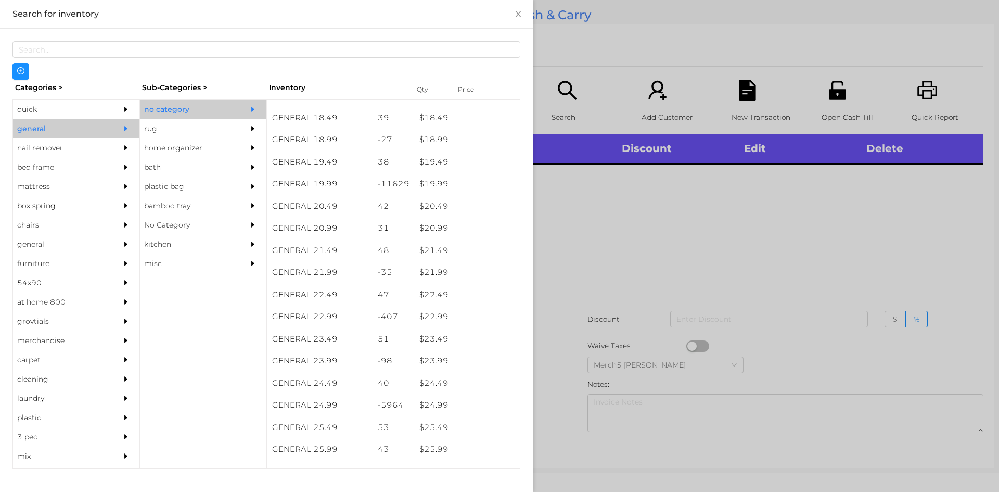
scroll to position [1048, 0]
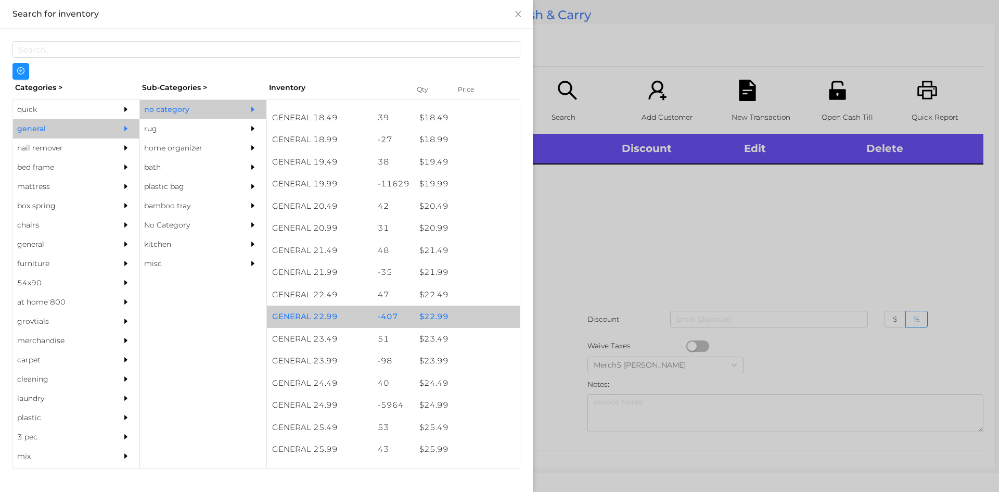
click at [478, 323] on div "$ 22.99" at bounding box center [467, 316] width 106 height 22
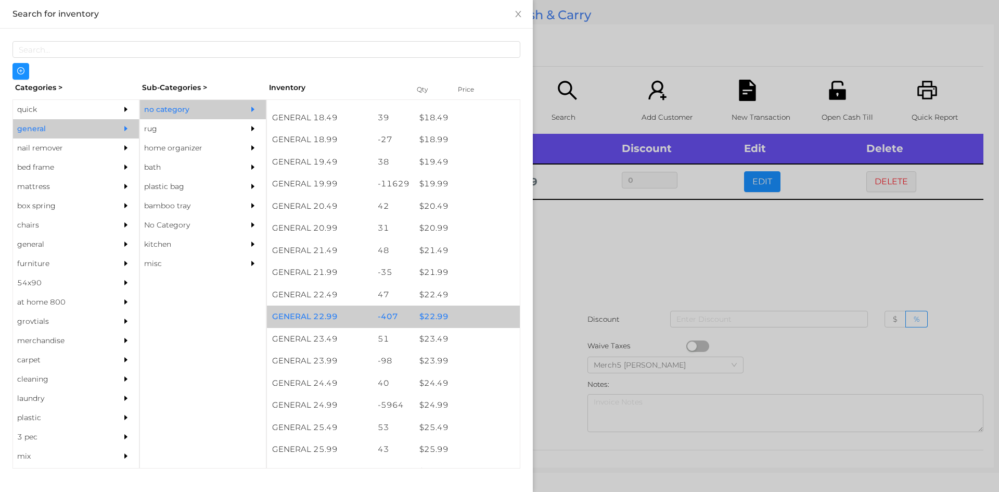
click at [481, 318] on div "$ 22.99" at bounding box center [467, 316] width 106 height 22
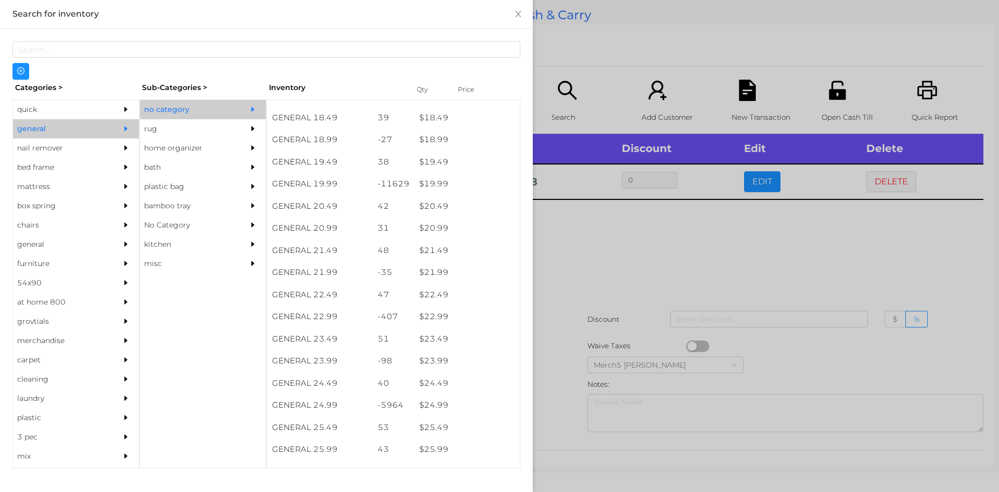
click at [647, 266] on div at bounding box center [499, 246] width 999 height 492
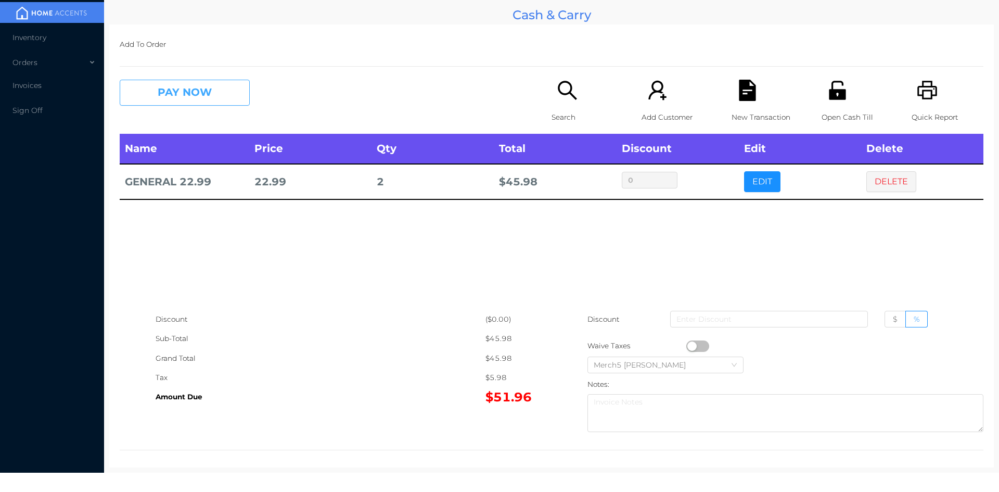
click at [212, 97] on button "PAY NOW" at bounding box center [185, 93] width 130 height 26
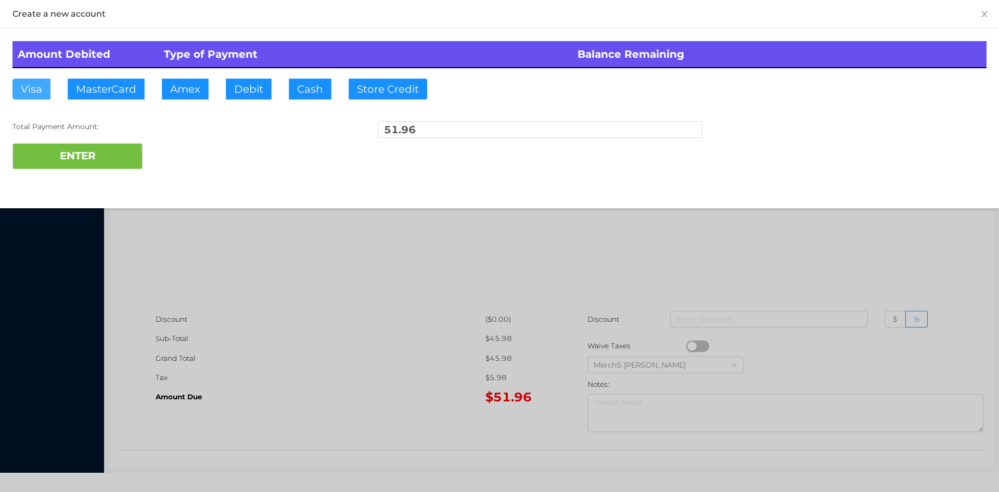
click at [40, 89] on button "Visa" at bounding box center [31, 89] width 38 height 21
click at [91, 151] on button "ENTER" at bounding box center [77, 156] width 130 height 26
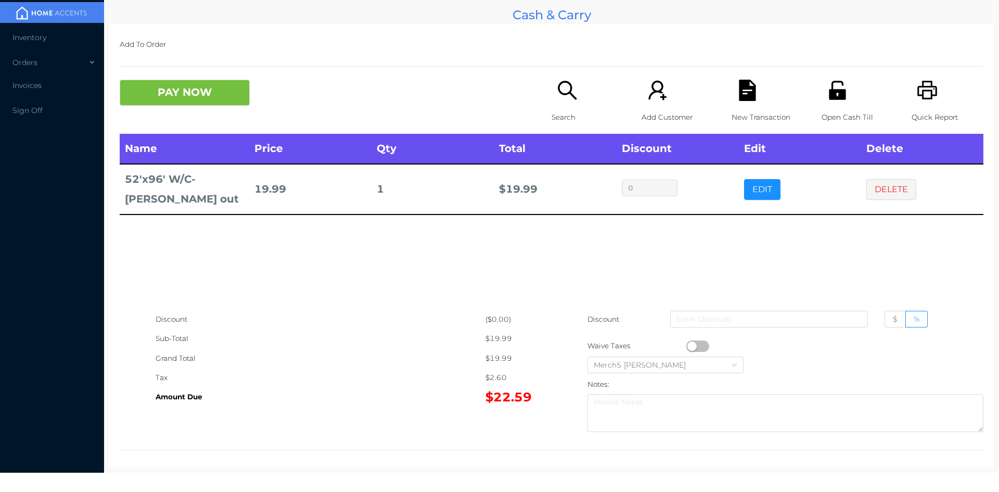
click at [936, 255] on div "Name Price Qty Total Discount Edit Delete 52'x96' W/C-[PERSON_NAME] out 19.99 1…" at bounding box center [551, 222] width 863 height 176
click at [880, 188] on button "DELETE" at bounding box center [891, 189] width 50 height 21
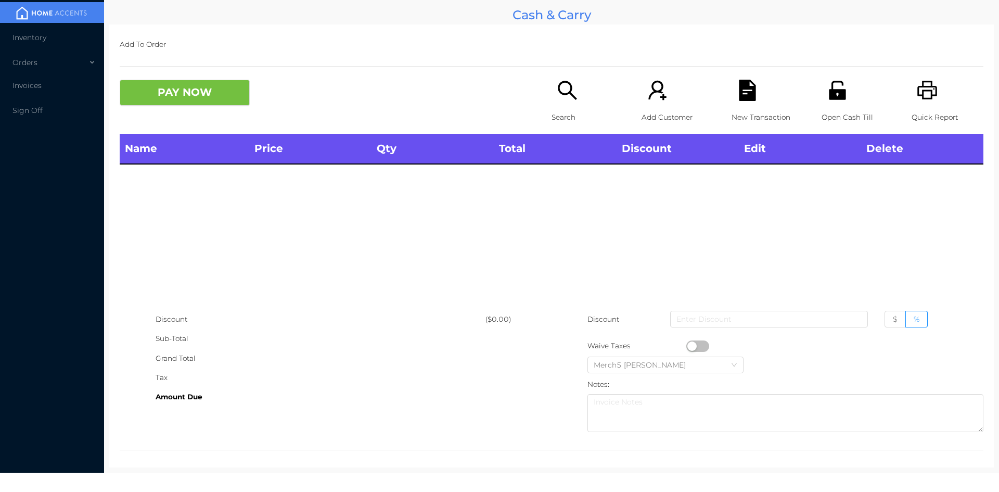
click at [555, 109] on p "Search" at bounding box center [587, 117] width 72 height 19
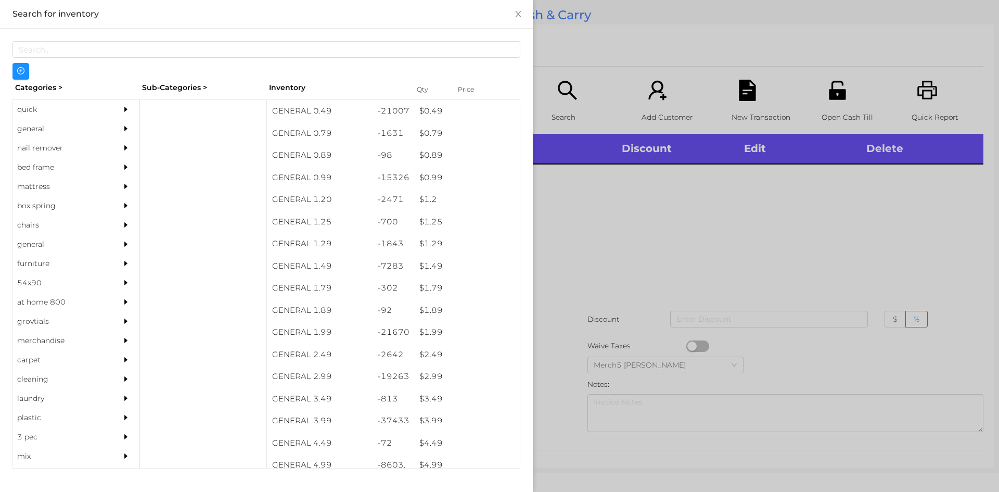
drag, startPoint x: 99, startPoint y: 126, endPoint x: 106, endPoint y: 127, distance: 6.3
click at [100, 126] on div "general" at bounding box center [60, 128] width 95 height 19
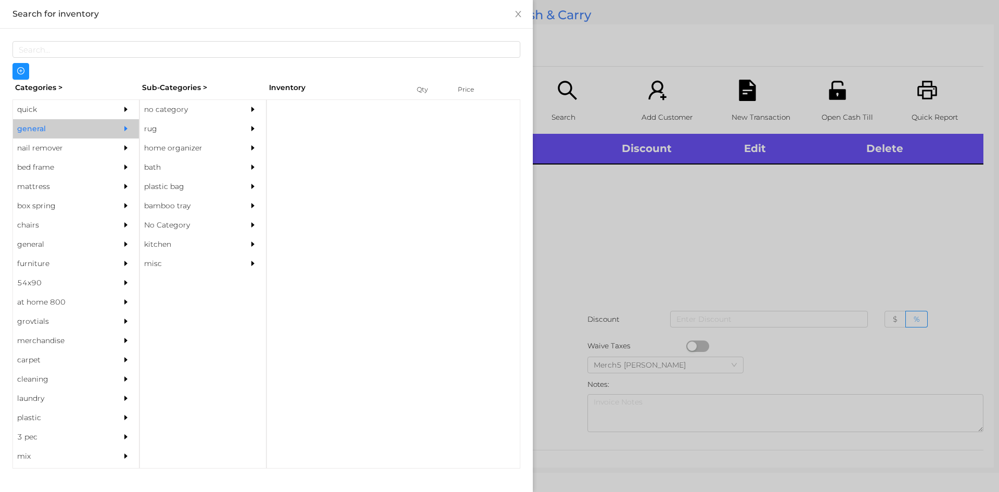
click at [195, 117] on div "no category" at bounding box center [187, 109] width 95 height 19
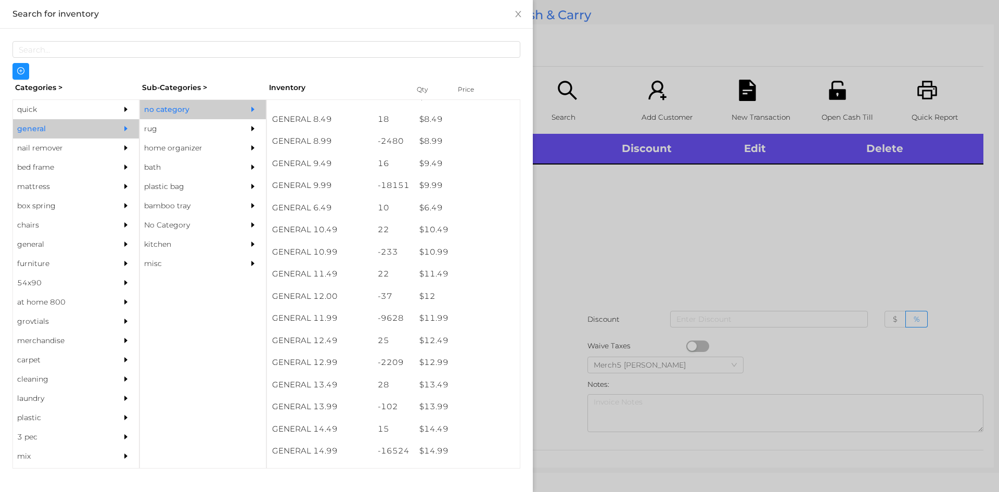
scroll to position [572, 0]
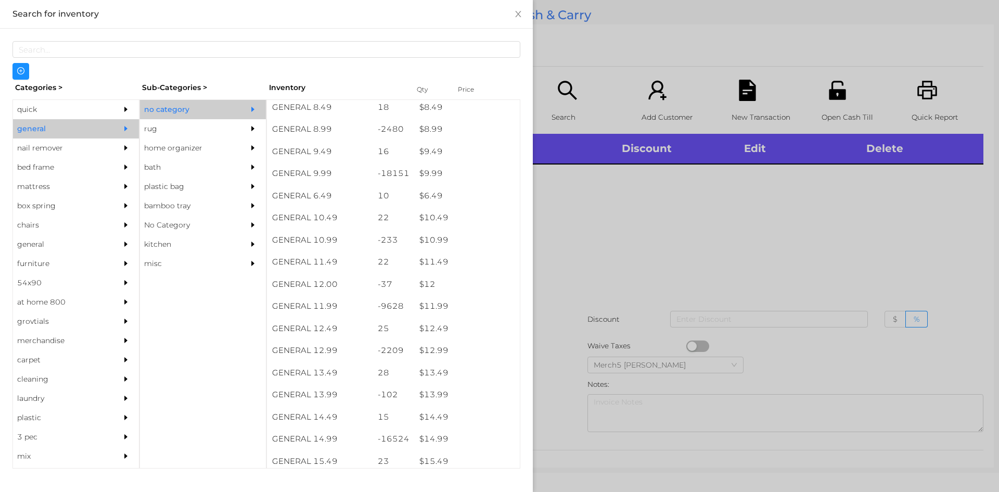
click at [876, 223] on div at bounding box center [499, 246] width 999 height 492
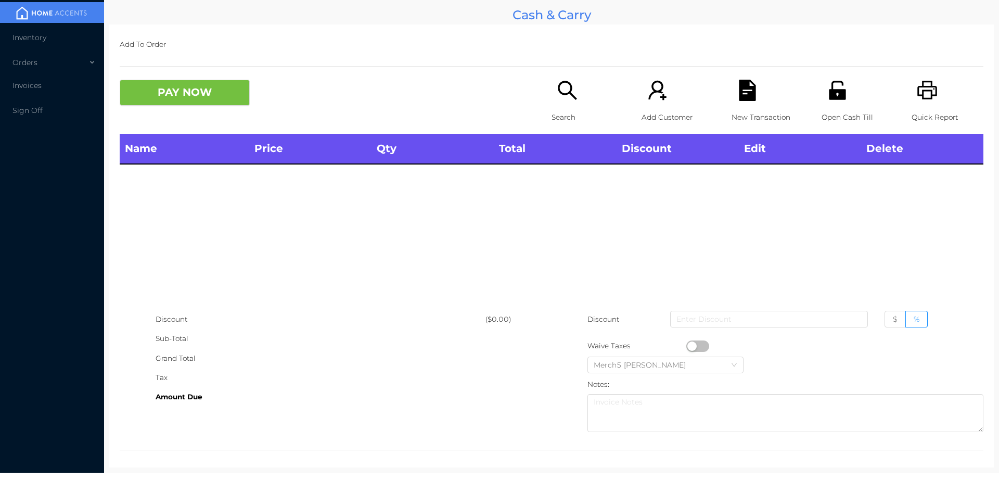
click at [926, 95] on icon "icon: printer" at bounding box center [927, 90] width 20 height 19
click at [570, 103] on div "Search" at bounding box center [587, 107] width 72 height 54
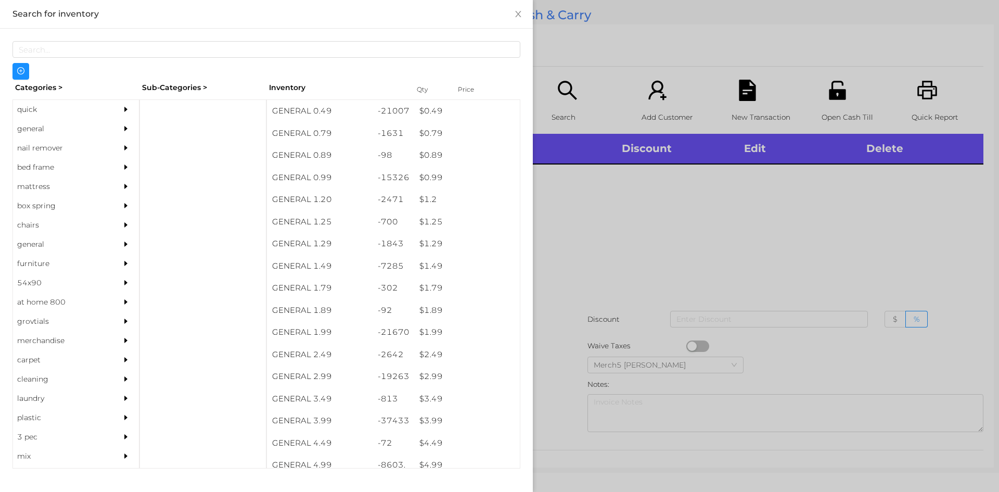
drag, startPoint x: 109, startPoint y: 129, endPoint x: 131, endPoint y: 132, distance: 22.5
click at [110, 129] on div "general" at bounding box center [76, 128] width 126 height 19
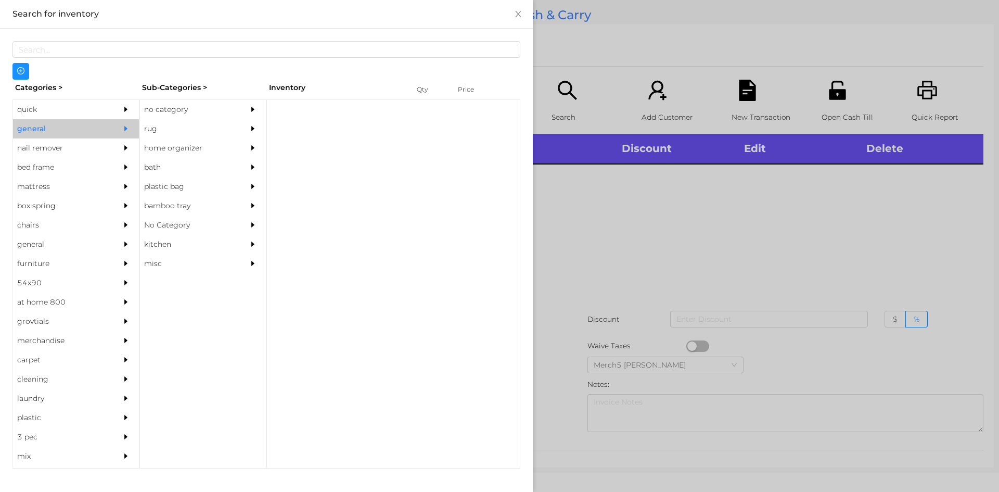
click at [224, 112] on div "no category" at bounding box center [187, 109] width 95 height 19
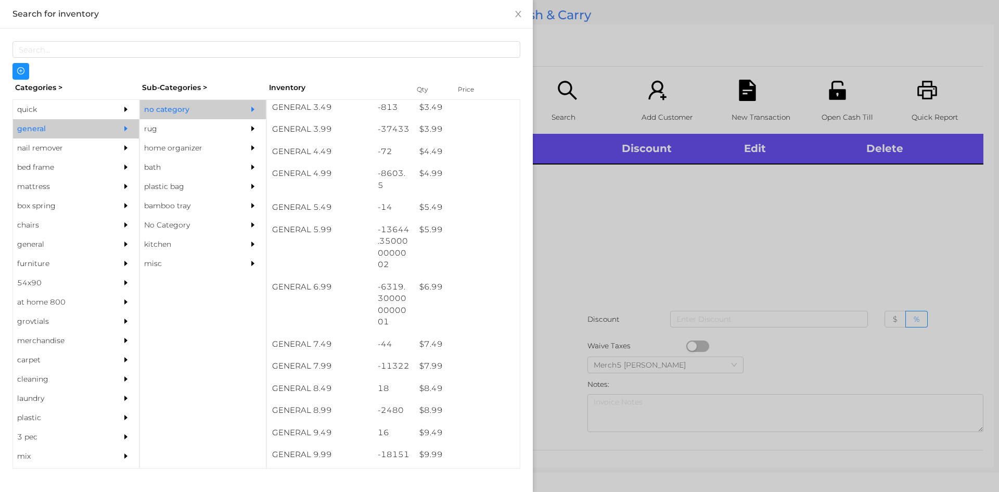
scroll to position [468, 0]
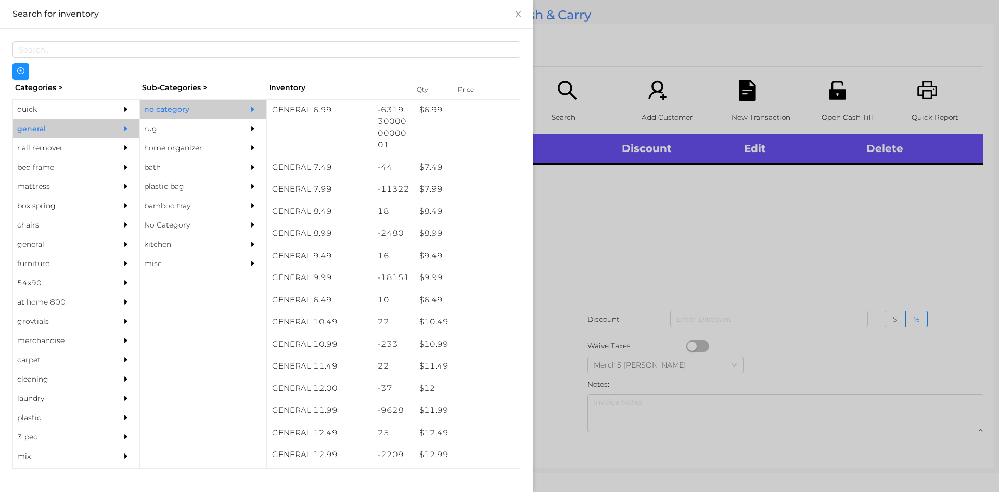
click at [902, 247] on div at bounding box center [499, 246] width 999 height 492
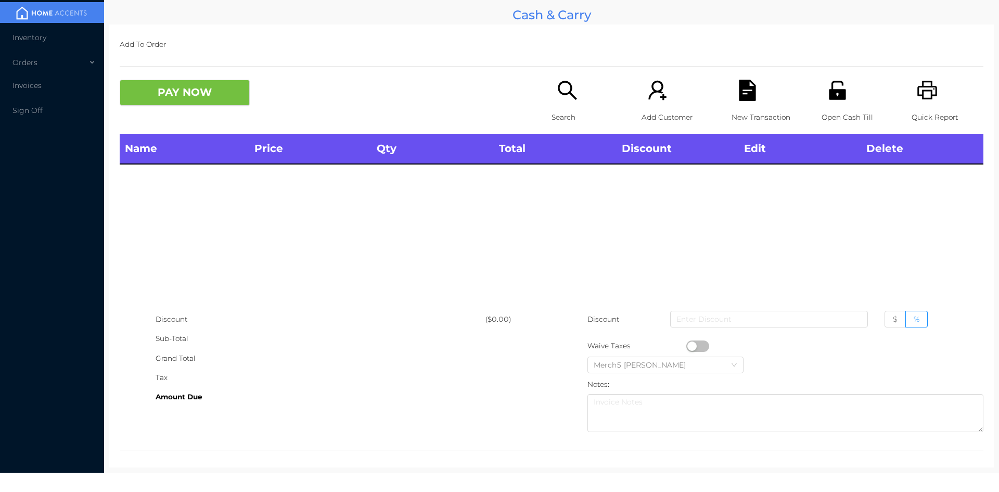
click at [577, 83] on div "Search" at bounding box center [587, 107] width 72 height 54
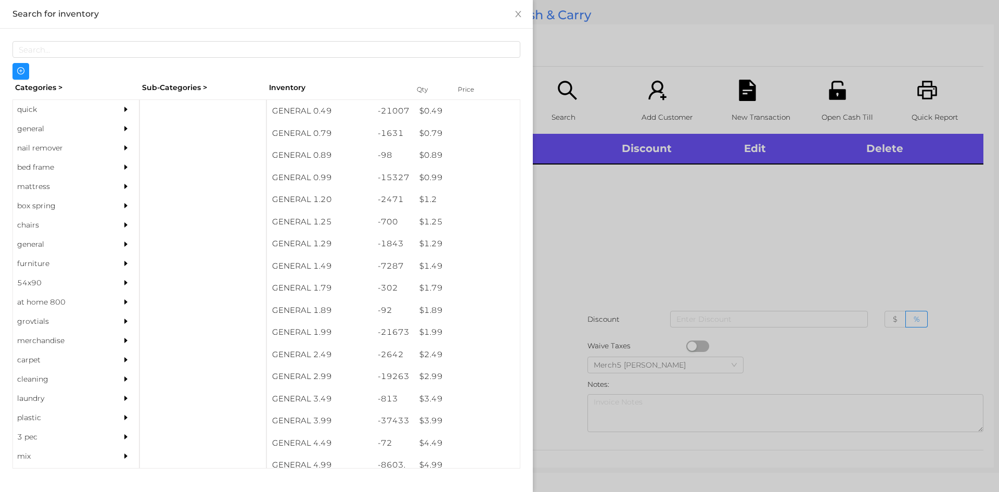
drag, startPoint x: 100, startPoint y: 136, endPoint x: 106, endPoint y: 139, distance: 6.5
click at [104, 137] on div "general" at bounding box center [76, 128] width 126 height 19
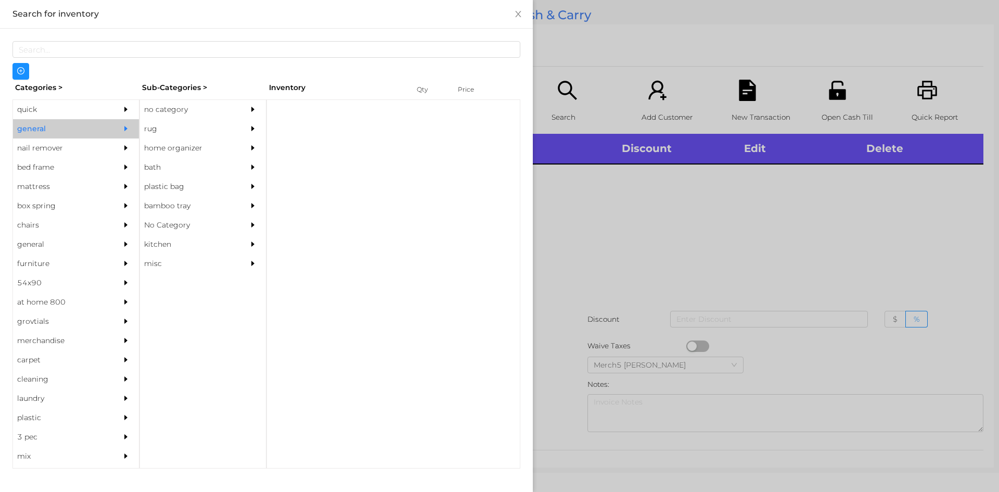
click at [159, 112] on div "no category" at bounding box center [187, 109] width 95 height 19
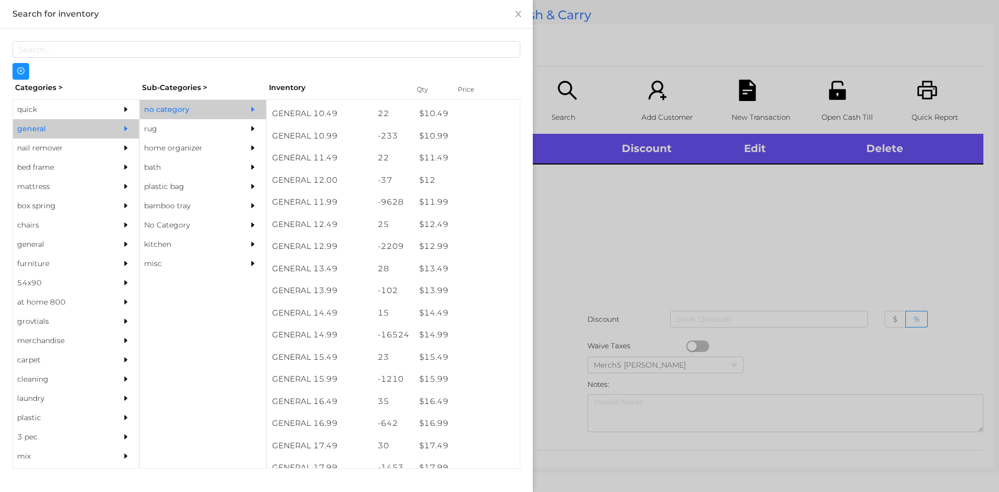
scroll to position [936, 0]
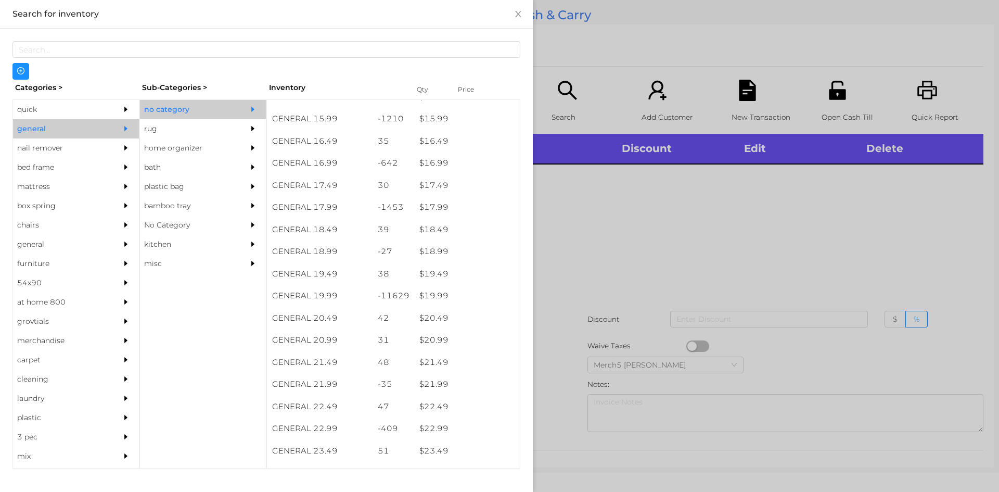
click at [740, 251] on div at bounding box center [499, 246] width 999 height 492
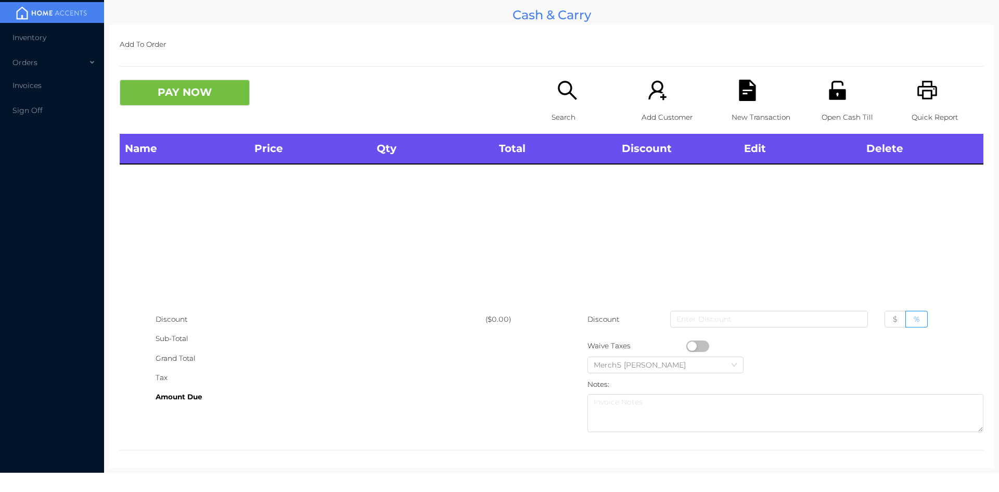
click at [584, 91] on div "Search" at bounding box center [587, 107] width 72 height 54
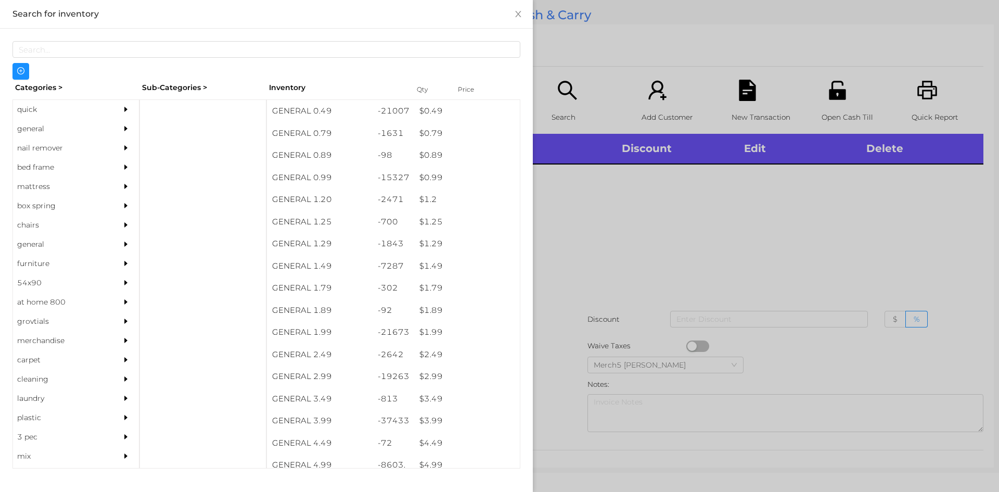
click at [118, 120] on div at bounding box center [128, 128] width 21 height 19
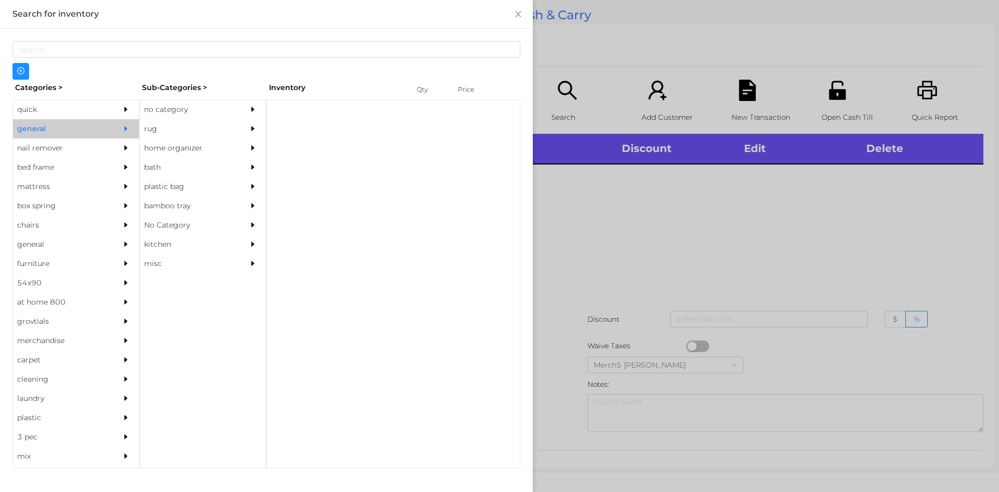
click at [205, 107] on div "no category" at bounding box center [187, 109] width 95 height 19
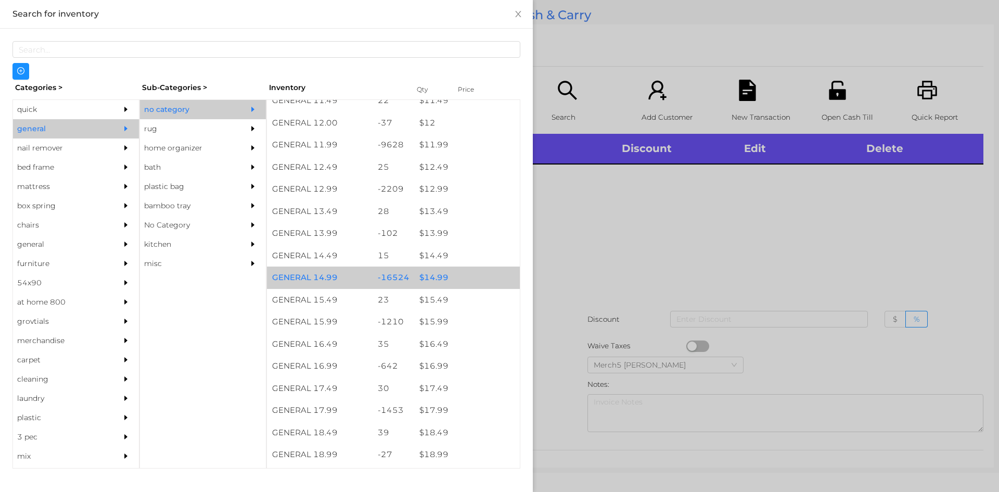
scroll to position [832, 0]
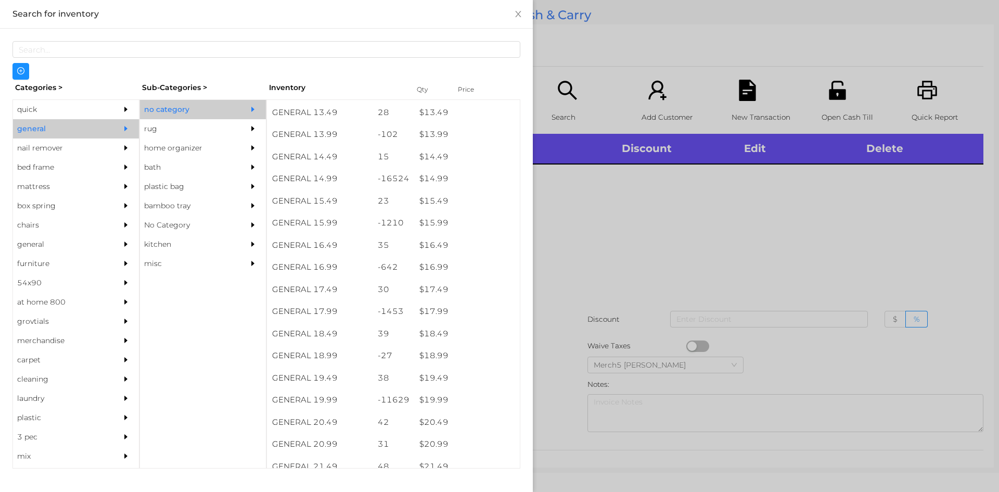
click at [670, 273] on div at bounding box center [499, 246] width 999 height 492
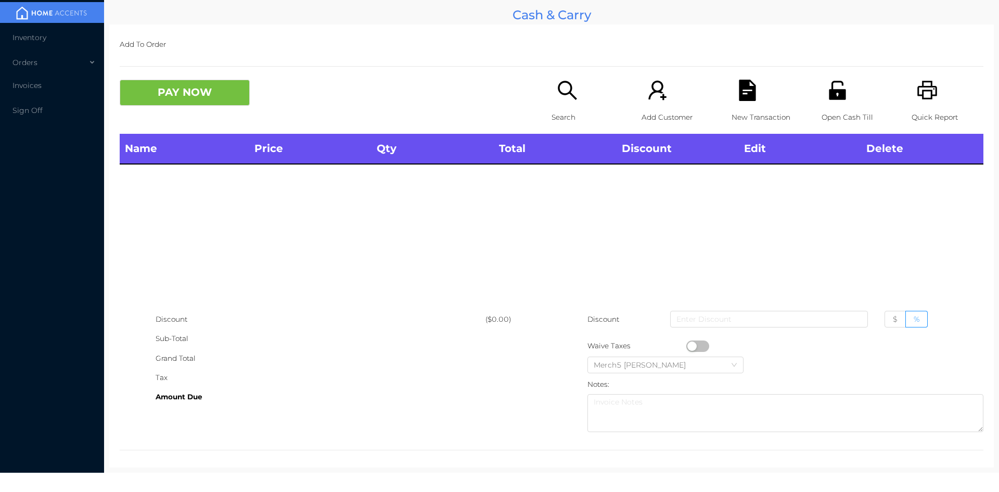
click at [565, 97] on icon "icon: search" at bounding box center [567, 90] width 21 height 21
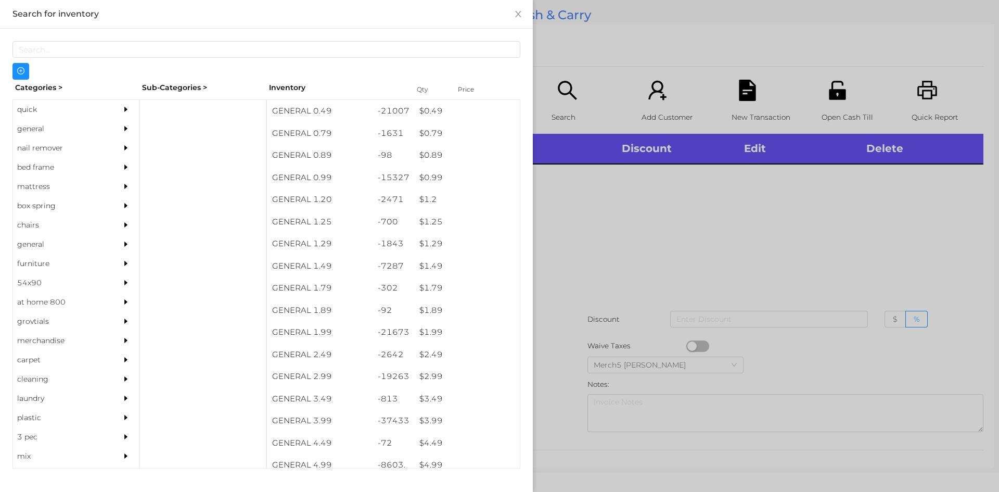
click at [118, 132] on div at bounding box center [128, 128] width 21 height 19
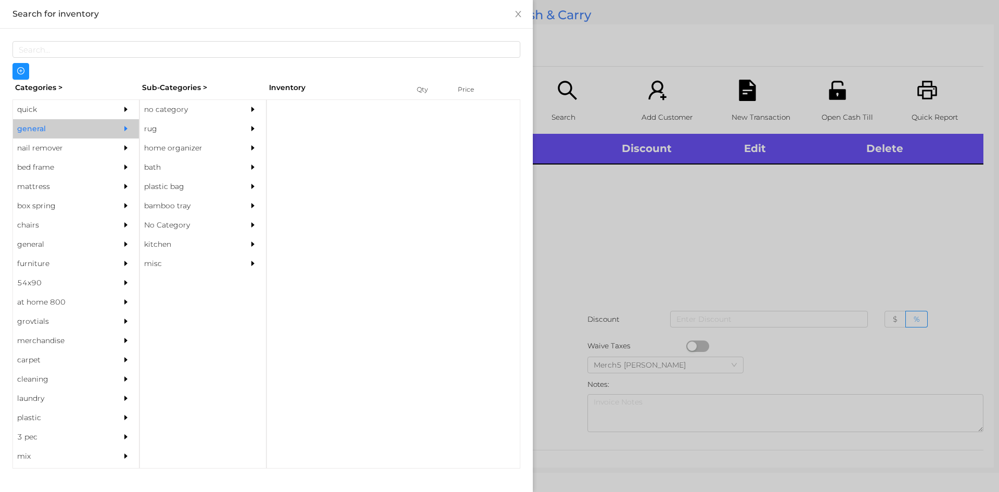
click at [216, 110] on div "no category" at bounding box center [187, 109] width 95 height 19
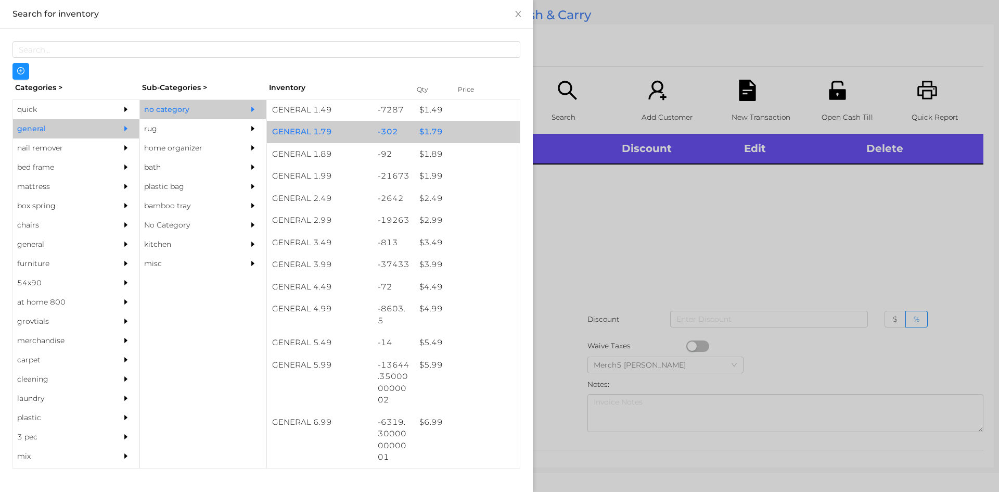
scroll to position [260, 0]
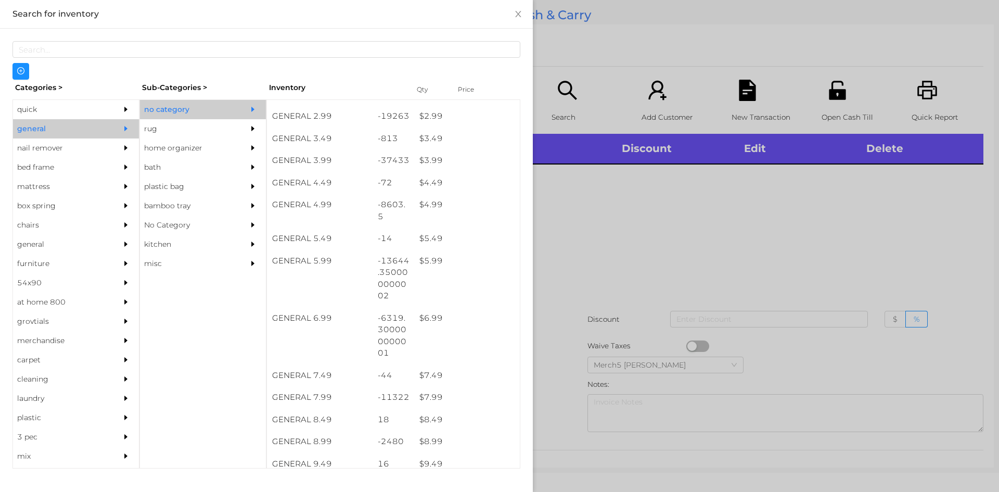
click at [726, 229] on div at bounding box center [499, 246] width 999 height 492
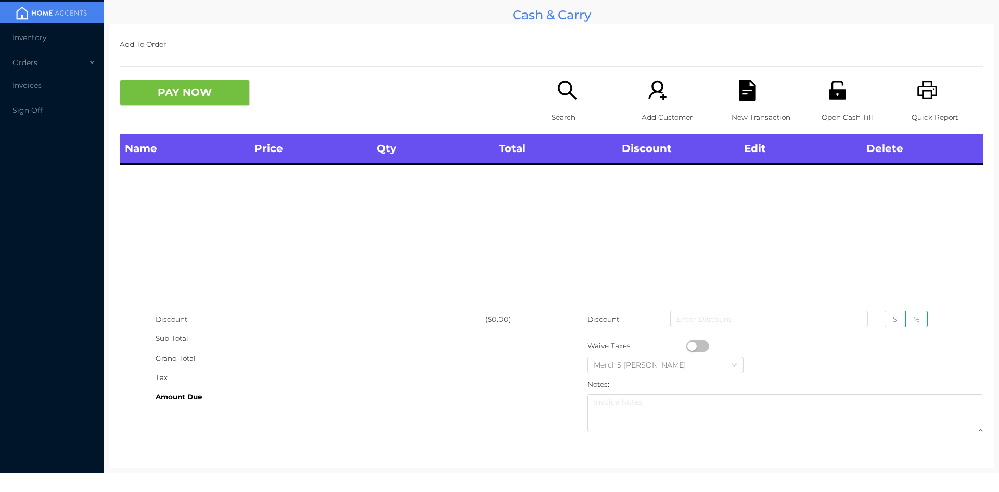
click at [570, 98] on icon "icon: search" at bounding box center [567, 90] width 21 height 21
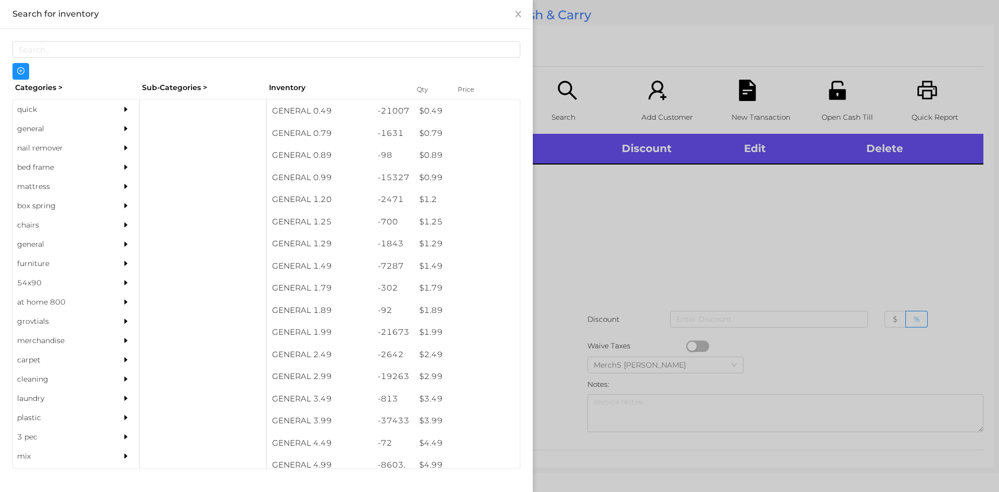
click at [695, 227] on div at bounding box center [499, 246] width 999 height 492
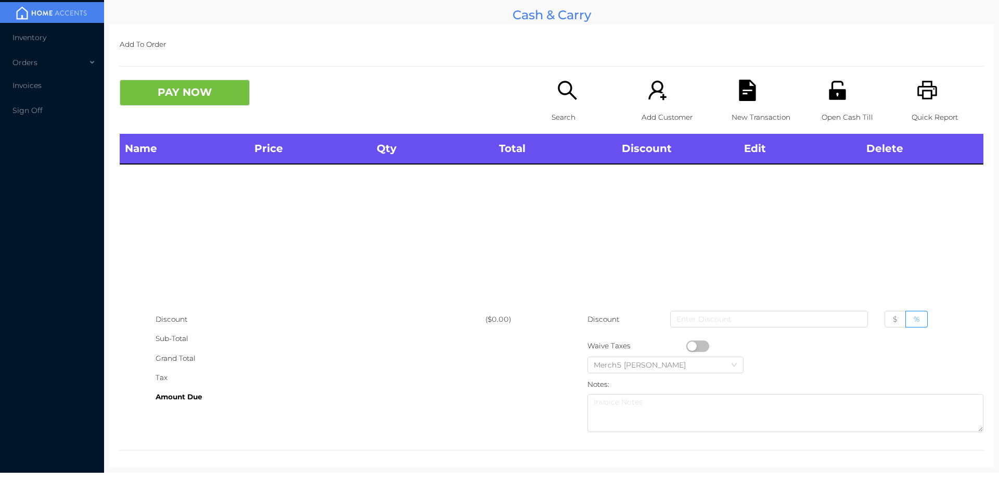
click at [576, 94] on div "Search" at bounding box center [587, 107] width 72 height 54
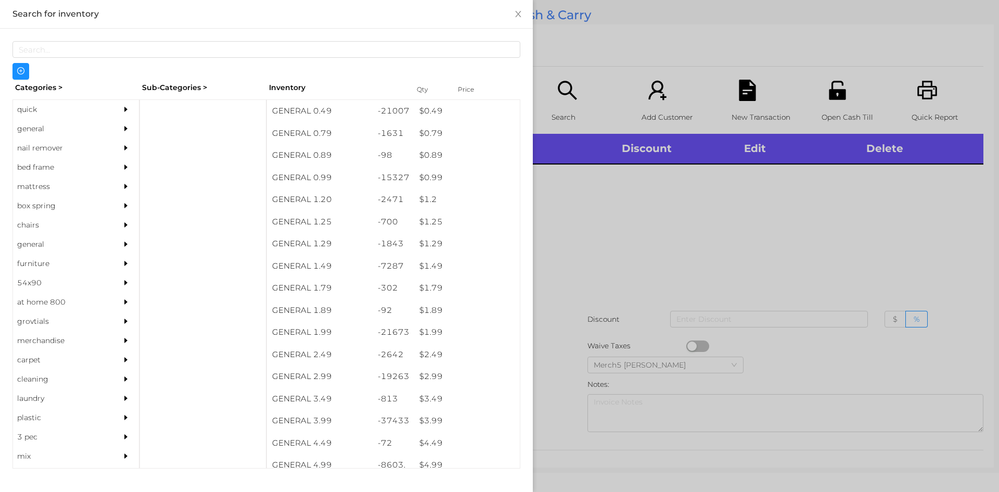
click at [122, 127] on icon "icon: caret-right" at bounding box center [125, 128] width 7 height 7
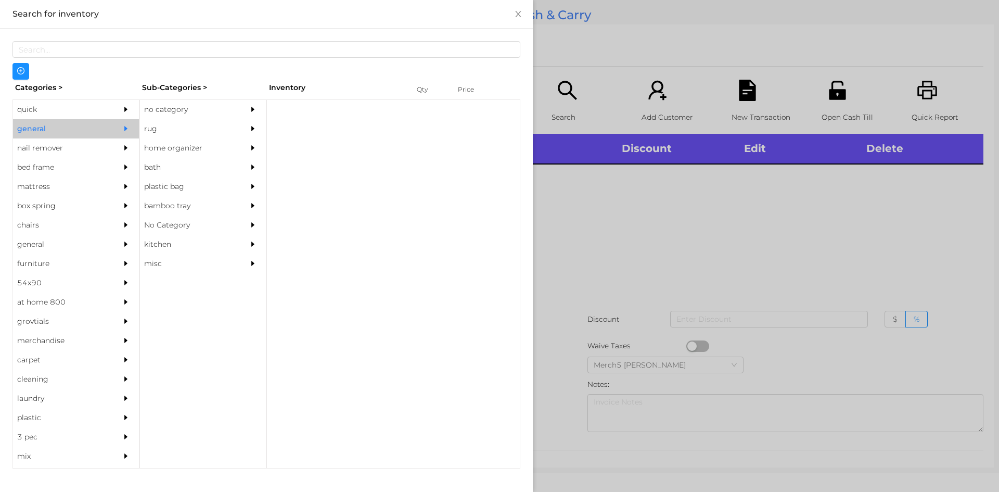
click at [153, 116] on div "no category" at bounding box center [187, 109] width 95 height 19
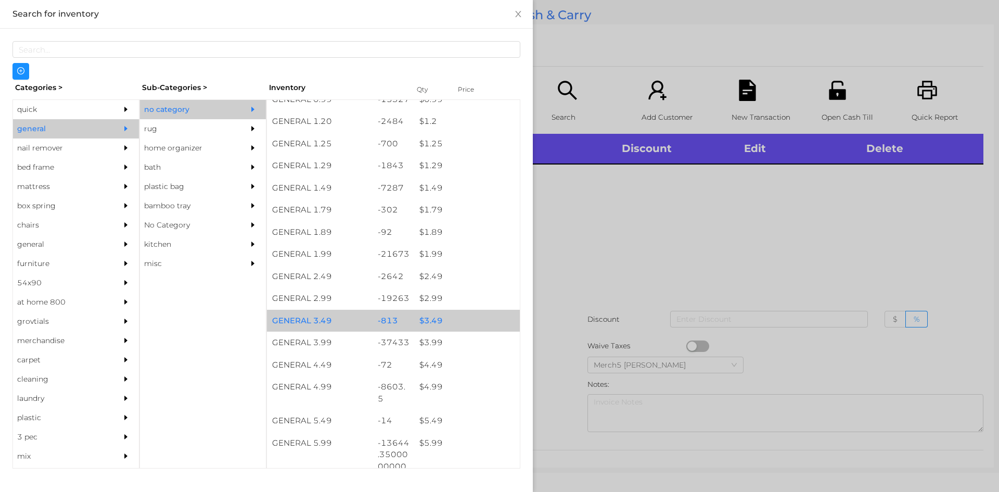
scroll to position [156, 0]
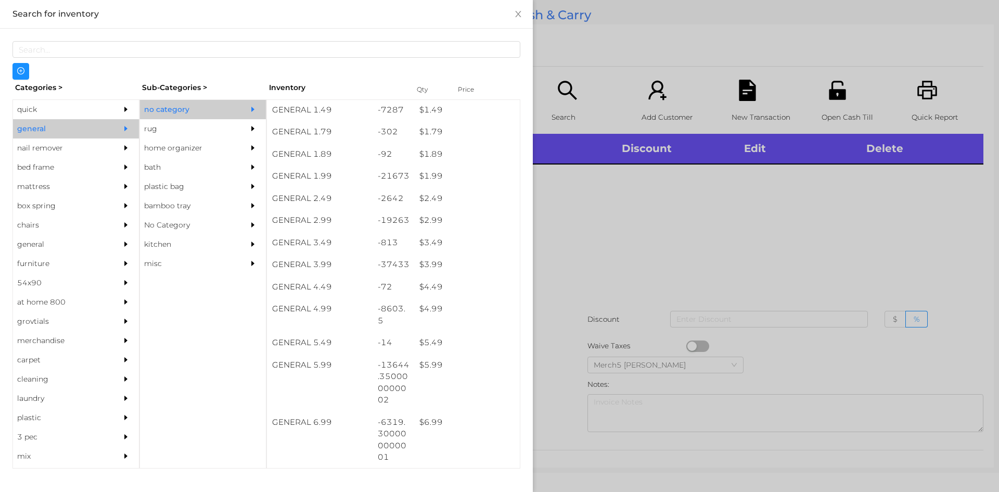
click at [575, 293] on div at bounding box center [499, 246] width 999 height 492
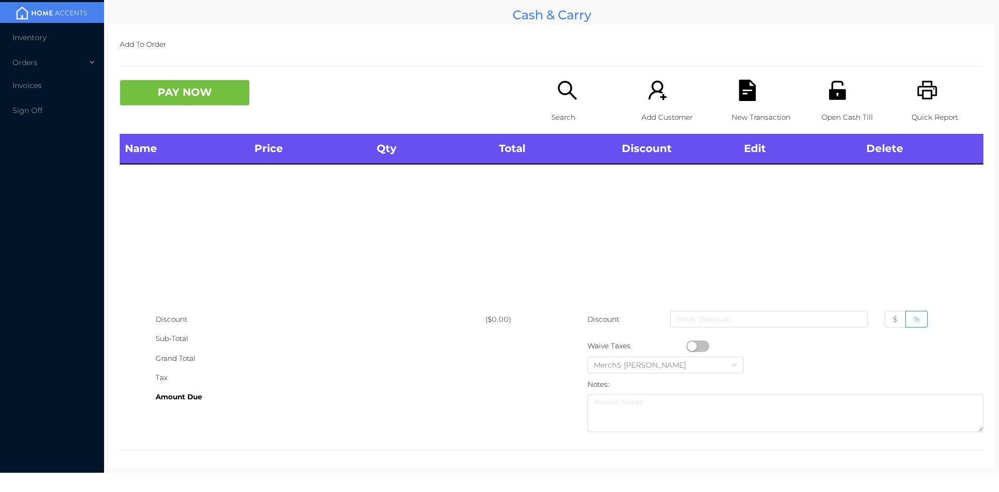
click at [576, 92] on div "Search" at bounding box center [587, 107] width 72 height 54
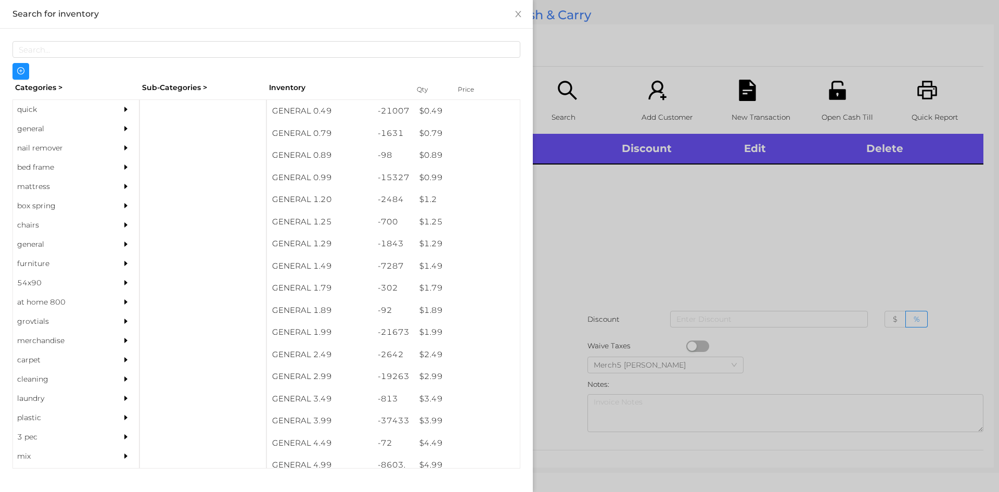
click at [118, 141] on div at bounding box center [128, 147] width 21 height 19
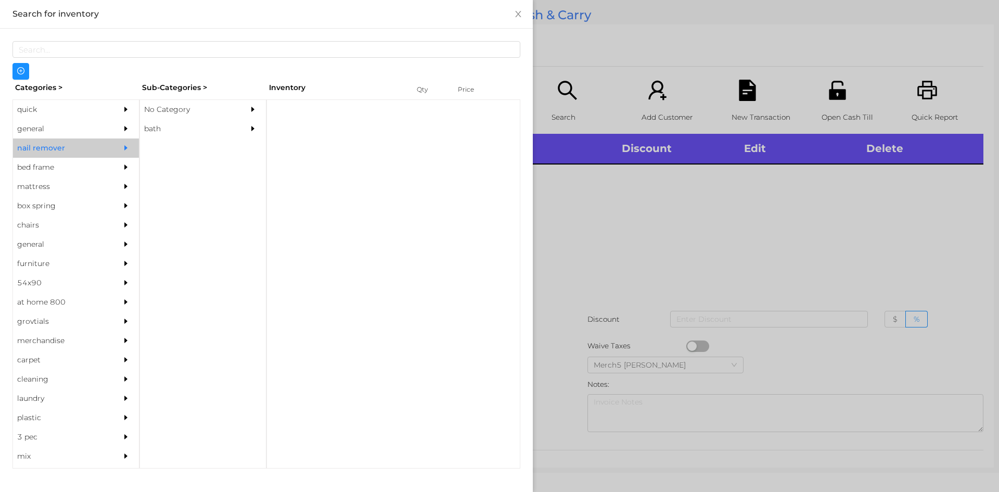
click at [118, 134] on div at bounding box center [128, 128] width 21 height 19
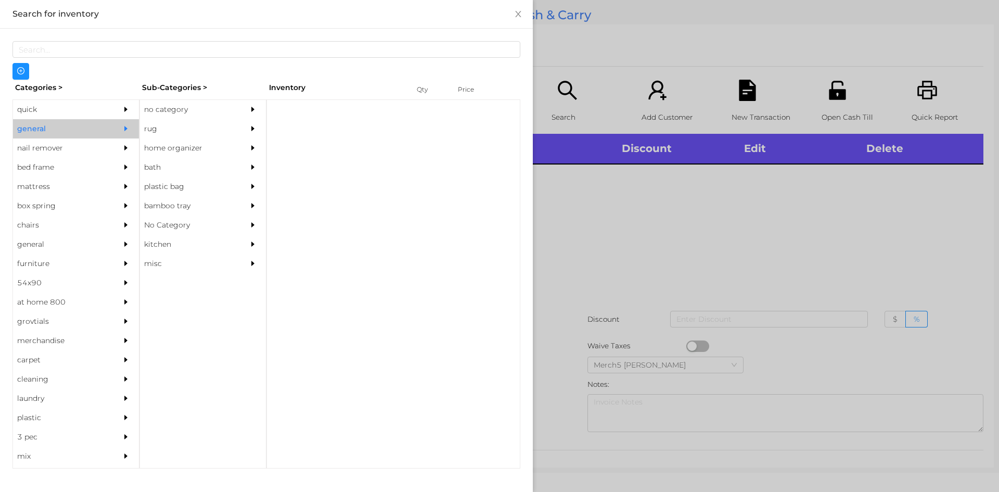
click at [239, 91] on div "Sub-Categories >" at bounding box center [202, 88] width 127 height 16
click at [243, 106] on div "no category" at bounding box center [203, 109] width 126 height 19
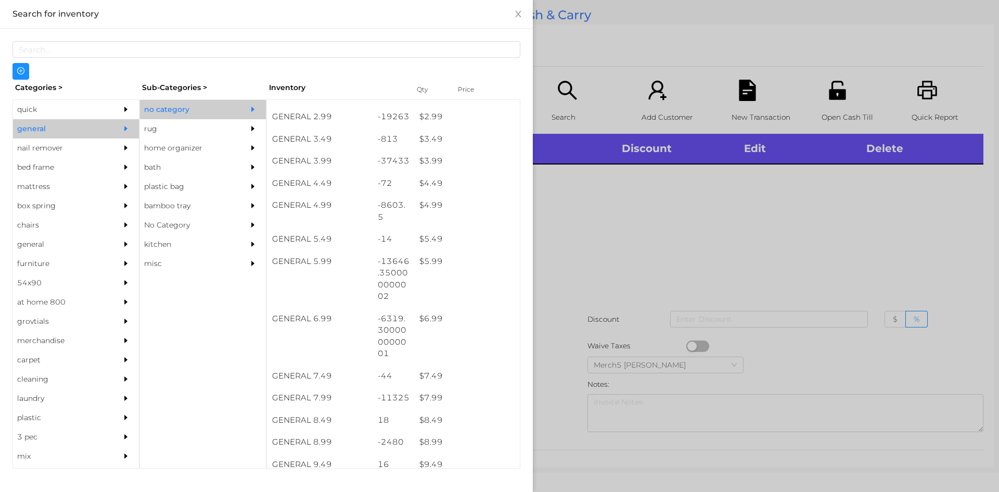
scroll to position [260, 0]
click at [579, 163] on div at bounding box center [499, 246] width 999 height 492
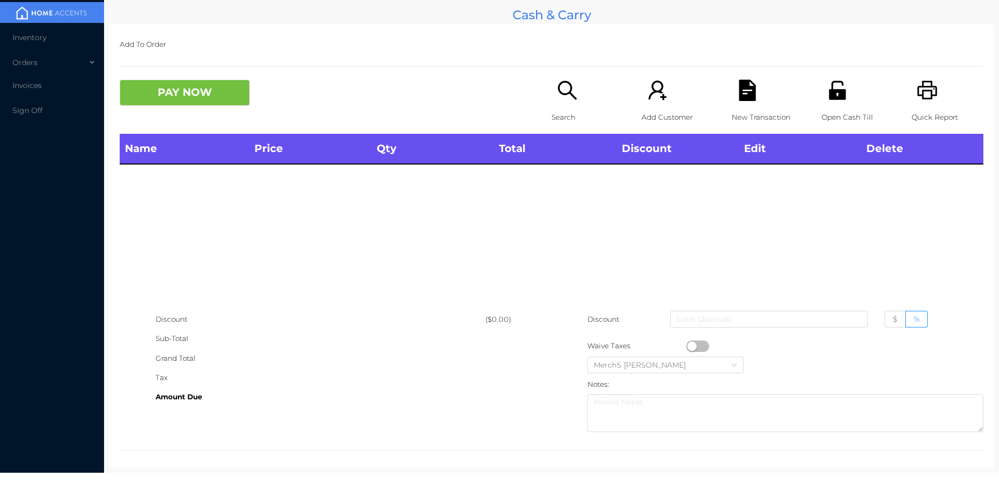
click at [551, 93] on div "Search" at bounding box center [587, 107] width 72 height 54
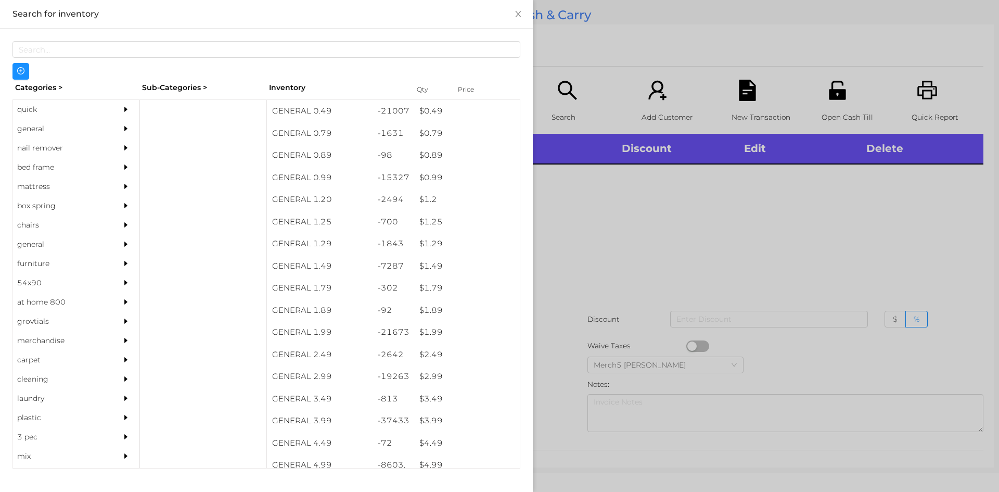
click at [731, 189] on div at bounding box center [499, 246] width 999 height 492
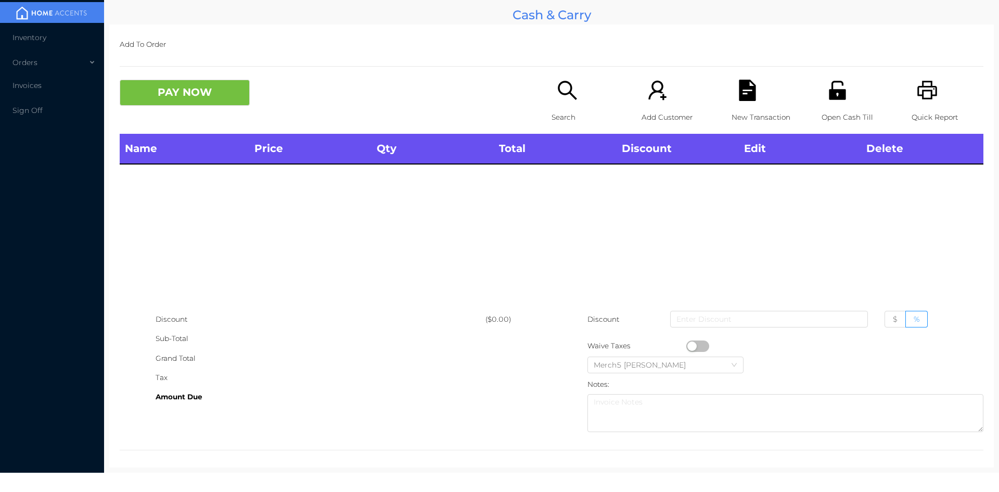
click at [580, 101] on div "Search" at bounding box center [587, 107] width 72 height 54
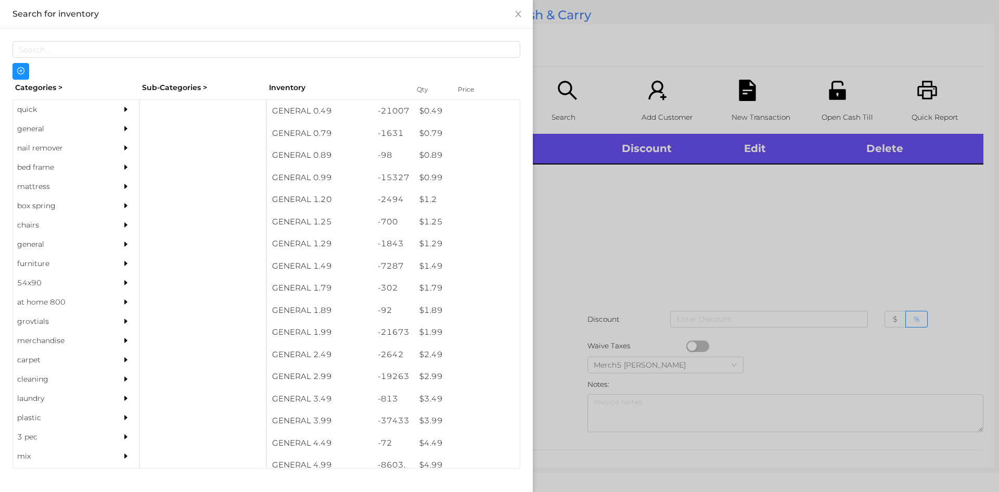
click at [118, 124] on div at bounding box center [128, 128] width 21 height 19
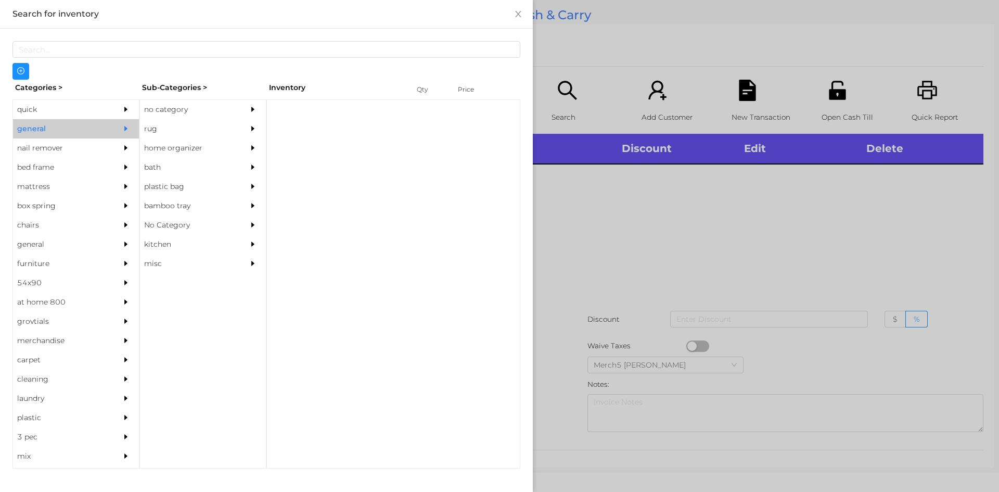
click at [261, 115] on div at bounding box center [255, 109] width 21 height 19
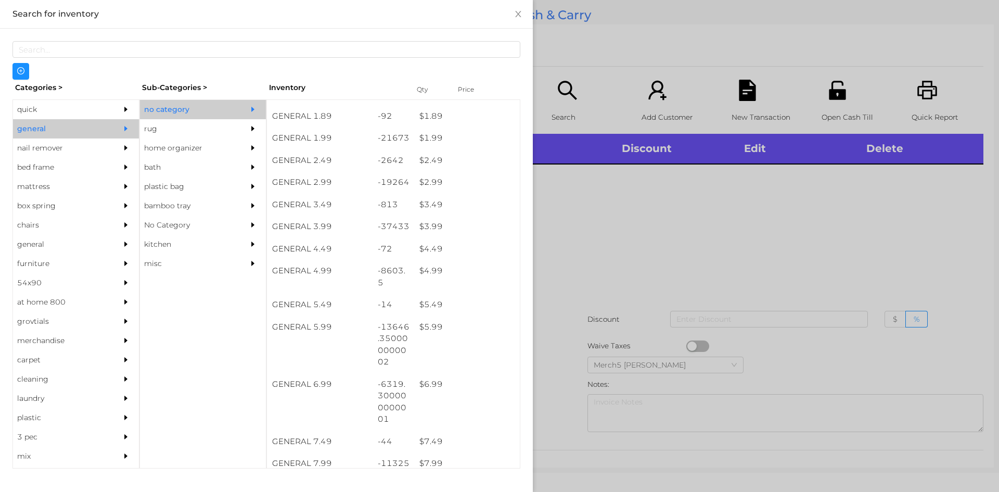
scroll to position [208, 0]
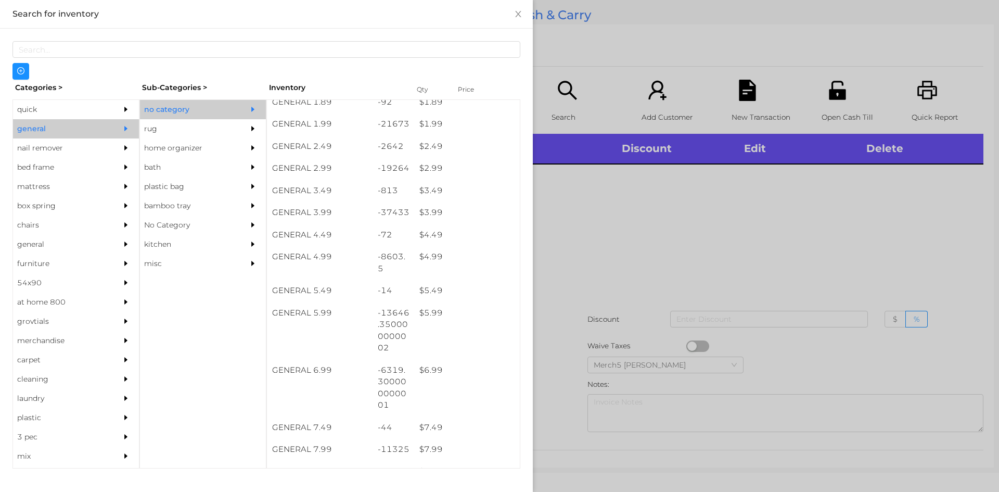
click at [609, 213] on div at bounding box center [499, 246] width 999 height 492
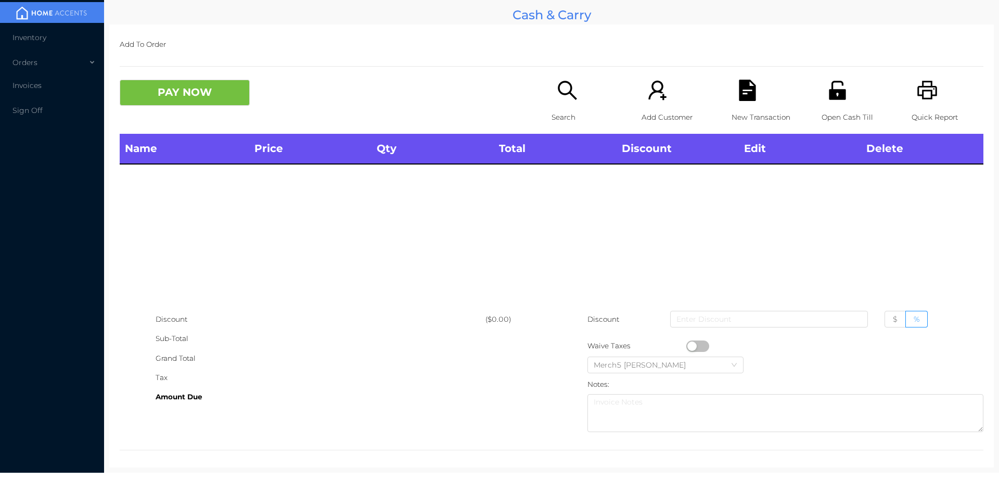
click at [574, 111] on p "Search" at bounding box center [587, 117] width 72 height 19
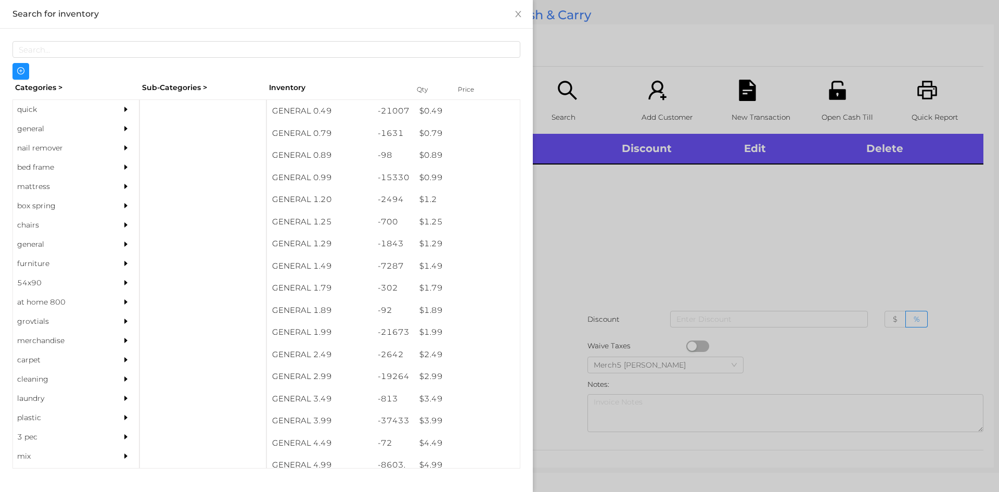
click at [660, 179] on div at bounding box center [499, 246] width 999 height 492
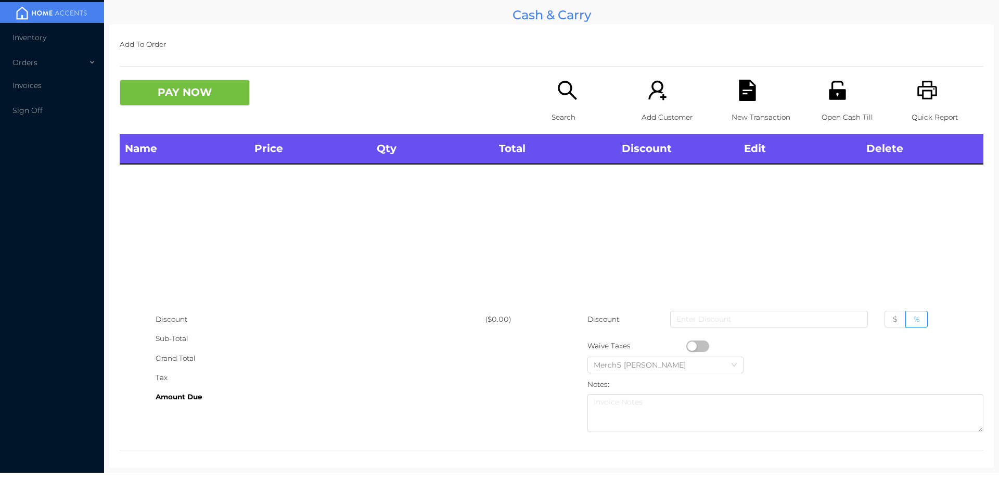
click at [574, 97] on div "Search" at bounding box center [587, 107] width 72 height 54
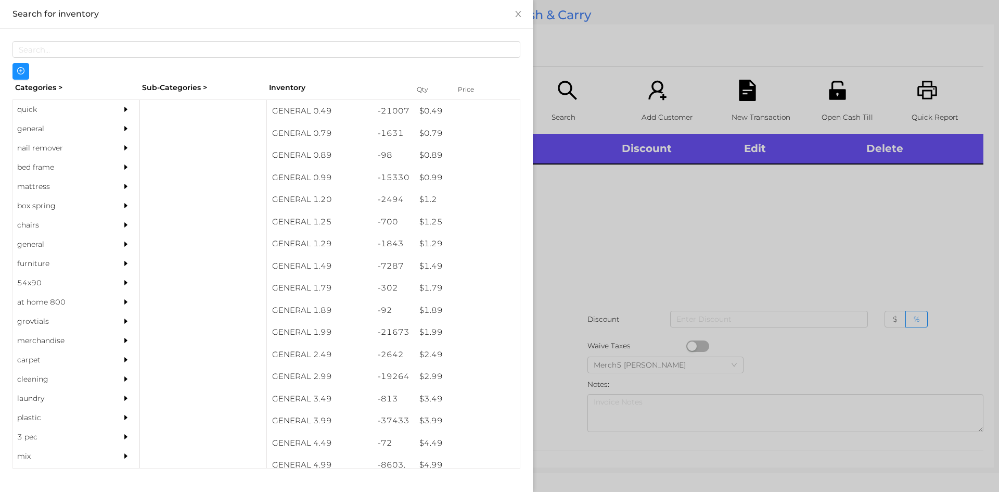
click at [118, 118] on div at bounding box center [128, 109] width 21 height 19
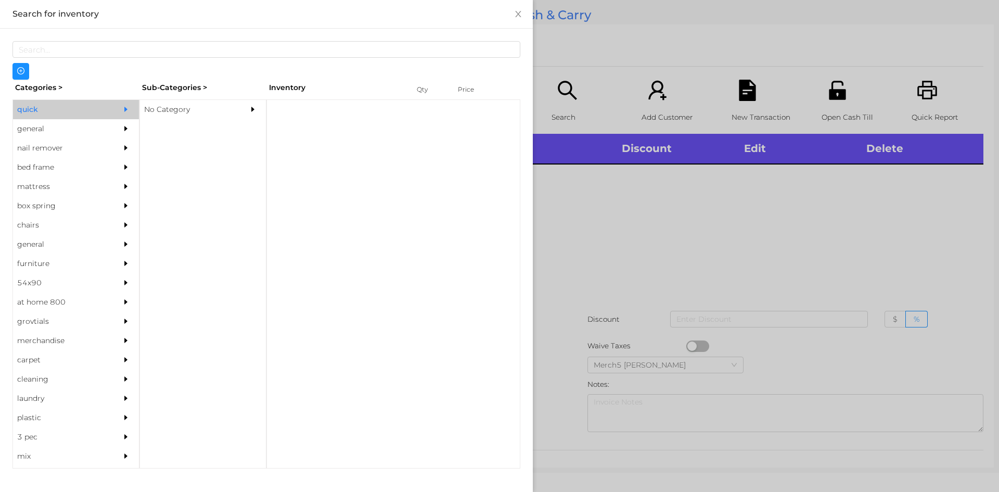
click at [118, 122] on div at bounding box center [128, 128] width 21 height 19
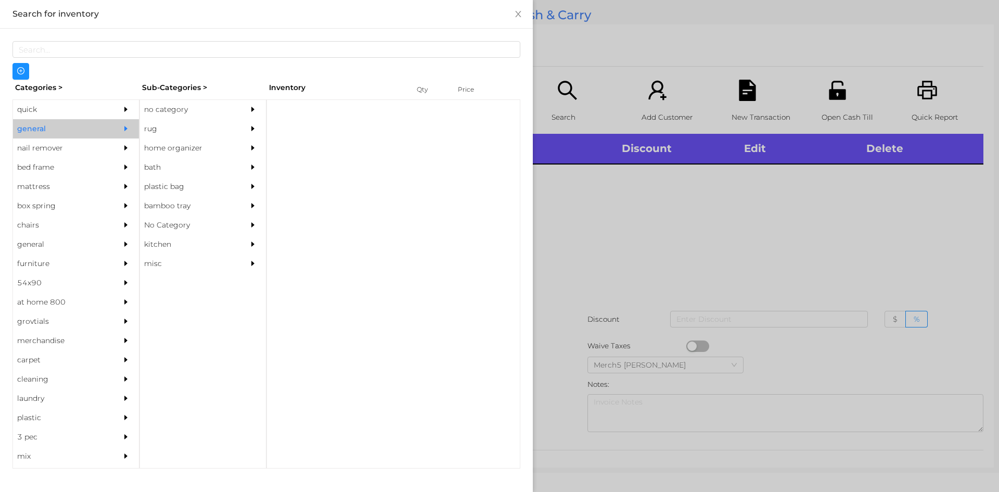
click at [205, 111] on div "no category" at bounding box center [187, 109] width 95 height 19
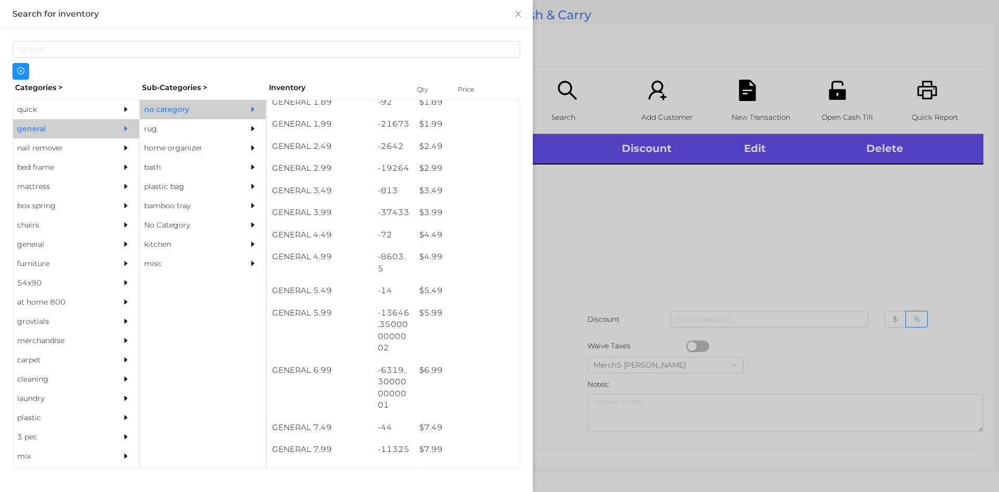
click at [629, 196] on div at bounding box center [499, 246] width 999 height 492
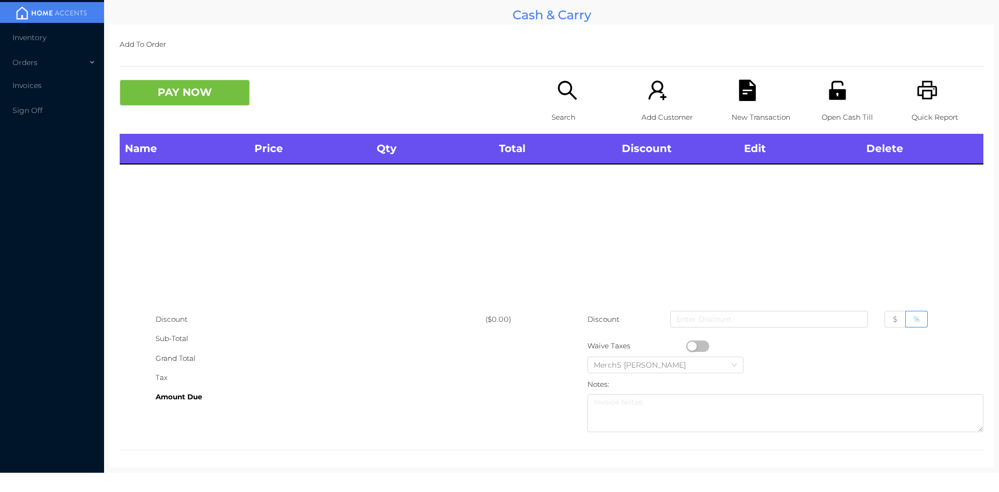
click at [557, 100] on icon "icon: search" at bounding box center [567, 90] width 21 height 21
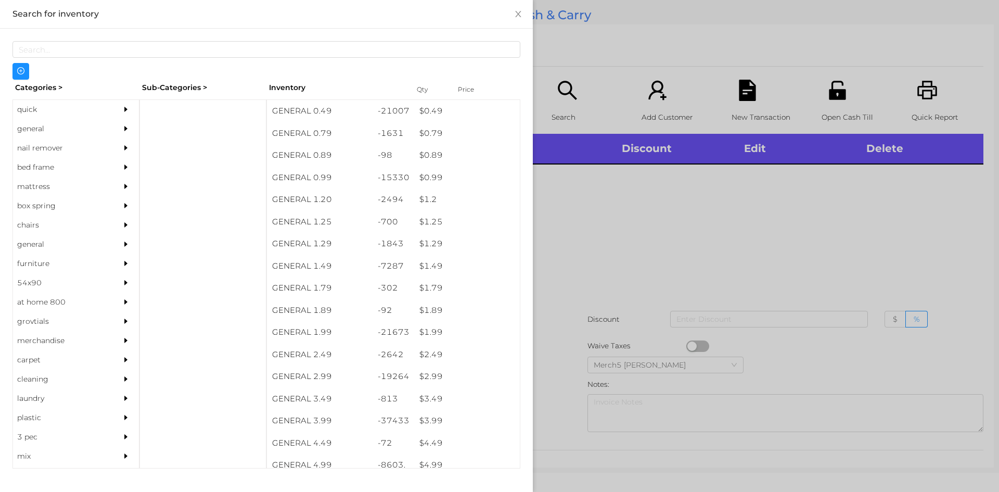
click at [118, 121] on div at bounding box center [128, 128] width 21 height 19
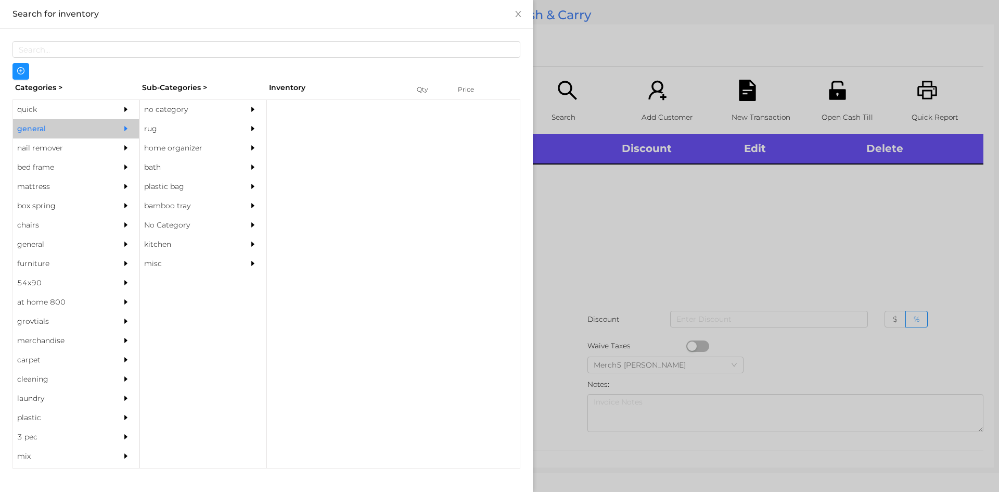
click at [209, 115] on div "no category" at bounding box center [187, 109] width 95 height 19
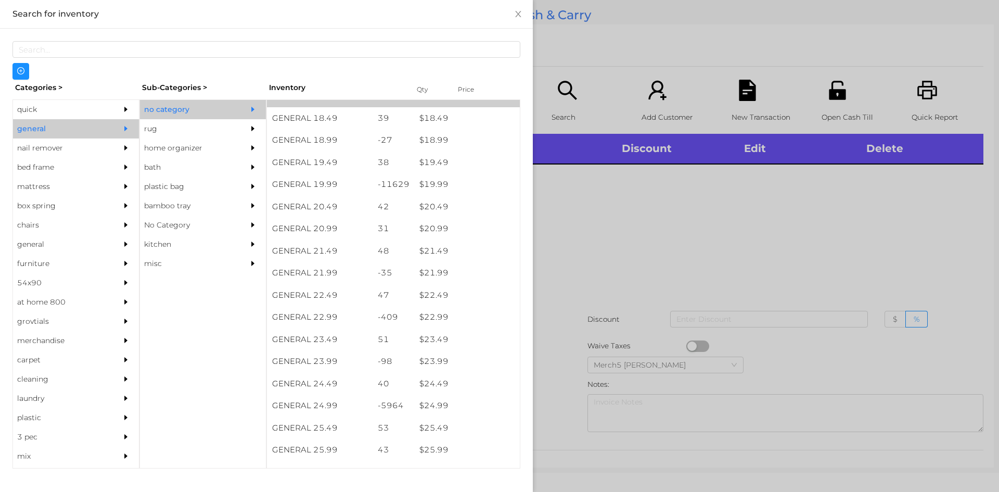
scroll to position [991, 0]
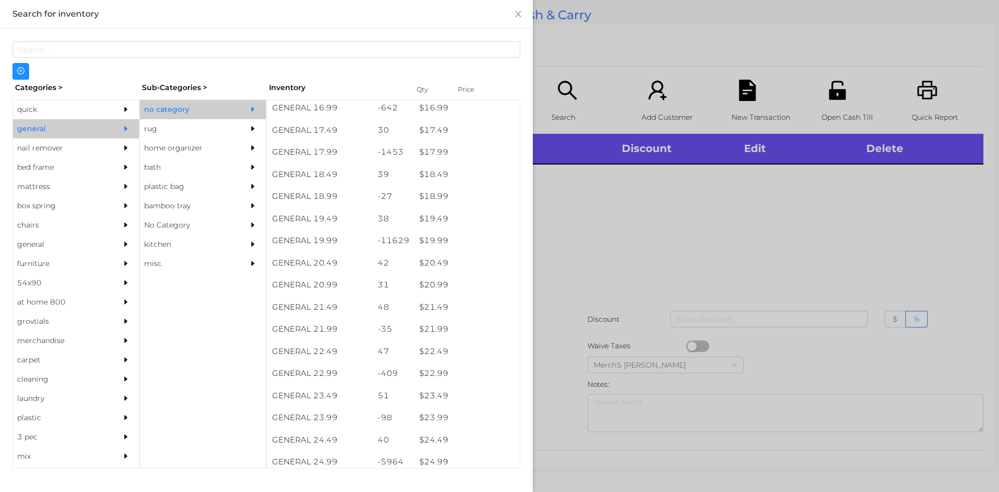
click at [638, 261] on div at bounding box center [499, 246] width 999 height 492
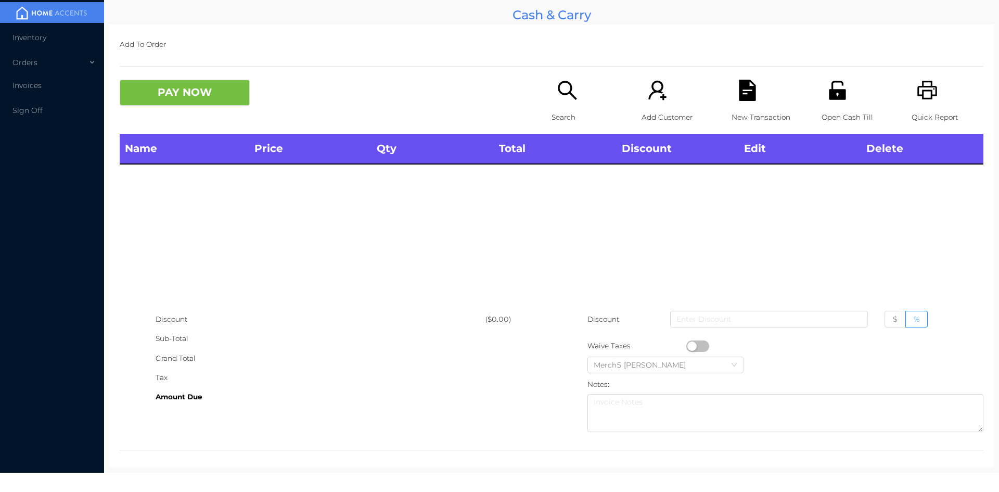
click at [574, 114] on p "Search" at bounding box center [587, 117] width 72 height 19
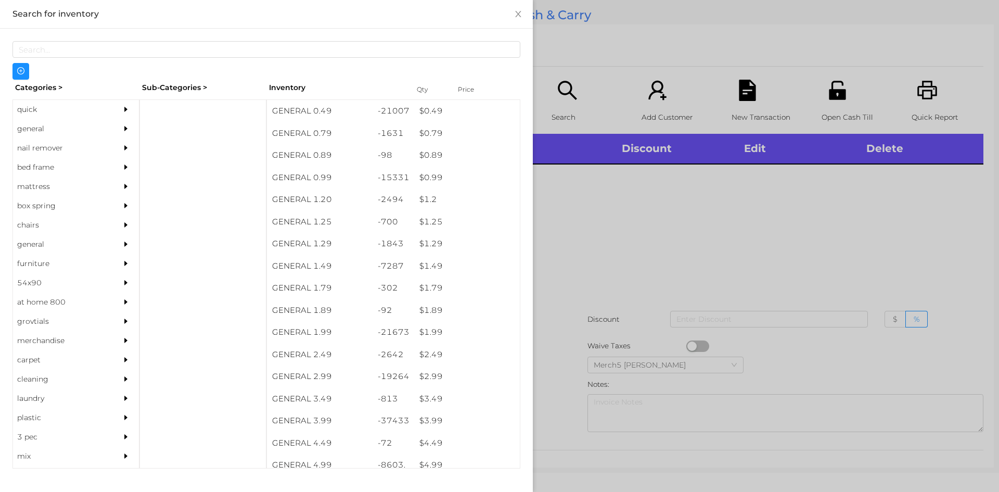
click at [731, 243] on div at bounding box center [499, 246] width 999 height 492
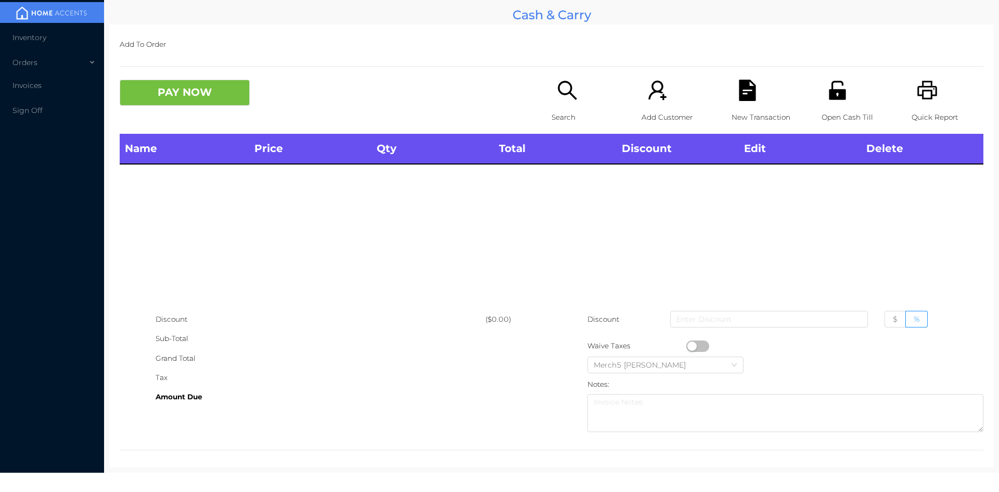
click at [576, 88] on div "Search" at bounding box center [587, 107] width 72 height 54
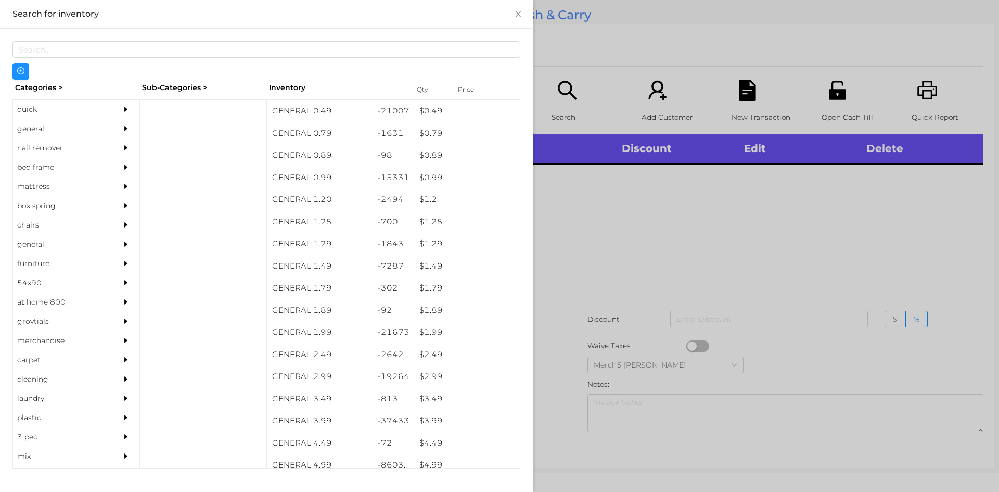
click at [118, 131] on div at bounding box center [128, 128] width 21 height 19
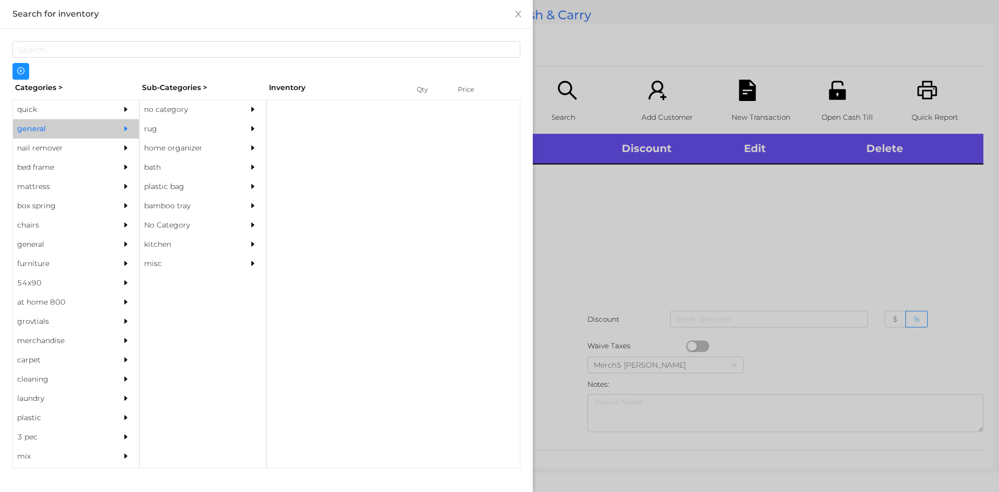
click at [208, 99] on div "no category rug home organizer bath plastic bag bamboo tray No Category kitchen…" at bounding box center [202, 283] width 127 height 369
click at [228, 114] on div "no category" at bounding box center [187, 109] width 95 height 19
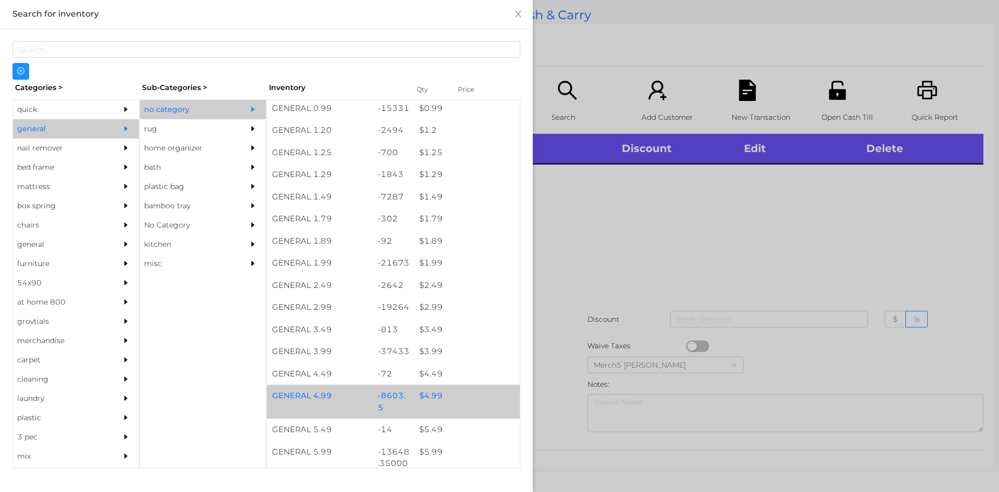
scroll to position [208, 0]
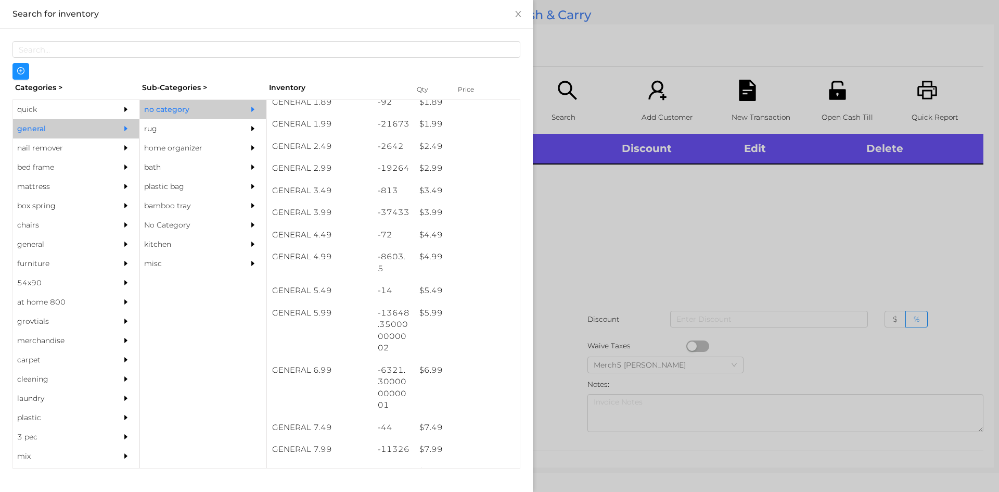
click at [570, 221] on div at bounding box center [499, 246] width 999 height 492
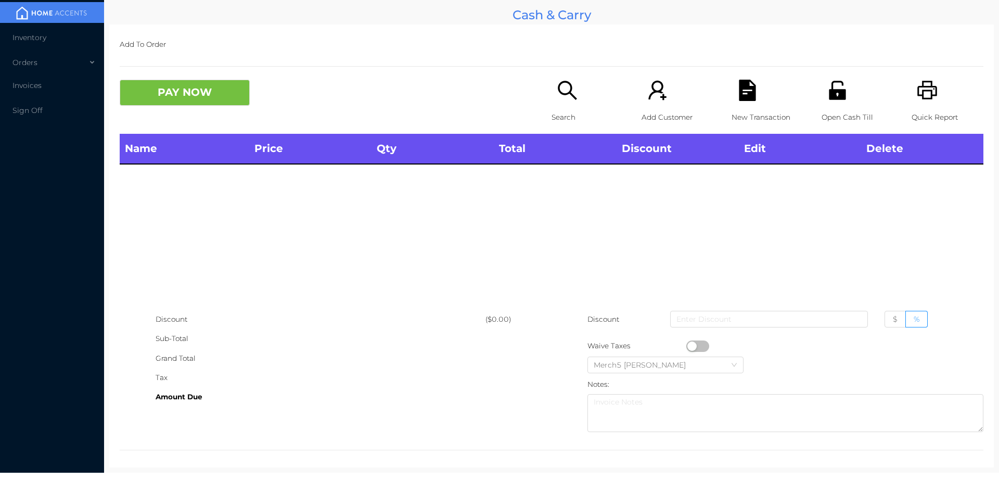
click at [546, 99] on div "PAY NOW" at bounding box center [336, 93] width 432 height 26
click at [613, 129] on div "Search" at bounding box center [587, 107] width 72 height 54
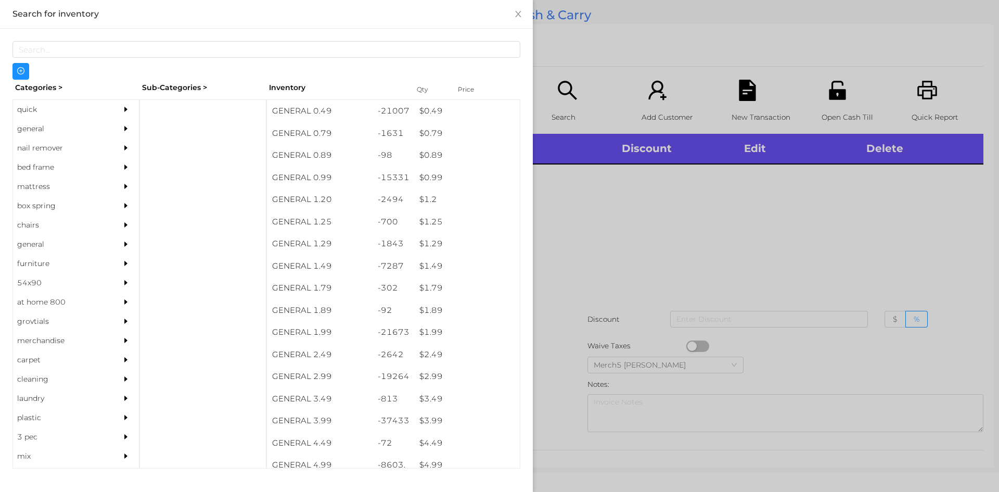
click at [74, 136] on div "general" at bounding box center [60, 128] width 95 height 19
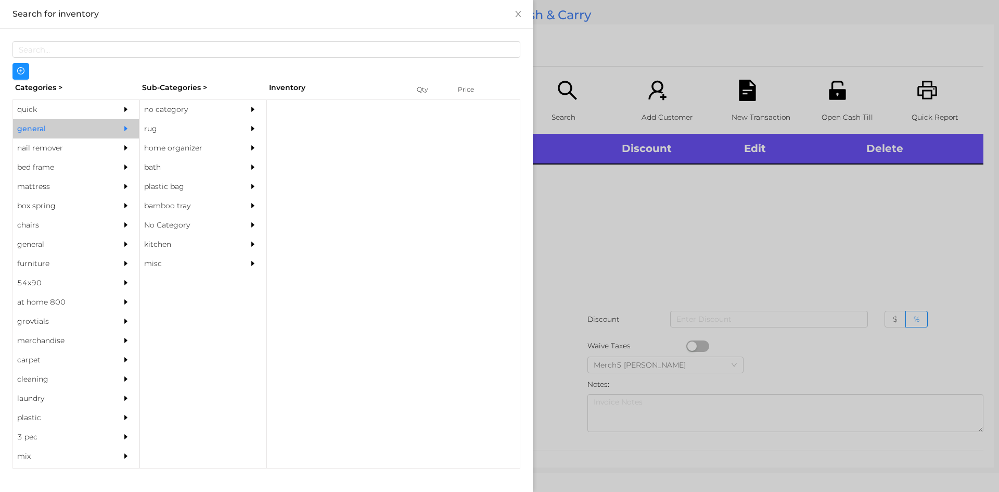
click at [264, 113] on div at bounding box center [255, 109] width 21 height 19
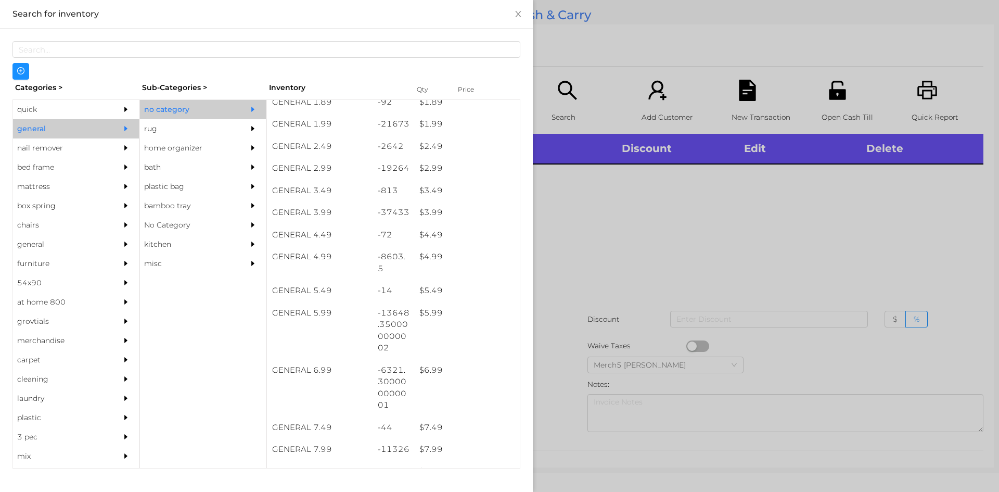
click at [582, 224] on div at bounding box center [499, 246] width 999 height 492
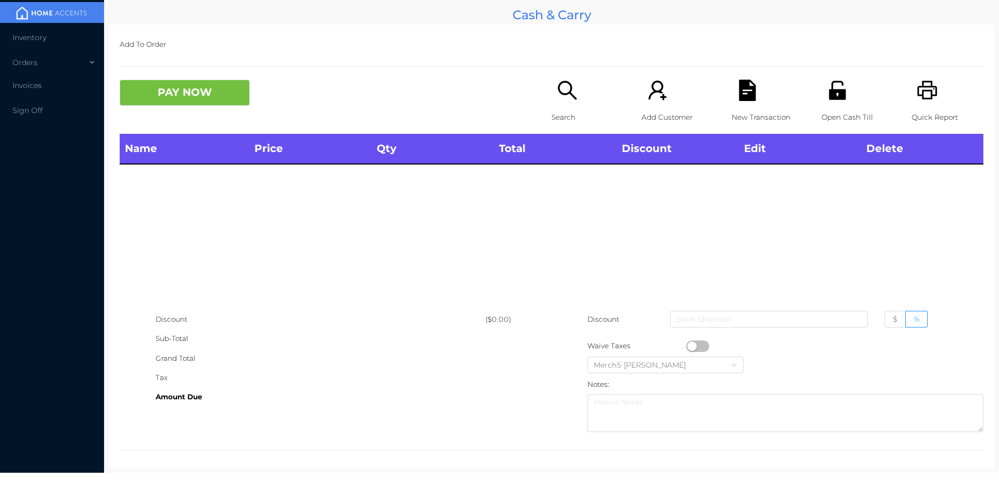
click at [580, 100] on div "Search" at bounding box center [587, 107] width 72 height 54
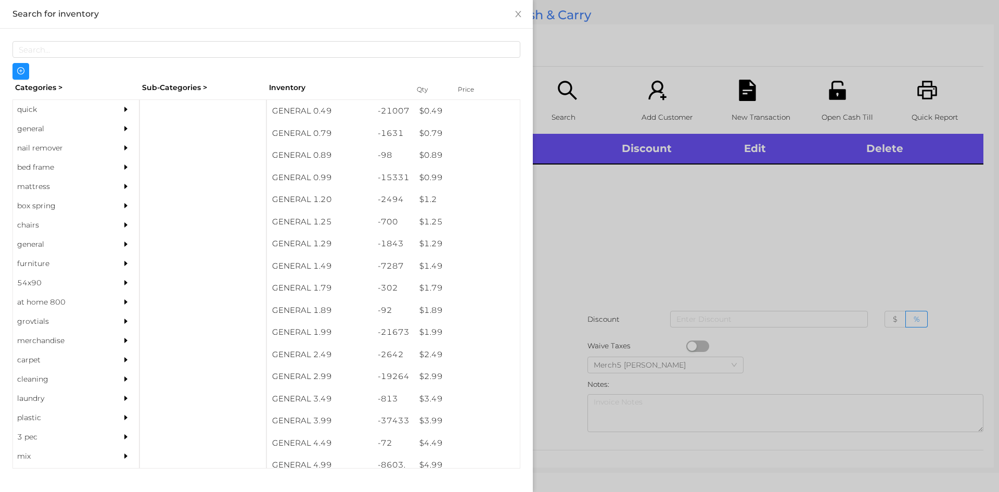
click at [125, 130] on div at bounding box center [128, 128] width 21 height 19
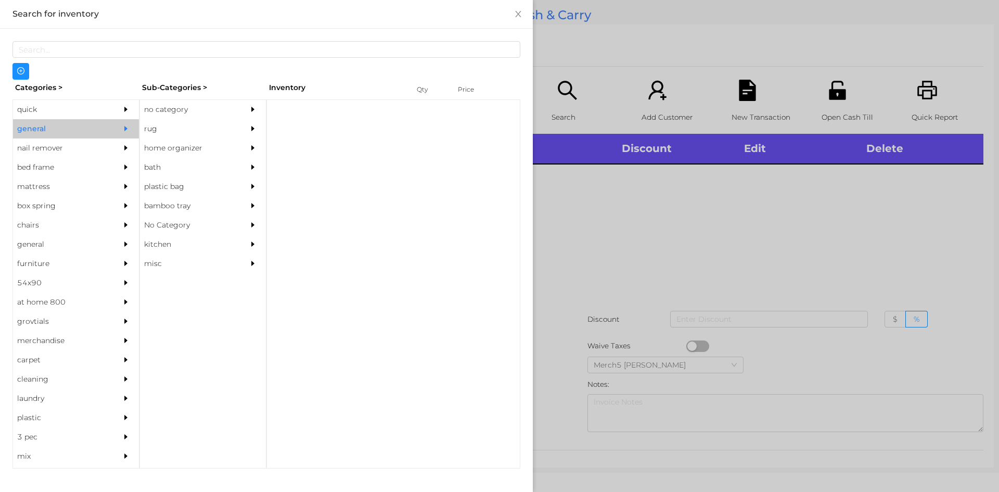
click at [222, 116] on div "no category" at bounding box center [187, 109] width 95 height 19
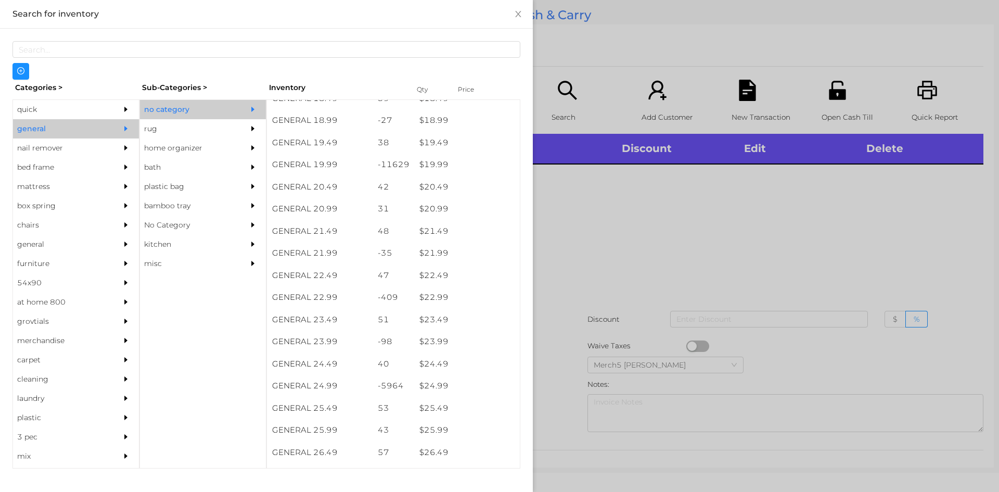
scroll to position [1092, 0]
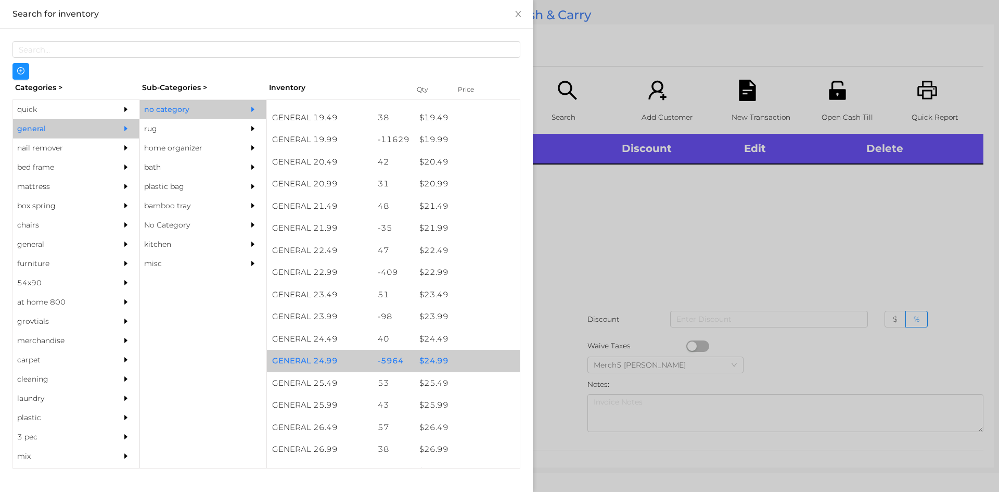
click at [457, 359] on div "$ 24.99" at bounding box center [467, 361] width 106 height 22
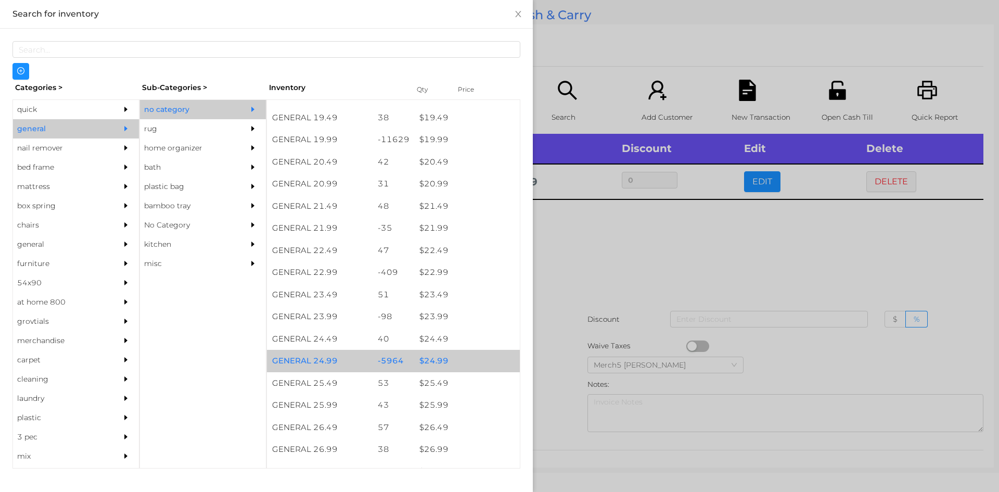
click at [457, 359] on div "$ 24.99" at bounding box center [467, 361] width 106 height 22
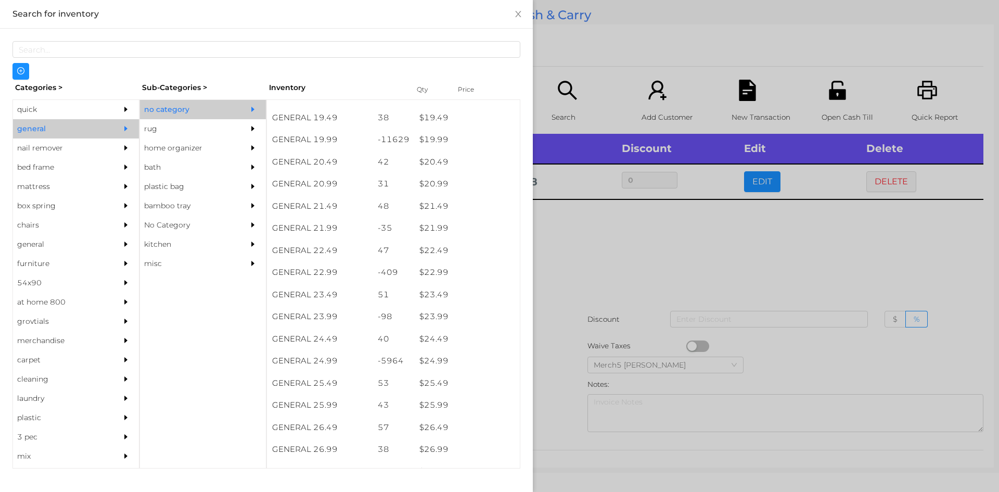
click at [647, 277] on div at bounding box center [499, 246] width 999 height 492
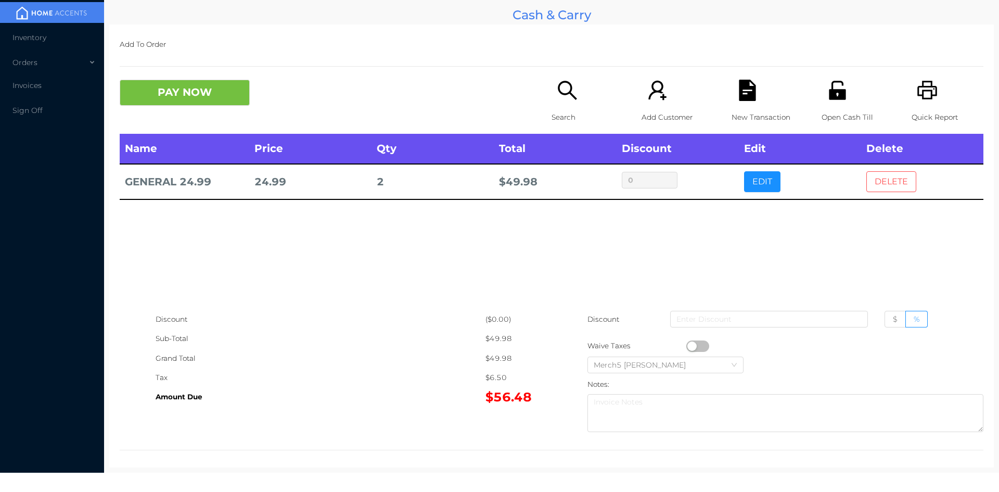
click at [907, 187] on button "DELETE" at bounding box center [891, 181] width 50 height 21
